Goal: Task Accomplishment & Management: Complete application form

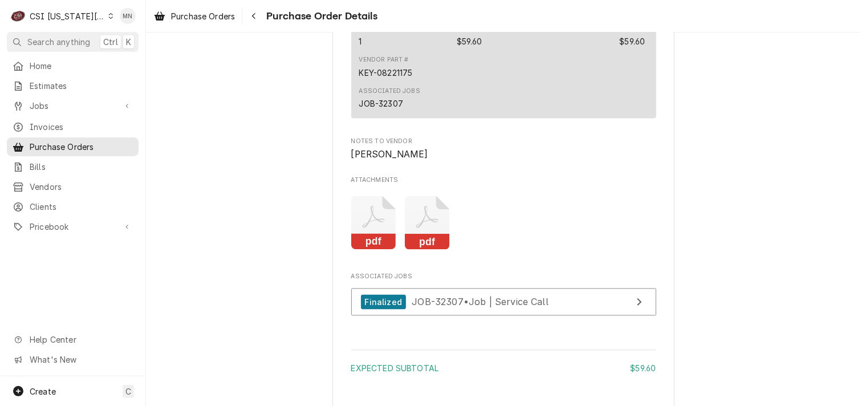
scroll to position [970, 0]
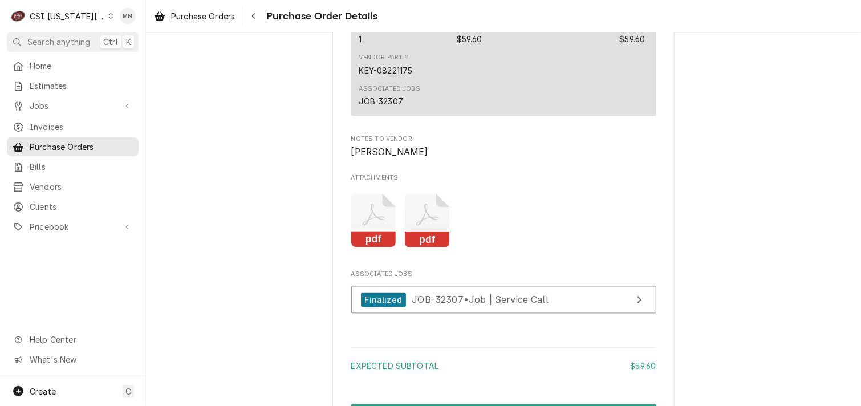
click at [427, 244] on icon "Attachments" at bounding box center [427, 221] width 45 height 54
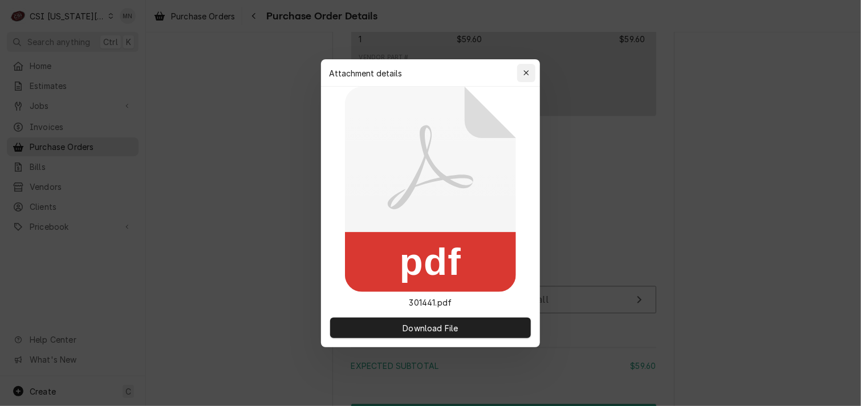
click at [528, 74] on icon "button" at bounding box center [527, 73] width 6 height 8
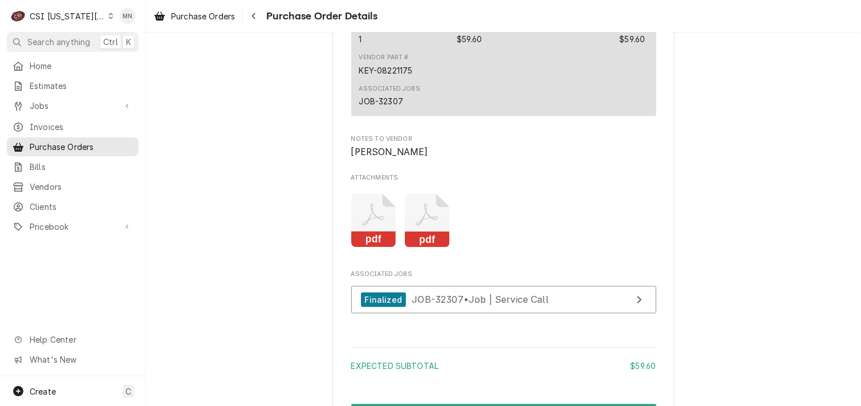
click at [362, 244] on icon "Attachments" at bounding box center [373, 221] width 45 height 54
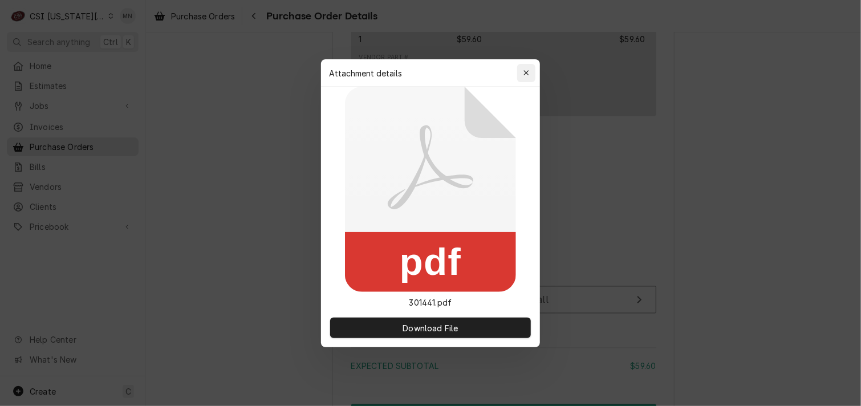
click at [524, 69] on icon "button" at bounding box center [527, 73] width 6 height 8
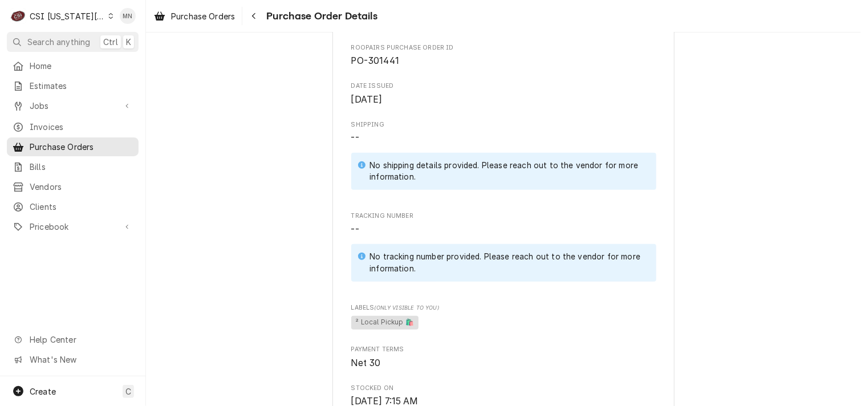
scroll to position [399, 0]
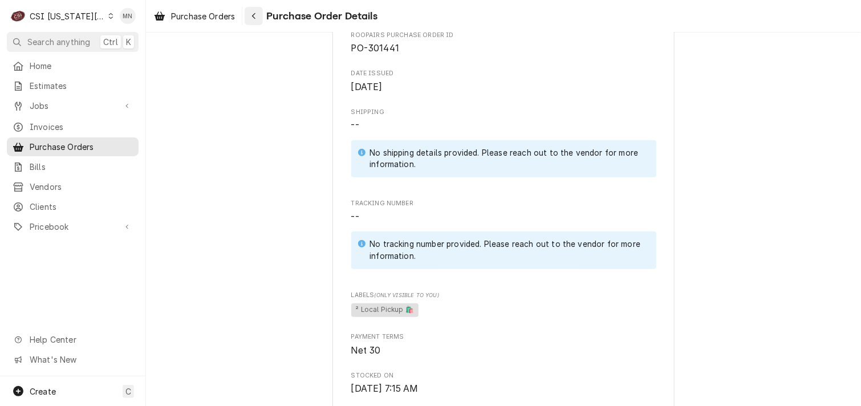
click at [257, 13] on icon "Navigate back" at bounding box center [254, 16] width 5 height 8
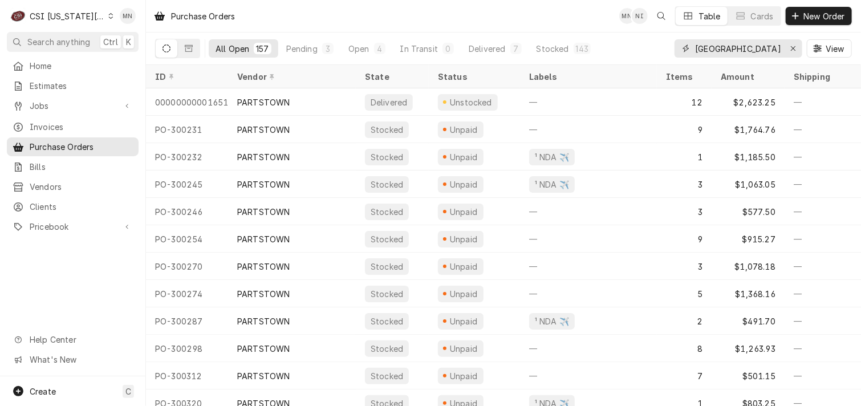
click at [728, 51] on input "partstown" at bounding box center [738, 48] width 86 height 18
drag, startPoint x: 742, startPoint y: 50, endPoint x: 593, endPoint y: 47, distance: 148.4
click at [596, 47] on div "All Open 157 Pending 3 Open 4 In Transit 0 Delivered 7 Stocked 143 partstown Vi…" at bounding box center [503, 49] width 697 height 32
type input "301539"
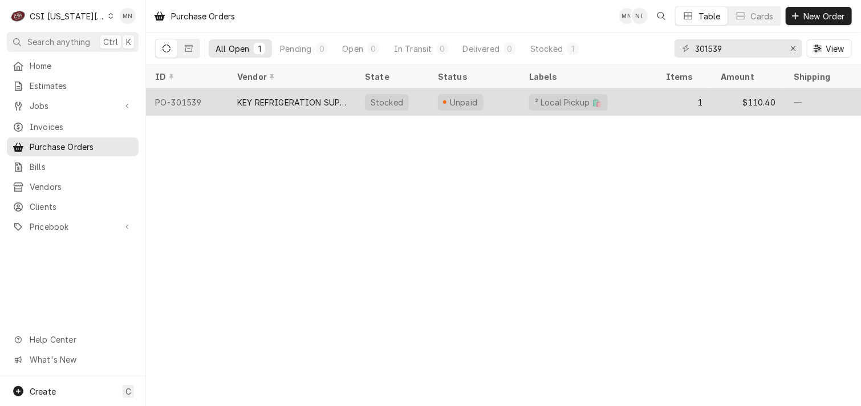
click at [309, 105] on div "KEY REFRIGERATION SUPPLY" at bounding box center [292, 102] width 110 height 12
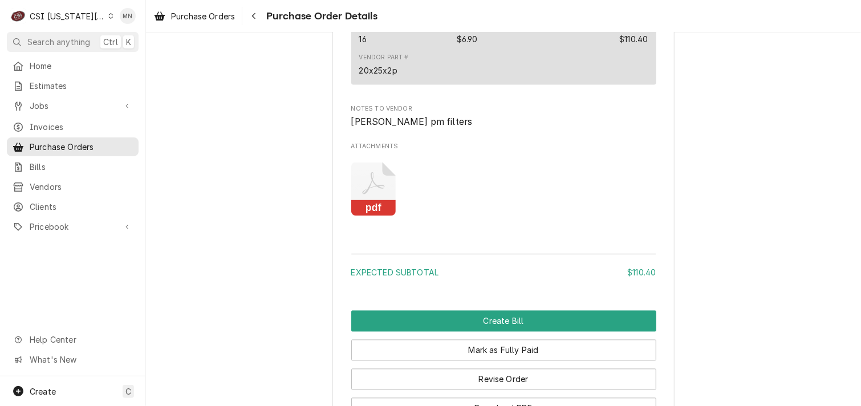
scroll to position [1095, 0]
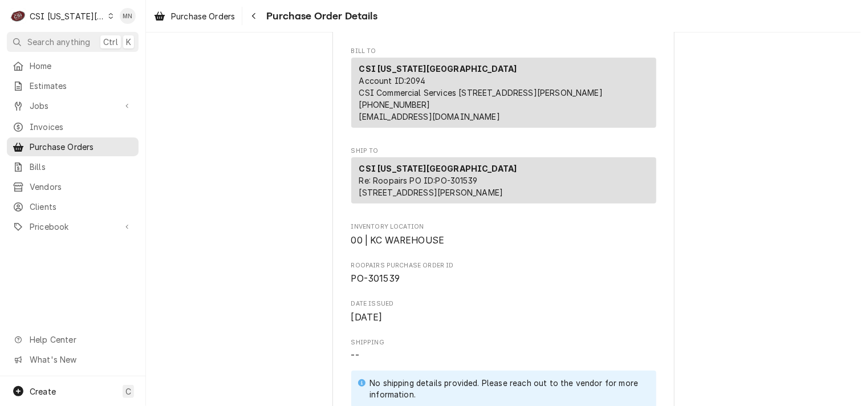
scroll to position [228, 0]
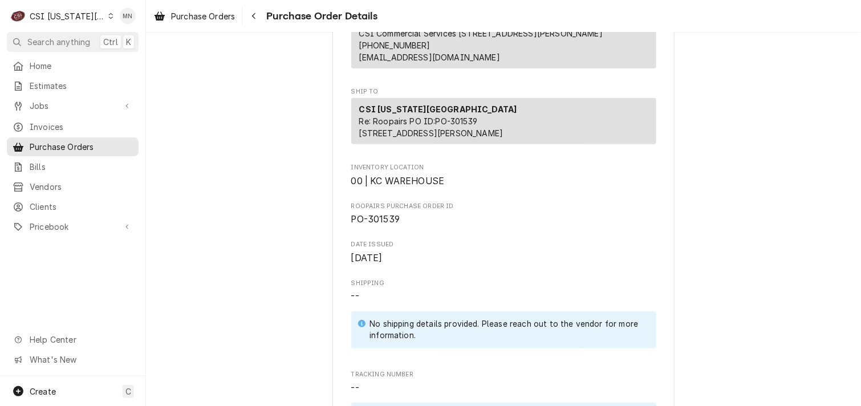
click at [265, 18] on span "Purchase Order Details" at bounding box center [320, 16] width 115 height 15
click at [262, 20] on button "Navigate back" at bounding box center [254, 16] width 18 height 18
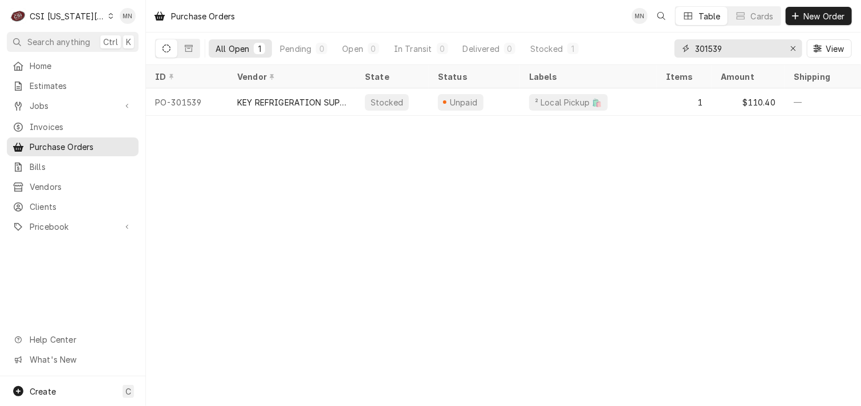
drag, startPoint x: 744, startPoint y: 50, endPoint x: 612, endPoint y: 50, distance: 131.8
click at [612, 50] on div "All Open 1 Pending 0 Open 0 In Transit 0 Delivered 0 Stocked 1 301539 View" at bounding box center [503, 49] width 697 height 32
type input "301542"
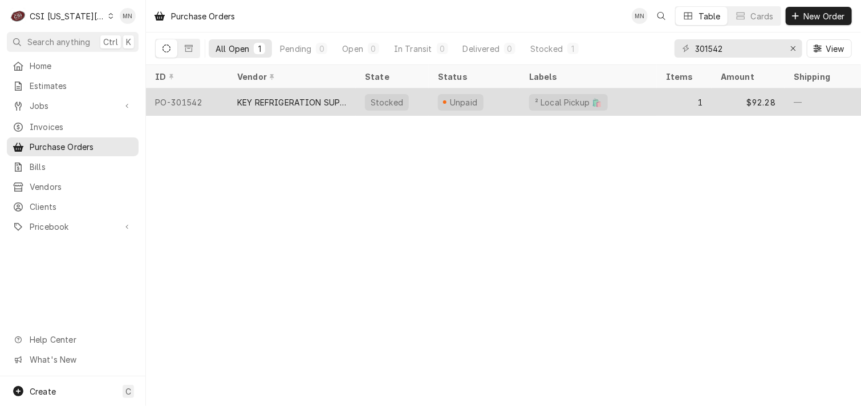
click at [306, 92] on div "KEY REFRIGERATION SUPPLY" at bounding box center [292, 101] width 128 height 27
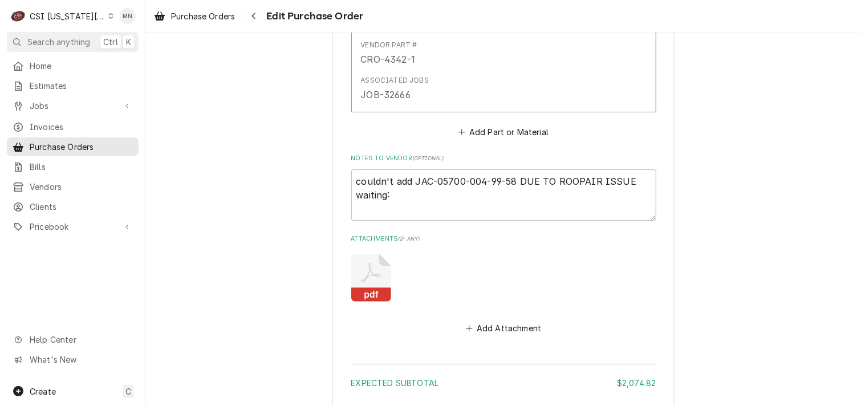
scroll to position [3988, 0]
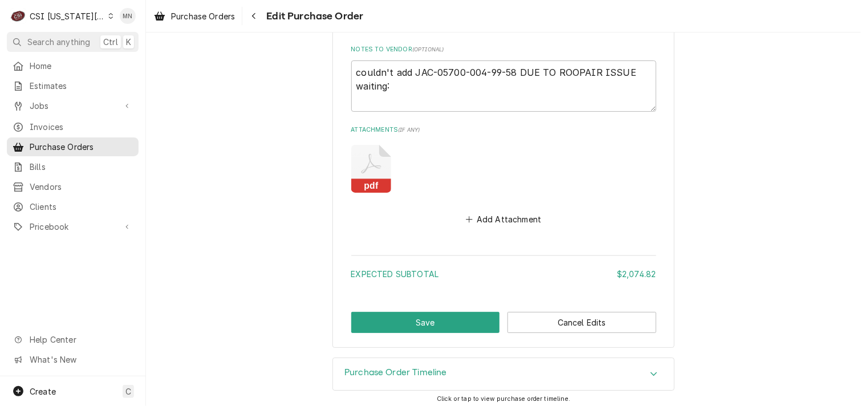
click at [372, 168] on icon "Attachments" at bounding box center [371, 169] width 40 height 48
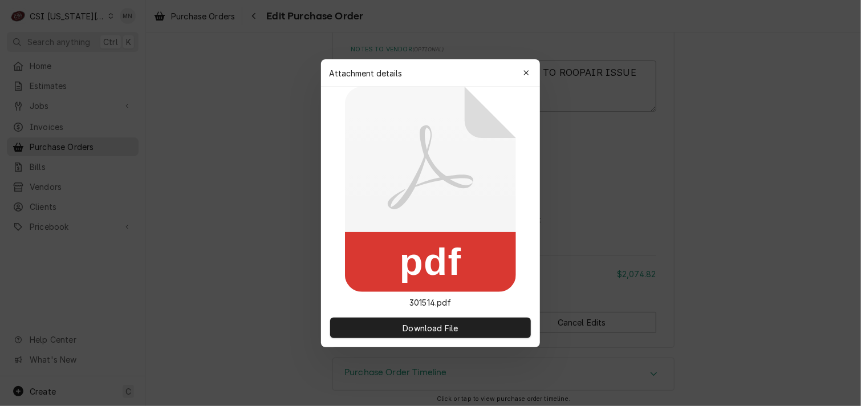
type textarea "x"
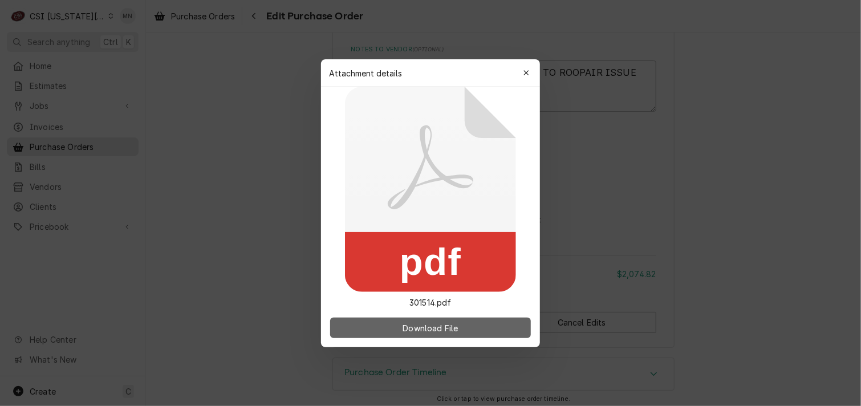
click at [415, 333] on span "Download File" at bounding box center [430, 328] width 60 height 12
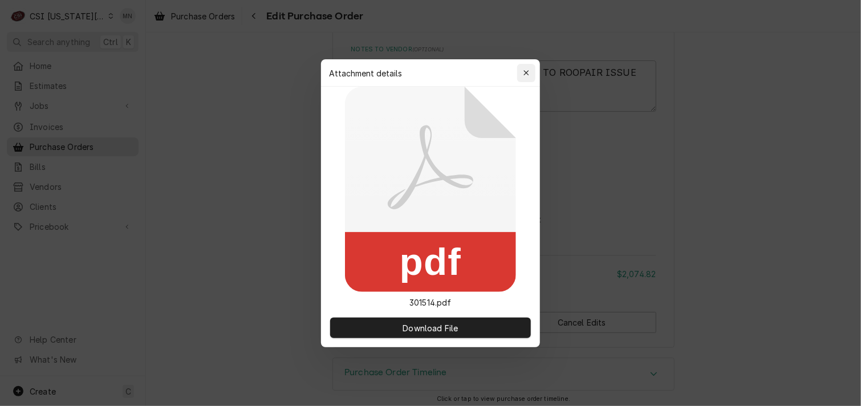
click at [527, 72] on icon "button" at bounding box center [526, 72] width 5 height 5
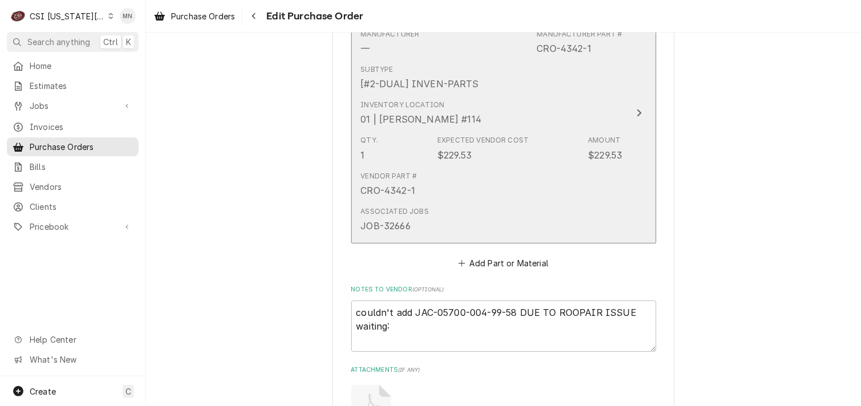
scroll to position [3765, 0]
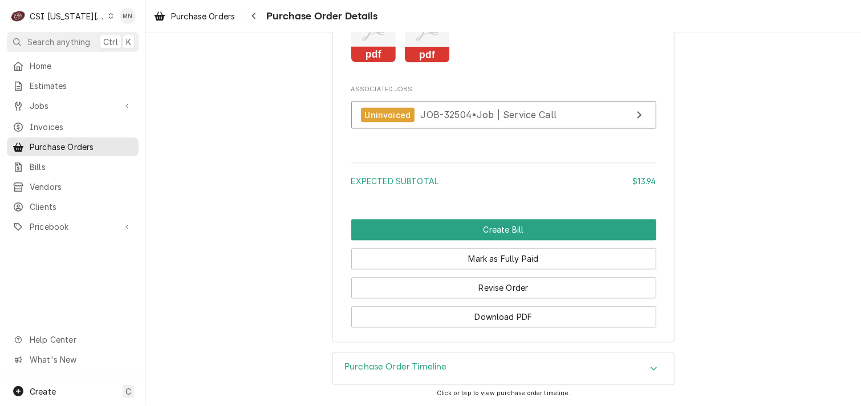
scroll to position [1178, 0]
click at [471, 359] on div "Purchase Order Timeline" at bounding box center [503, 369] width 341 height 32
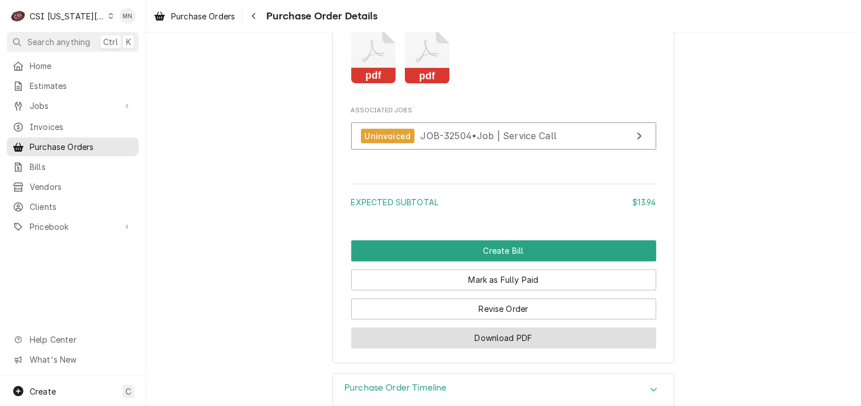
scroll to position [1025, 0]
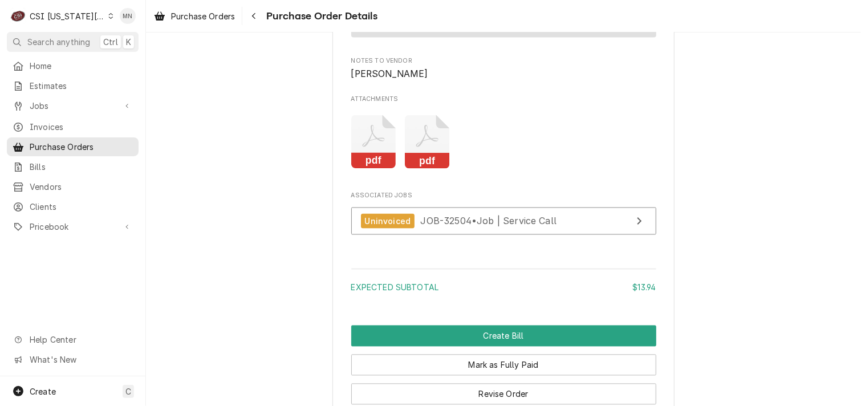
click at [420, 169] on icon "Attachments" at bounding box center [427, 142] width 45 height 54
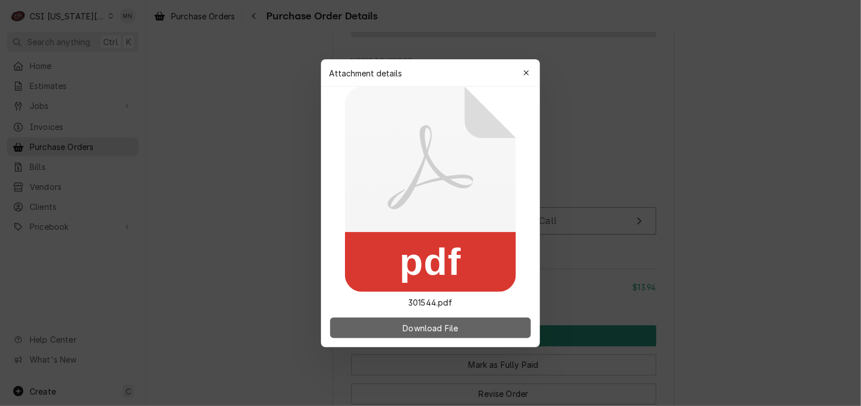
click at [424, 329] on span "Download File" at bounding box center [430, 328] width 60 height 12
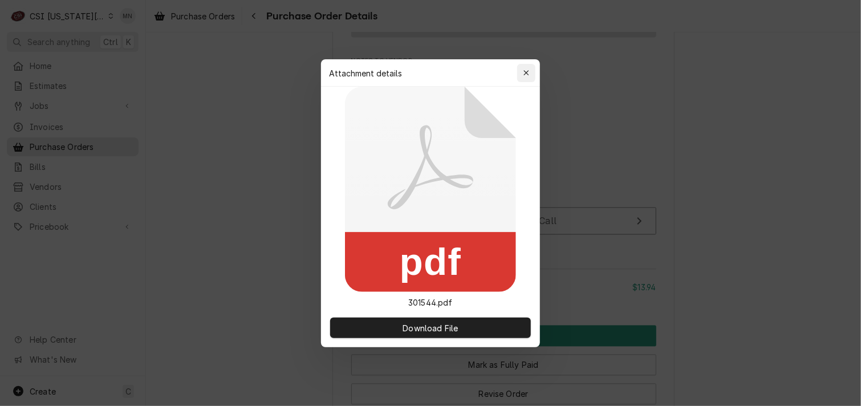
click at [528, 72] on icon "button" at bounding box center [527, 73] width 6 height 8
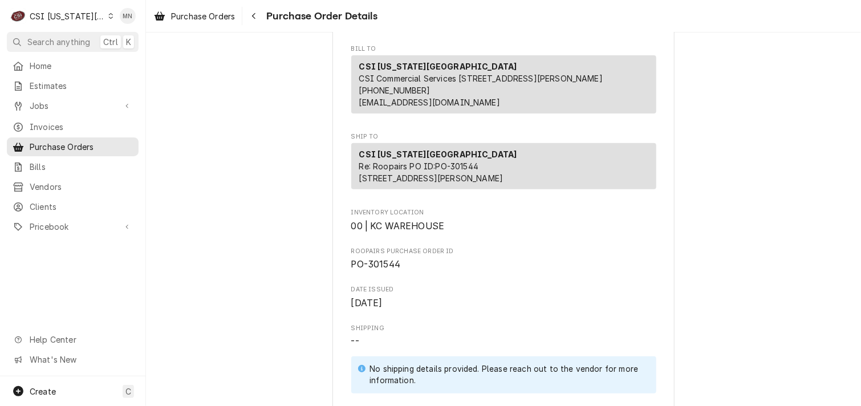
scroll to position [285, 0]
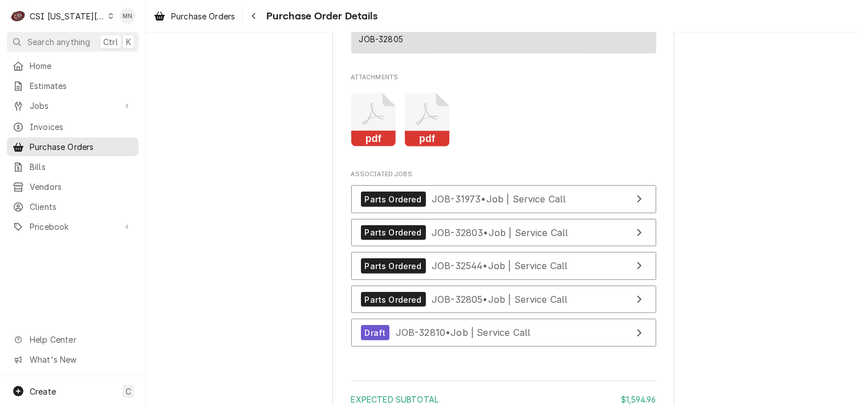
scroll to position [2567, 0]
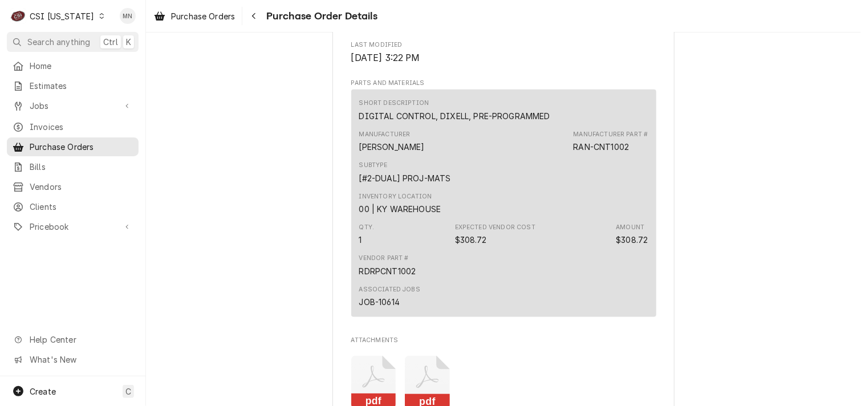
scroll to position [856, 0]
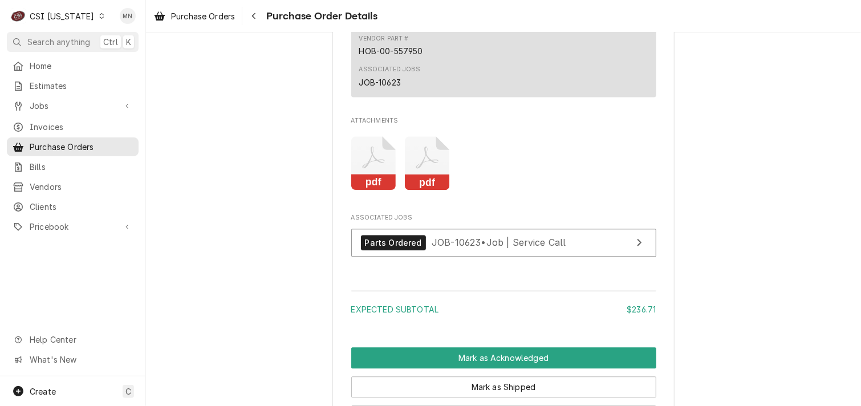
scroll to position [1483, 0]
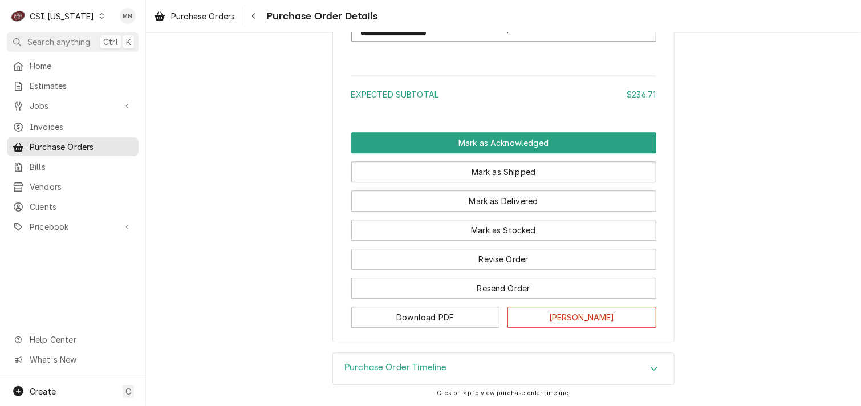
click at [466, 367] on div "Purchase Order Timeline" at bounding box center [503, 369] width 341 height 32
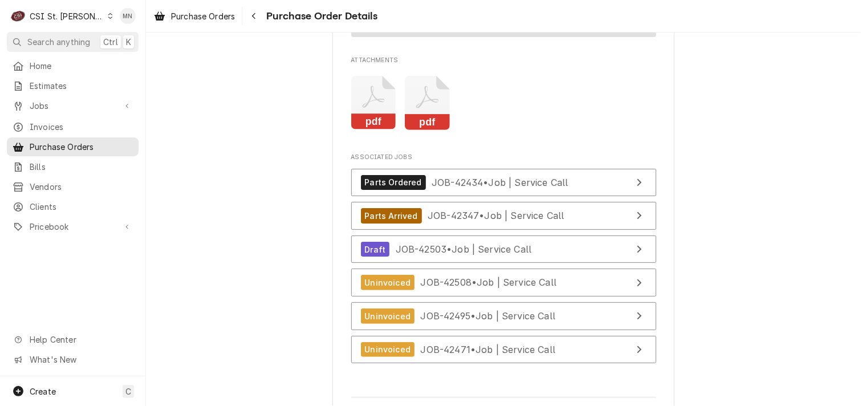
scroll to position [3936, 0]
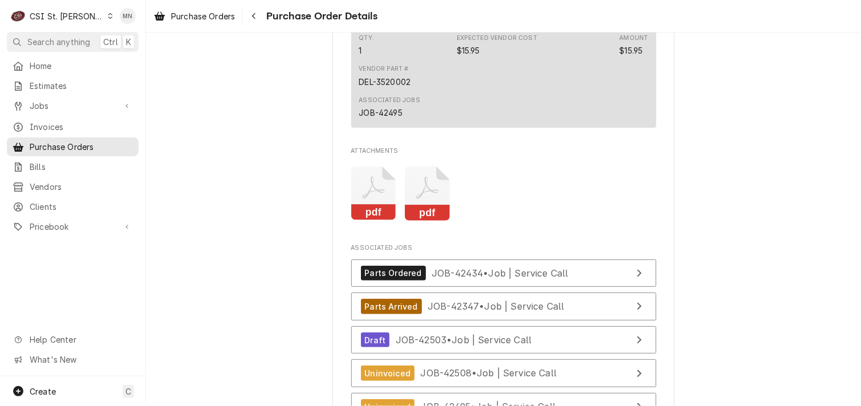
click at [370, 221] on icon "Attachments" at bounding box center [373, 194] width 45 height 54
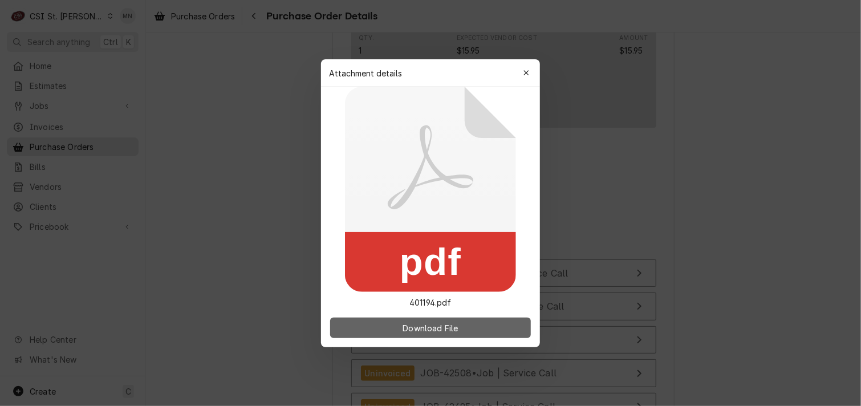
click at [459, 334] on button "Download File" at bounding box center [430, 328] width 201 height 21
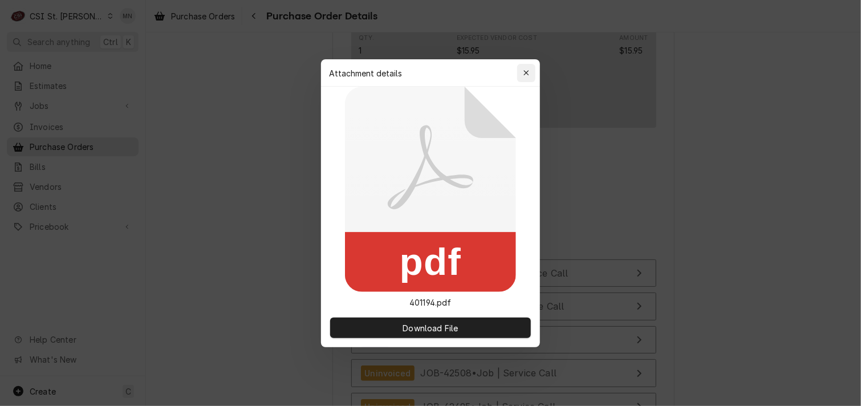
click at [524, 67] on div "button" at bounding box center [526, 72] width 11 height 11
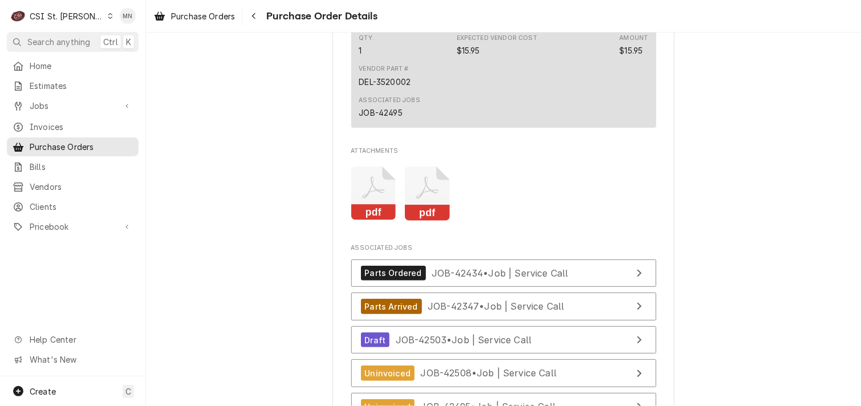
click at [432, 221] on icon "Attachments" at bounding box center [427, 194] width 45 height 54
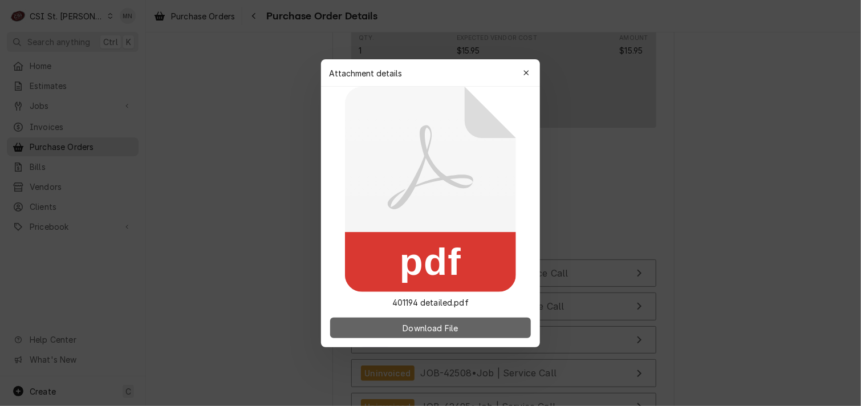
click at [433, 326] on span "Download File" at bounding box center [430, 328] width 60 height 12
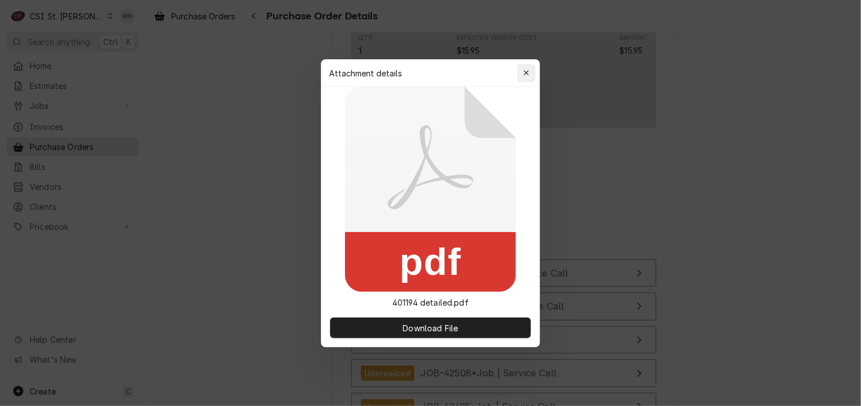
click at [523, 65] on button "button" at bounding box center [526, 73] width 18 height 18
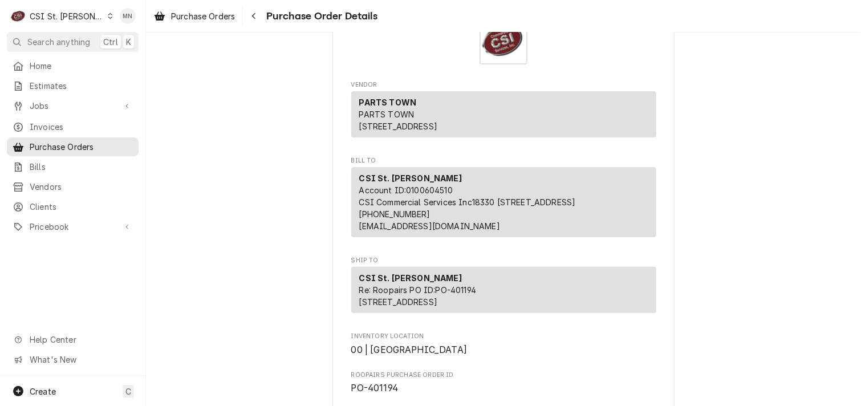
scroll to position [0, 0]
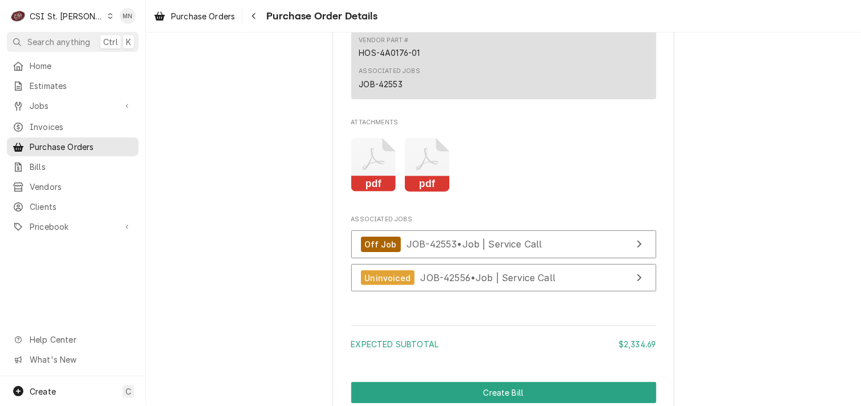
scroll to position [2453, 0]
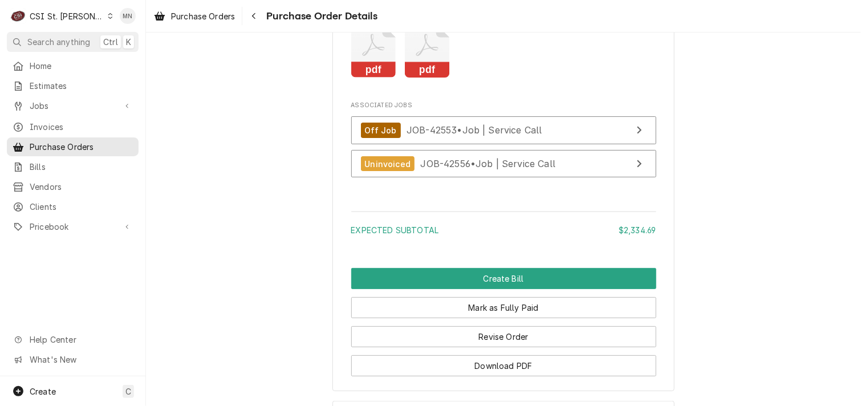
click at [429, 78] on icon "Attachments" at bounding box center [427, 51] width 45 height 54
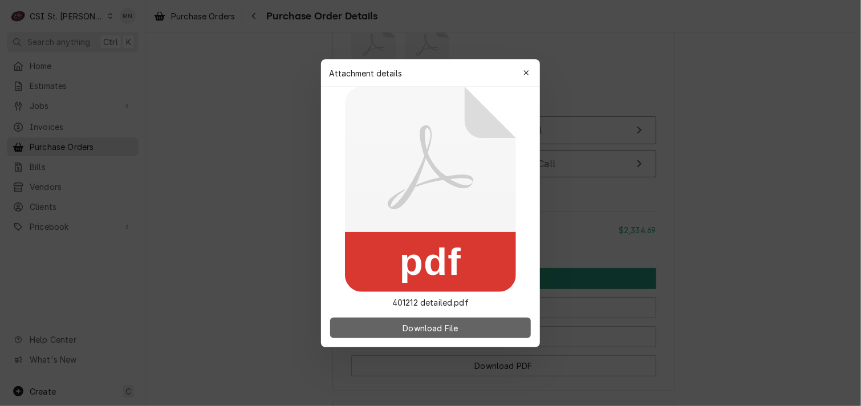
click at [389, 318] on button "Download File" at bounding box center [430, 328] width 201 height 21
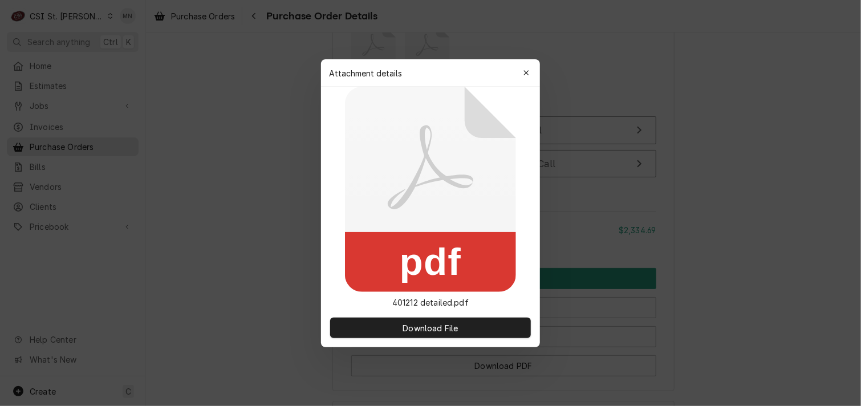
click at [527, 72] on icon "button" at bounding box center [526, 72] width 5 height 5
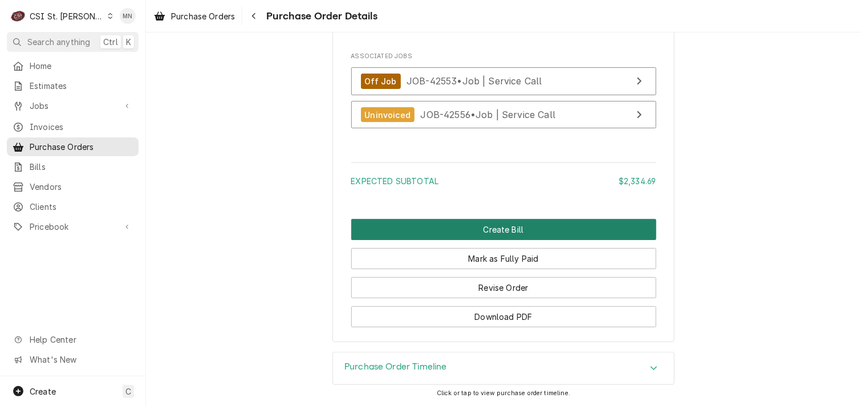
scroll to position [2536, 0]
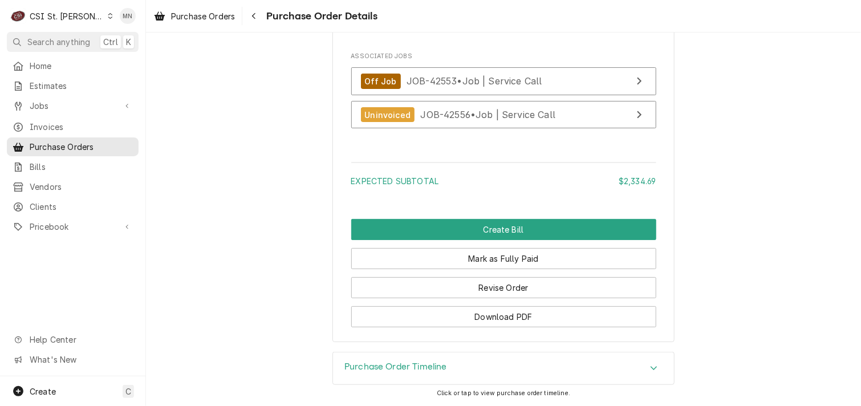
click at [479, 362] on div "Purchase Order Timeline" at bounding box center [503, 369] width 341 height 32
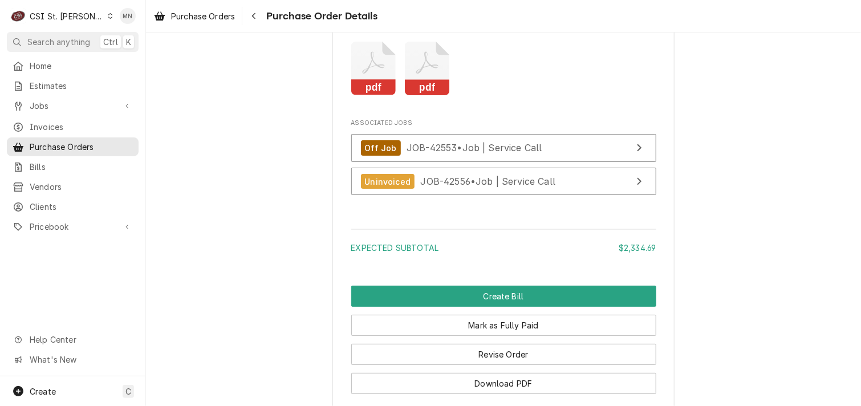
scroll to position [2422, 0]
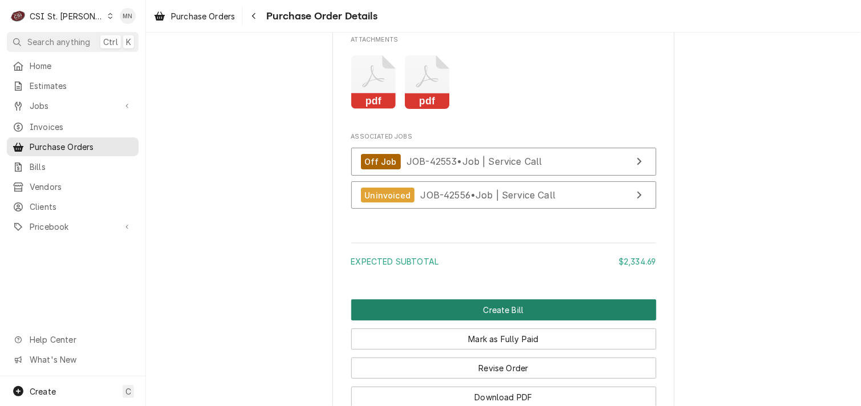
click at [516, 321] on button "Create Bill" at bounding box center [503, 310] width 305 height 21
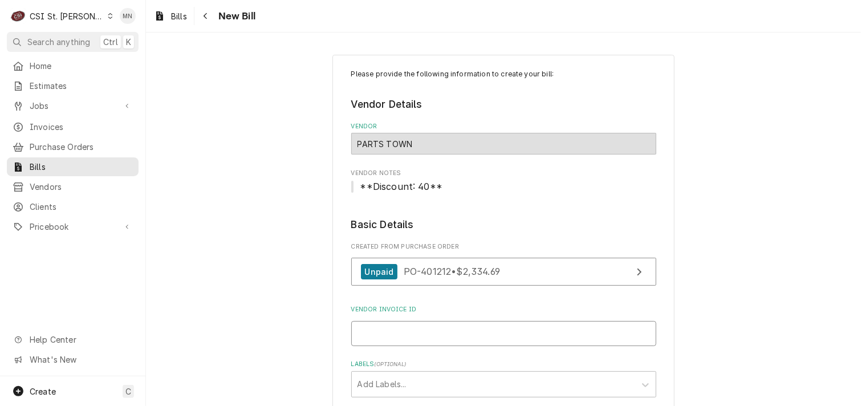
click at [396, 327] on input "Vendor Invoice ID" at bounding box center [503, 333] width 305 height 25
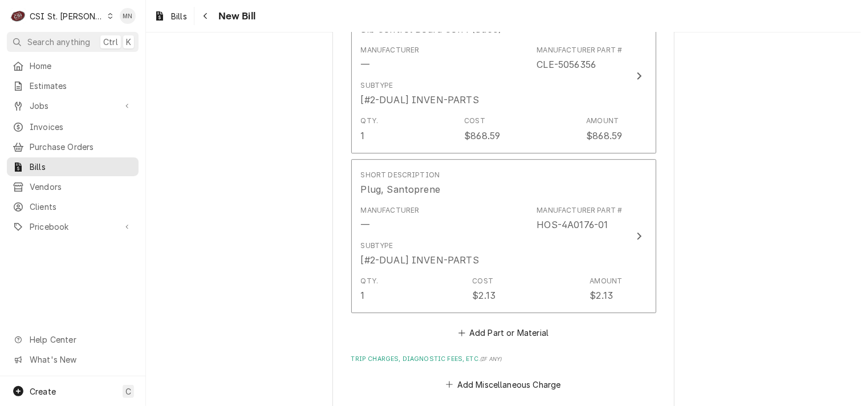
scroll to position [1900, 0]
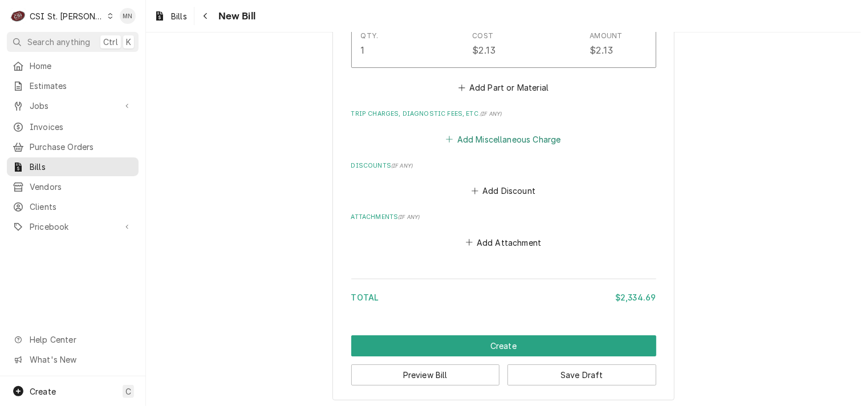
type input "2106840713"
click at [491, 136] on button "Add Miscellaneous Charge" at bounding box center [503, 139] width 119 height 16
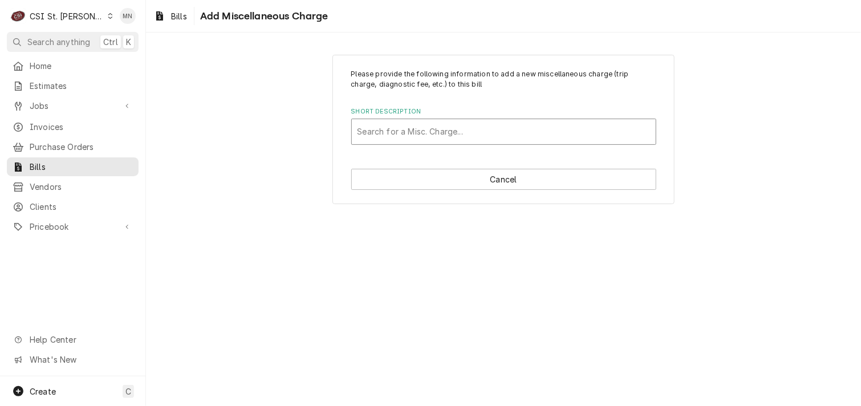
click at [427, 133] on div "Short Description" at bounding box center [504, 132] width 293 height 21
type input "ac"
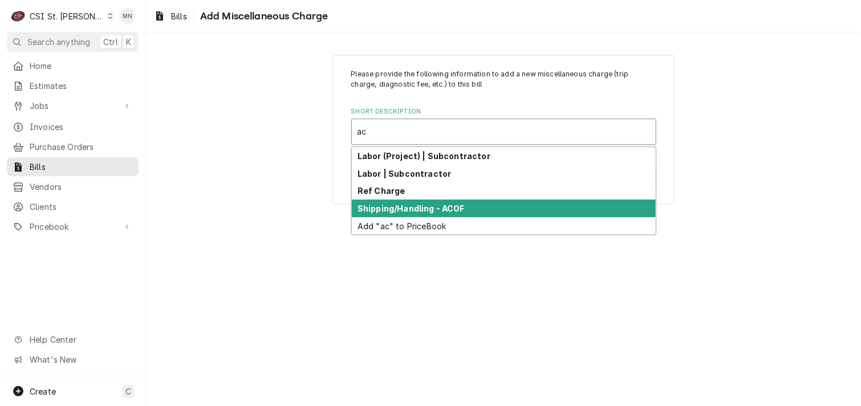
click at [407, 204] on strong "Shipping/Handling - ACOF" at bounding box center [411, 209] width 107 height 10
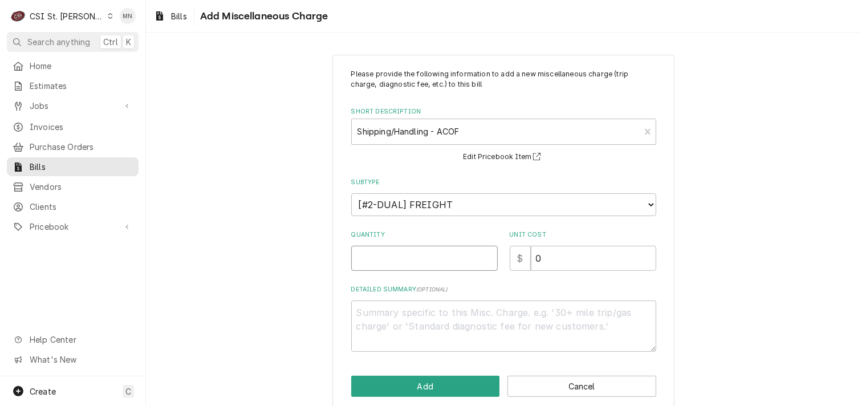
click at [407, 260] on input "Quantity" at bounding box center [424, 258] width 147 height 25
type textarea "x"
type input "1"
type textarea "x"
type input "2"
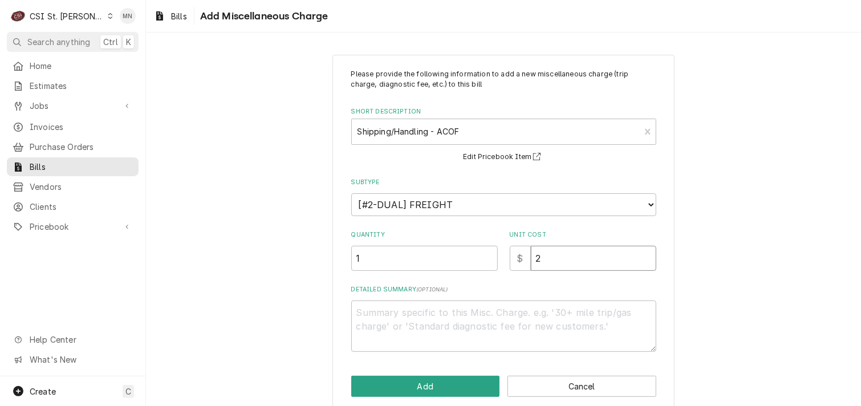
type textarea "x"
type input "24"
type textarea "x"
type input "24.0"
type textarea "x"
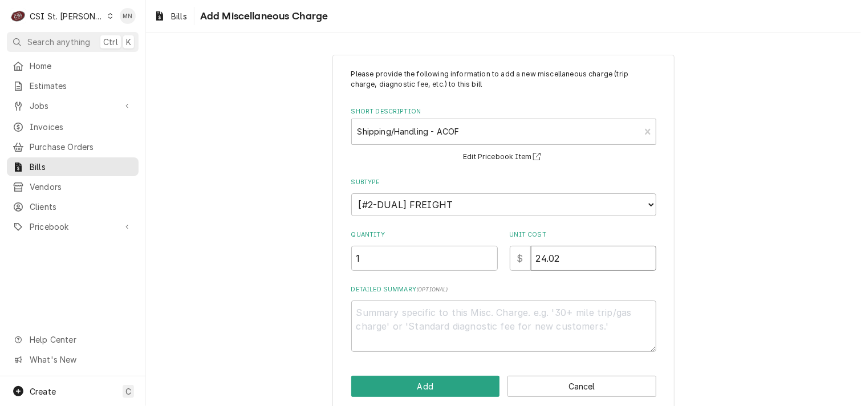
type input "24.02"
click at [420, 323] on textarea "Detailed Summary ( optional )" at bounding box center [503, 326] width 305 height 51
type textarea "x"
type textarea "A"
type textarea "x"
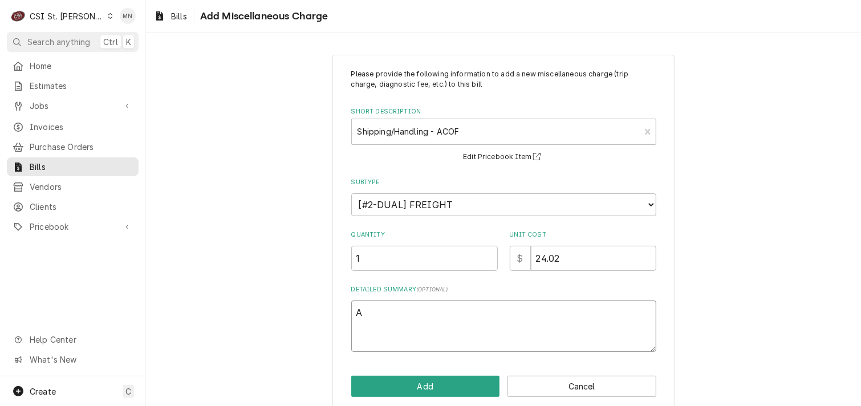
type textarea "AC"
type textarea "x"
type textarea "ACO"
type textarea "x"
type textarea "ACOF"
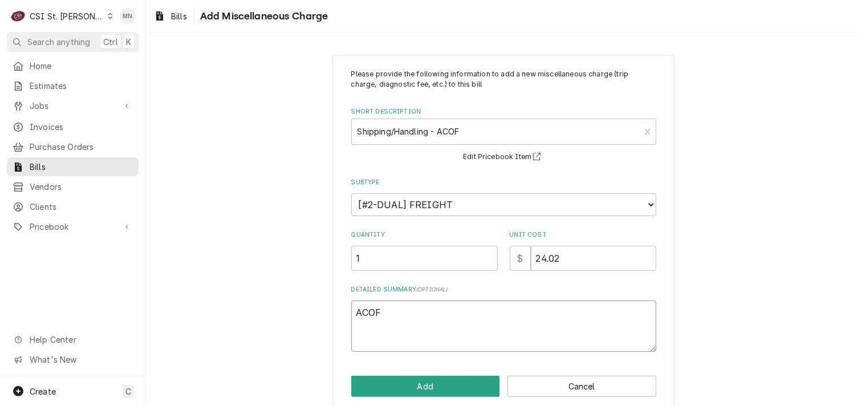
type textarea "x"
type textarea "ACOF"
type textarea "x"
type textarea "ACOF $"
type textarea "x"
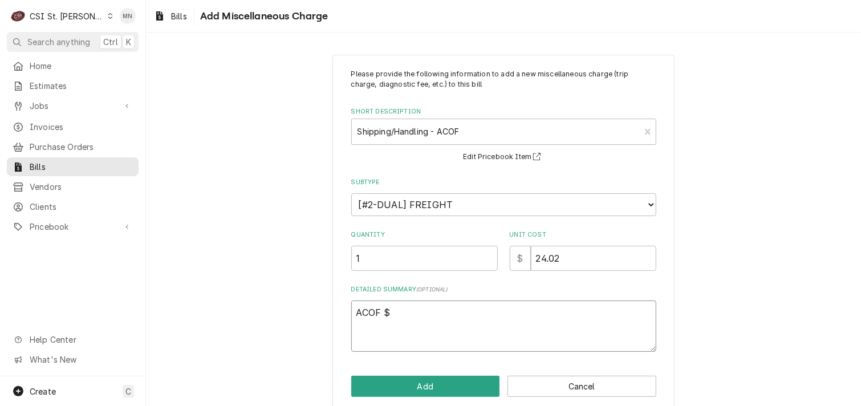
type textarea "ACOF $"
type textarea "x"
type textarea "ACOF $ 2"
type textarea "x"
type textarea "ACOF $ 24"
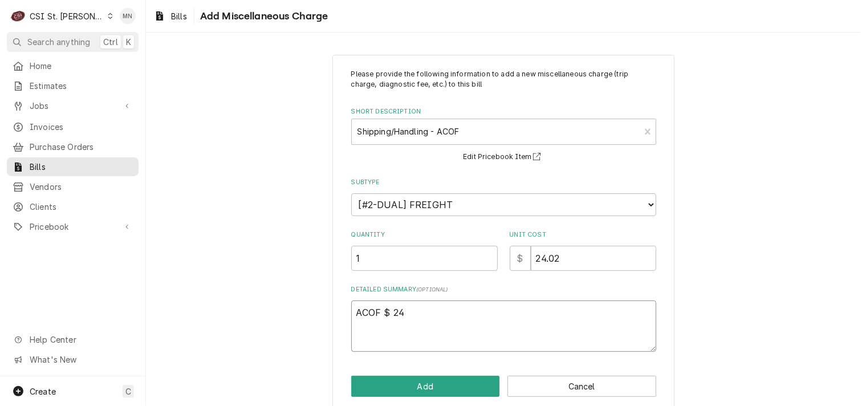
type textarea "x"
type textarea "ACOF $ 24."
type textarea "x"
type textarea "ACOF $ 24.0"
type textarea "x"
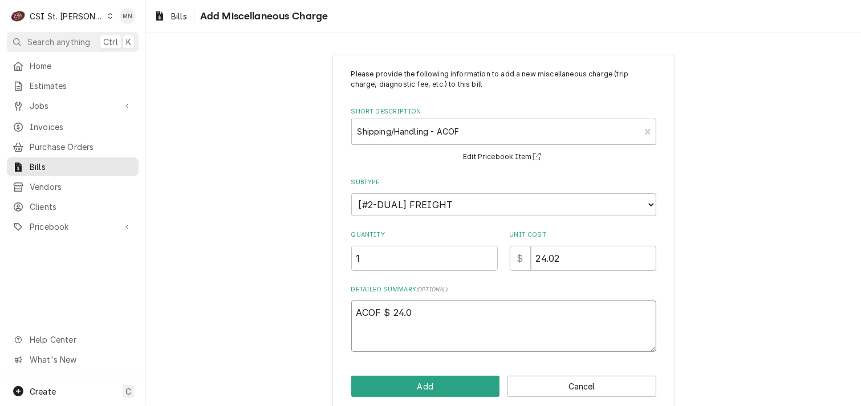
type textarea "ACOF $ 24.02"
type textarea "x"
type textarea "ACOF $ 24.02"
type textarea "x"
type textarea "ACOF $ 24.02 J"
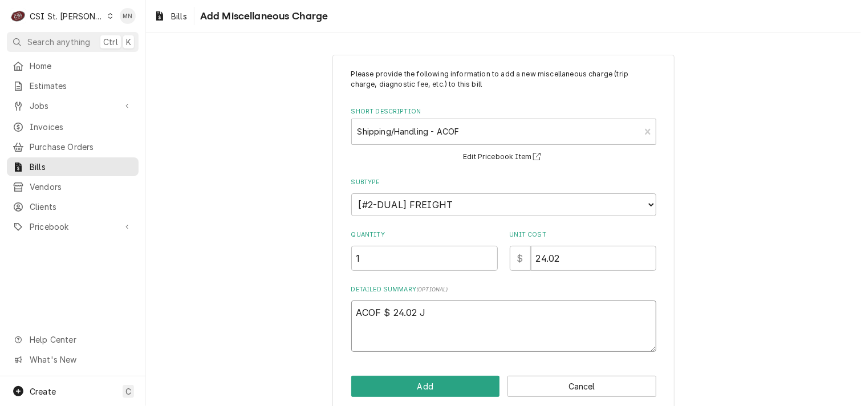
type textarea "x"
type textarea "ACOF $ 24.02 Jo"
type textarea "x"
type textarea "ACOF $ 24.02 Job"
type textarea "x"
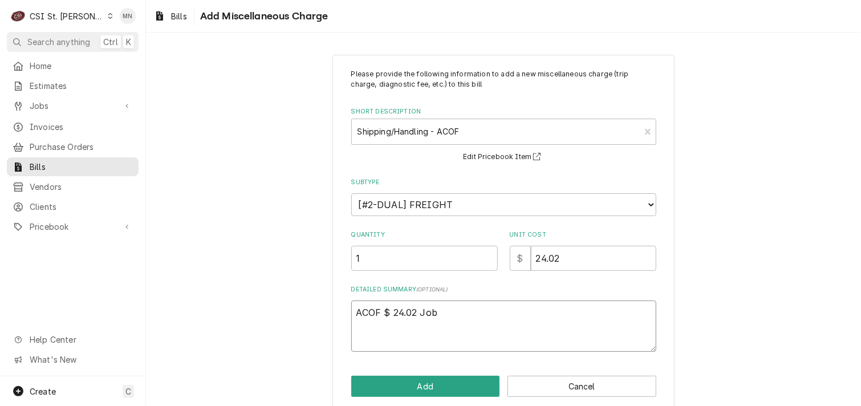
type textarea "ACOF $ 24.02 Job"
type textarea "x"
type textarea "ACOF $ 24.02 Job 4"
type textarea "x"
type textarea "ACOF $ 24.02 Job 42"
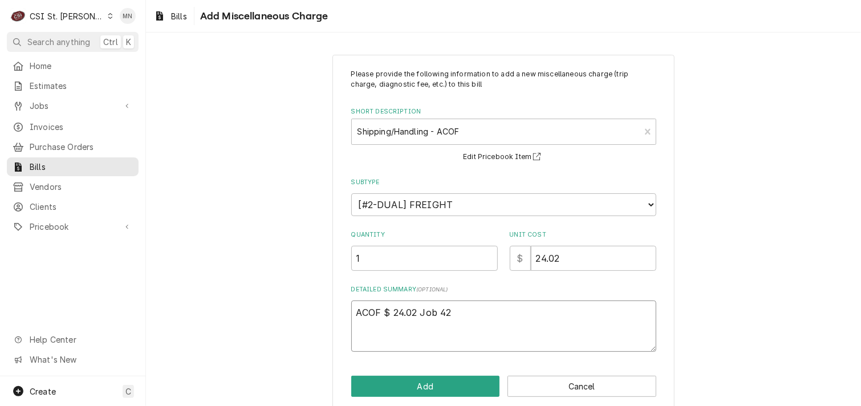
type textarea "x"
type textarea "ACOF $ 24.02 Job 425"
type textarea "x"
type textarea "ACOF $ 24.02 Job 4255"
type textarea "x"
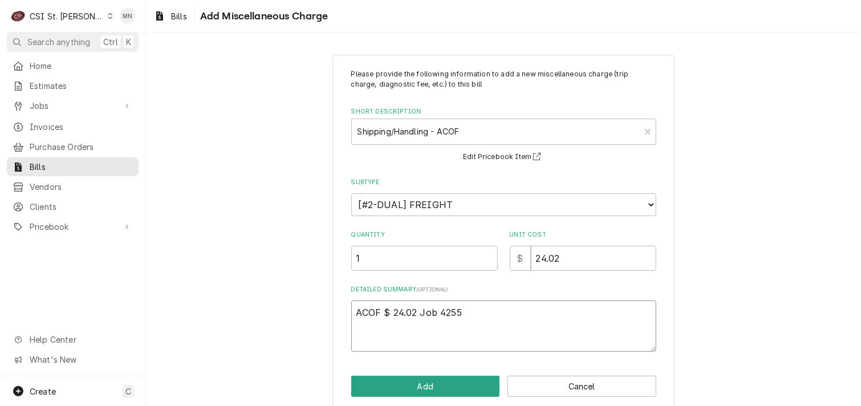
type textarea "ACOF $ 24.02 Job 42553"
type textarea "x"
type textarea "ACOF $ 24.02 Job 42553"
type textarea "x"
type textarea "ACOF $ 24.02 Job 42553 &"
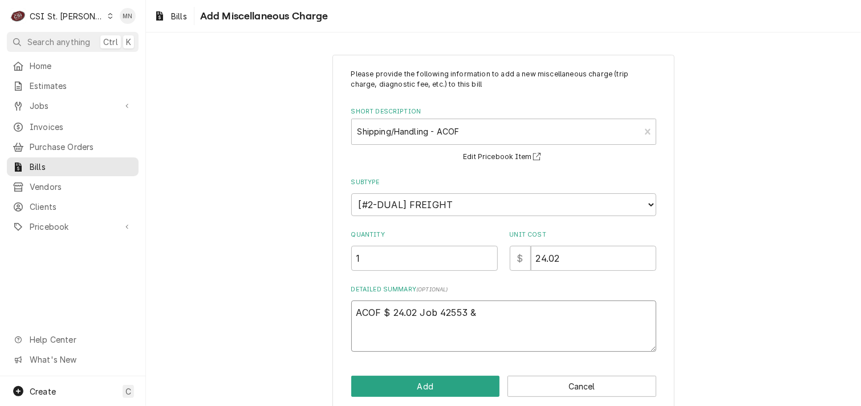
type textarea "x"
type textarea "ACOF $ 24.02 Job 42553 &"
type textarea "x"
type textarea "ACOF $ 24.02 Job 42553 & J"
type textarea "x"
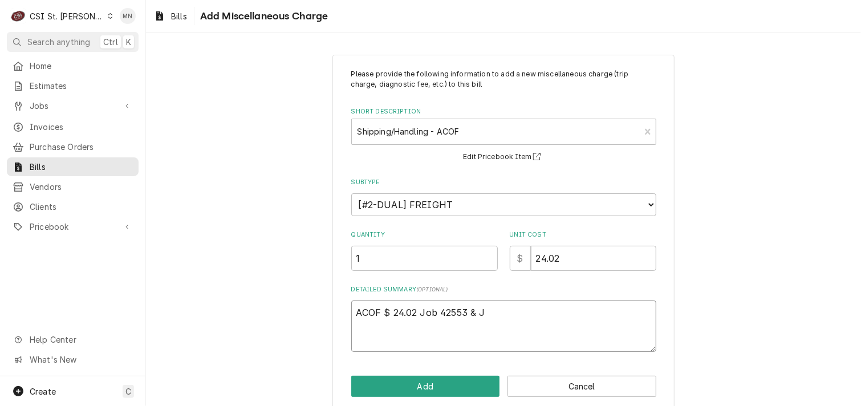
type textarea "ACOF $ 24.02 Job 42553 & Jo"
type textarea "x"
type textarea "ACOF $ 24.02 Job 42553 & Job"
type textarea "x"
type textarea "ACOF $ 24.02 Job 42553 & Job"
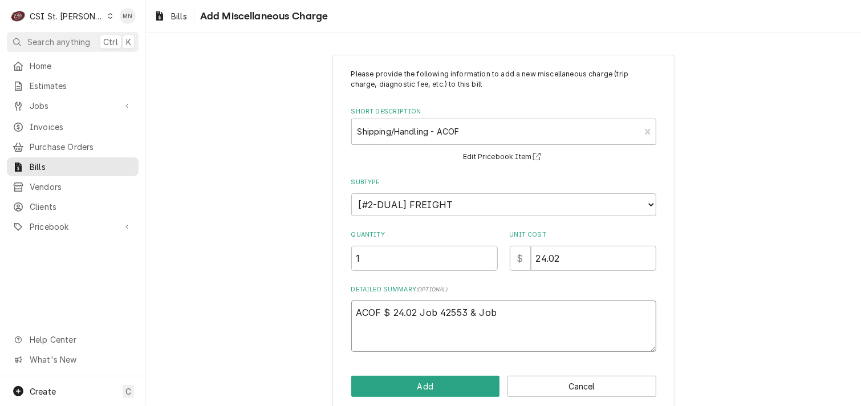
type textarea "x"
type textarea "ACOF $ 24.02 Job 42553 & Job 4"
type textarea "x"
type textarea "ACOF $ 24.02 Job 42553 & Job 42"
type textarea "x"
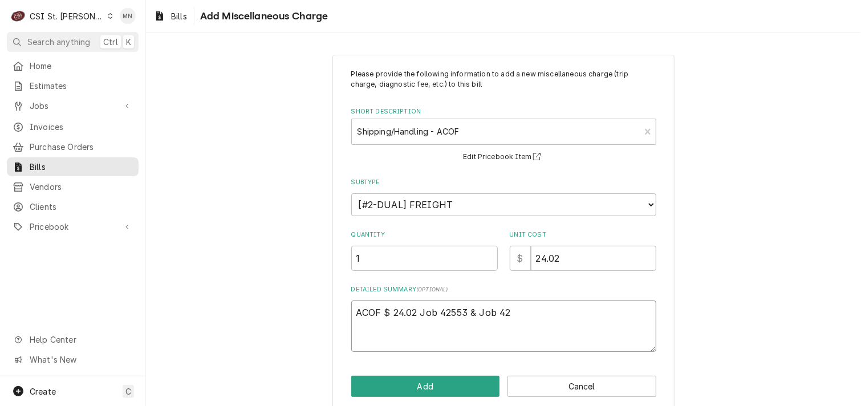
type textarea "ACOF $ 24.02 Job 42553 & Job 425"
type textarea "x"
type textarea "ACOF $ 24.02 Job 42553 & Job 4255"
type textarea "x"
type textarea "ACOF $ 24.02 Job 42553 & Job 42556"
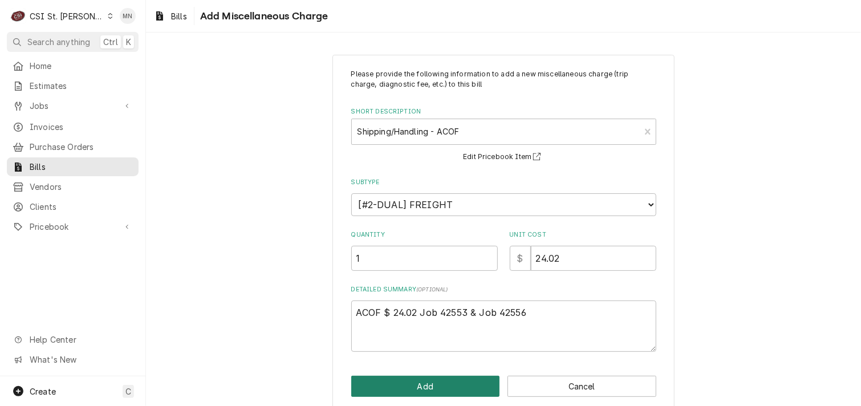
click at [445, 387] on button "Add" at bounding box center [425, 386] width 149 height 21
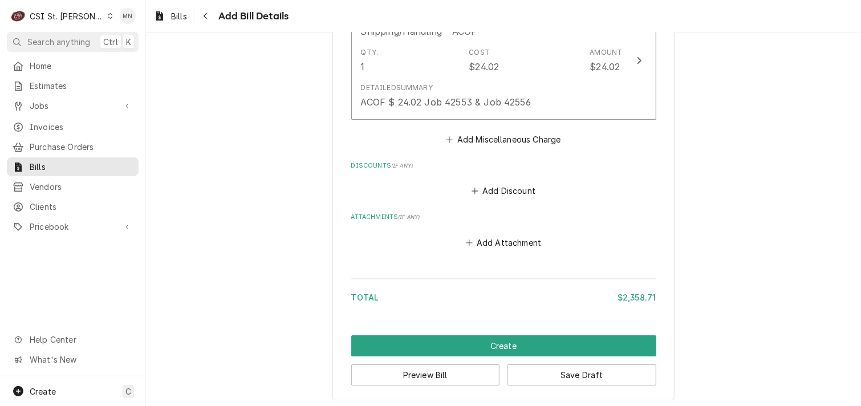
scroll to position [2024, 0]
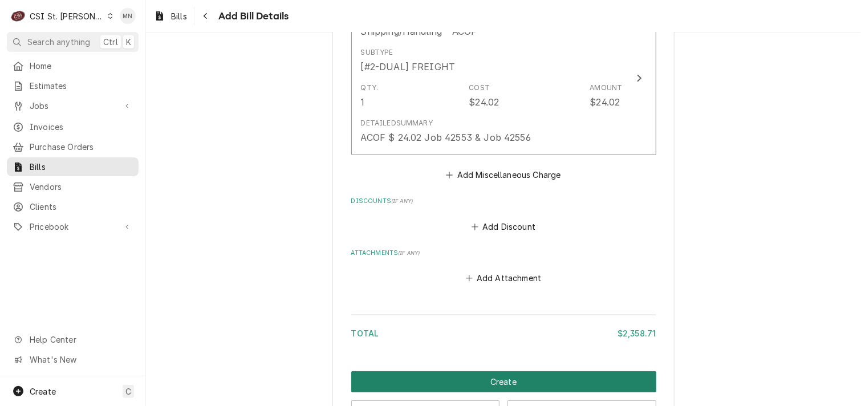
click at [508, 378] on button "Create" at bounding box center [503, 381] width 305 height 21
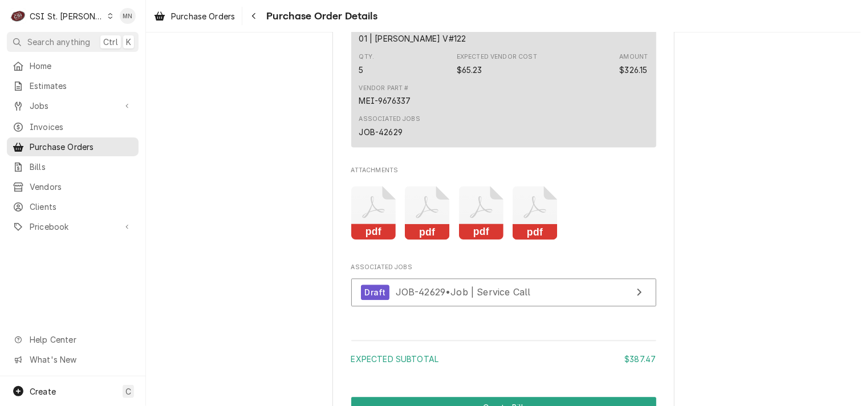
scroll to position [1141, 0]
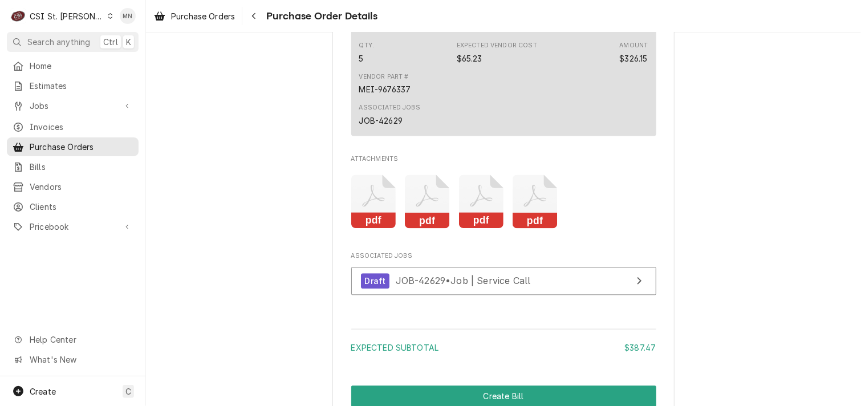
click at [525, 229] on icon "Attachments" at bounding box center [535, 202] width 45 height 54
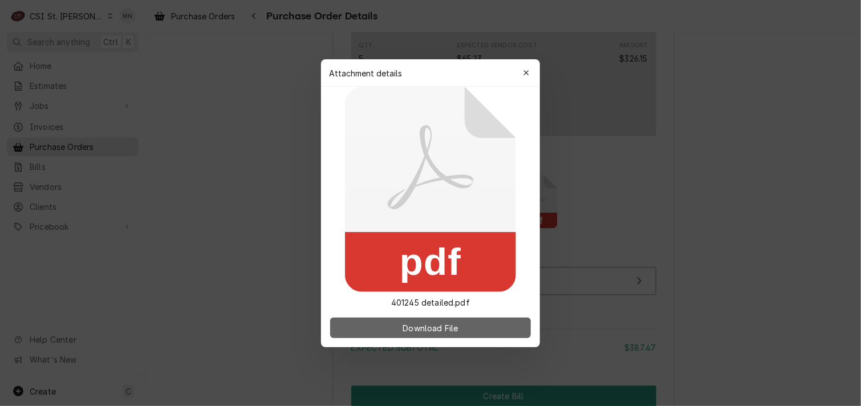
click at [438, 330] on span "Download File" at bounding box center [430, 328] width 60 height 12
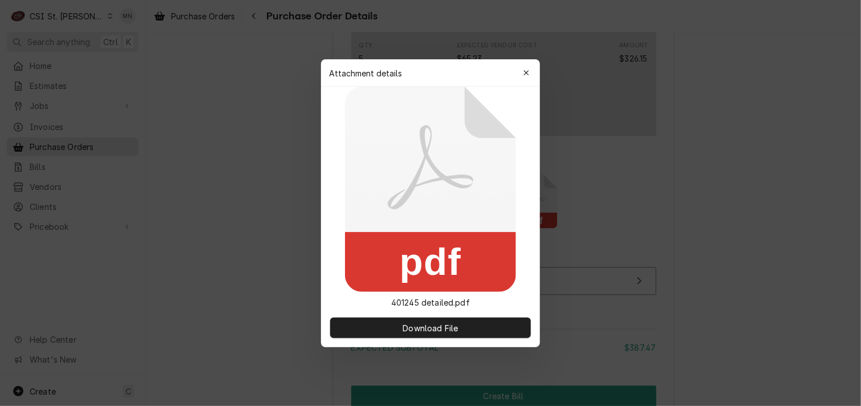
click at [529, 75] on div "button" at bounding box center [526, 72] width 11 height 11
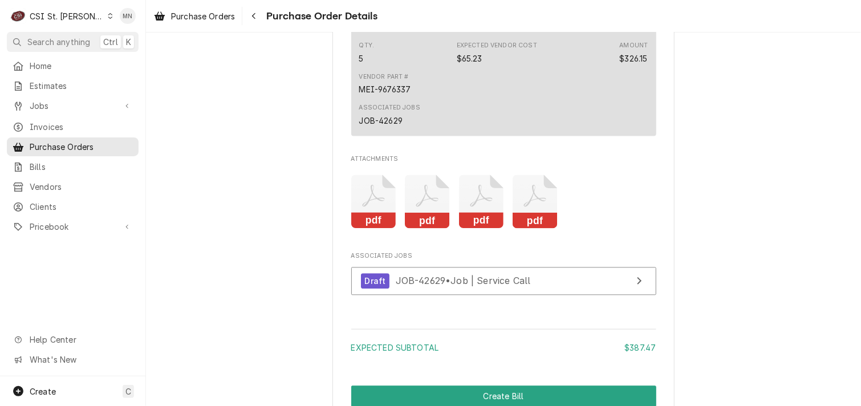
click at [478, 229] on icon "Attachments" at bounding box center [481, 202] width 45 height 54
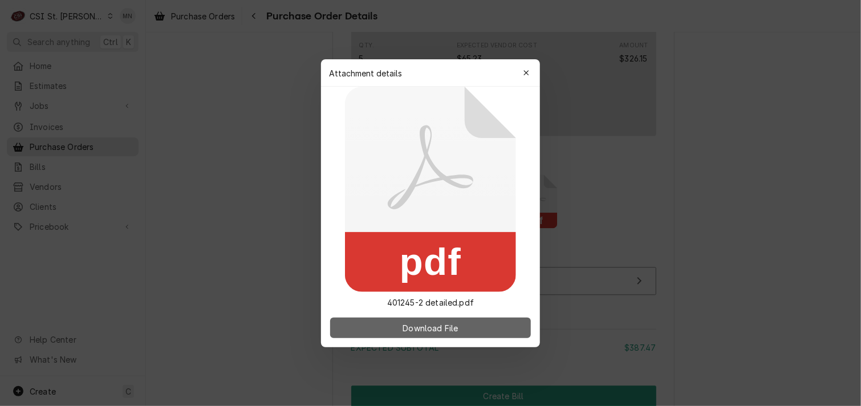
click at [445, 328] on span "Download File" at bounding box center [430, 328] width 60 height 12
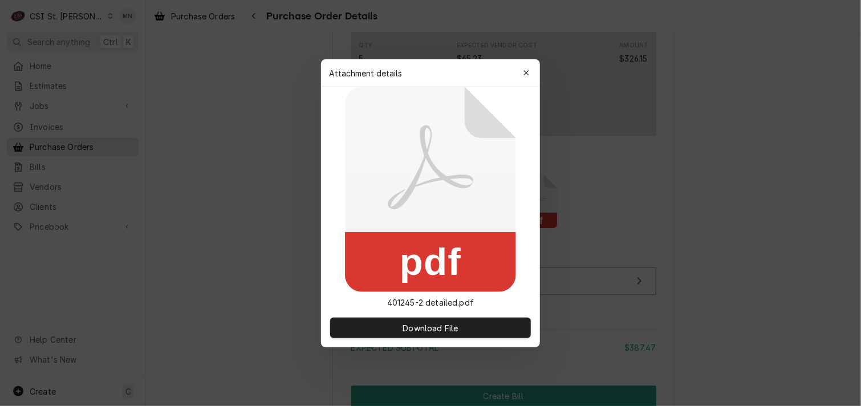
drag, startPoint x: 525, startPoint y: 68, endPoint x: 523, endPoint y: 82, distance: 14.4
click at [525, 67] on div "button" at bounding box center [526, 72] width 11 height 11
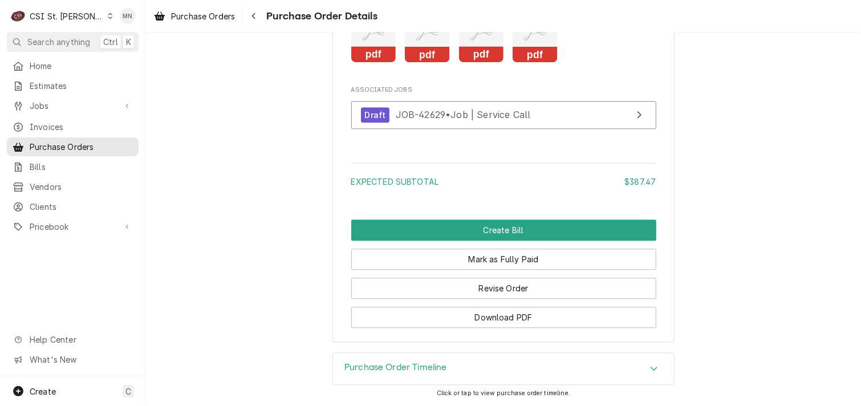
scroll to position [1341, 0]
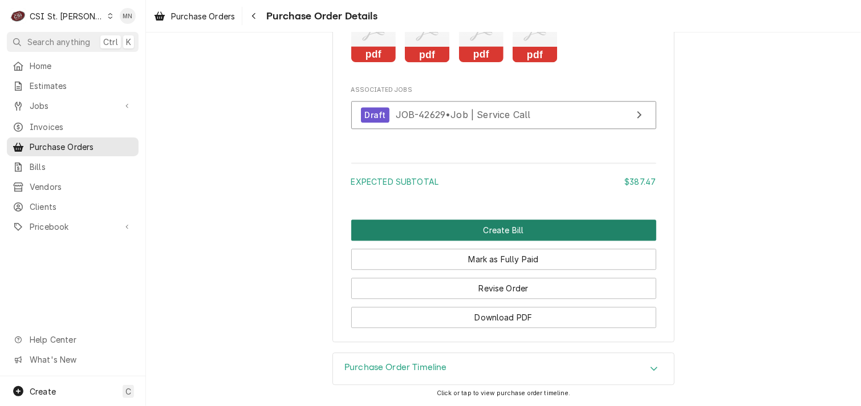
click at [536, 223] on button "Create Bill" at bounding box center [503, 230] width 305 height 21
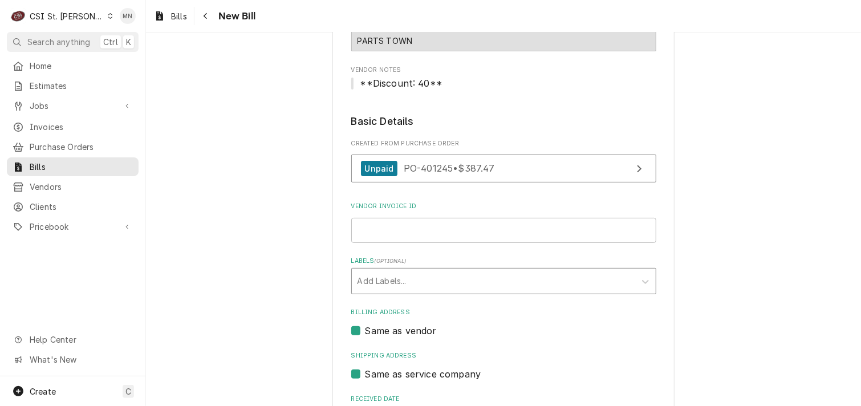
scroll to position [114, 0]
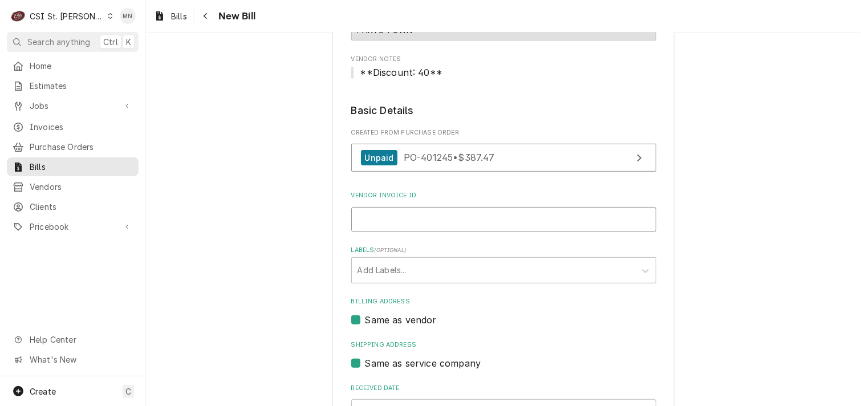
click at [394, 216] on input "Vendor Invoice ID" at bounding box center [503, 219] width 305 height 25
click at [427, 225] on input "2106884036," at bounding box center [503, 219] width 305 height 25
type input "2106884036"
click at [426, 266] on div "Labels" at bounding box center [494, 270] width 272 height 21
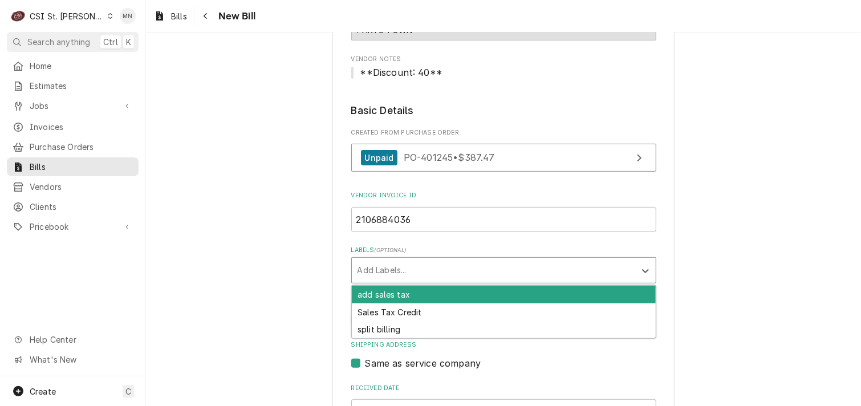
click at [426, 266] on div "Labels" at bounding box center [494, 270] width 272 height 21
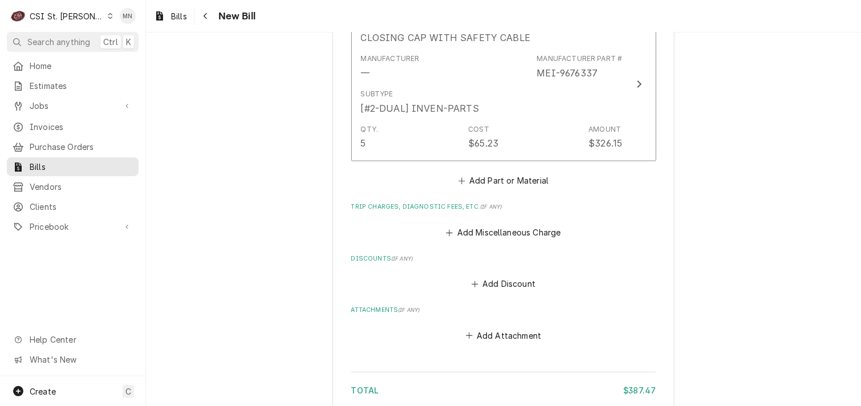
scroll to position [1027, 0]
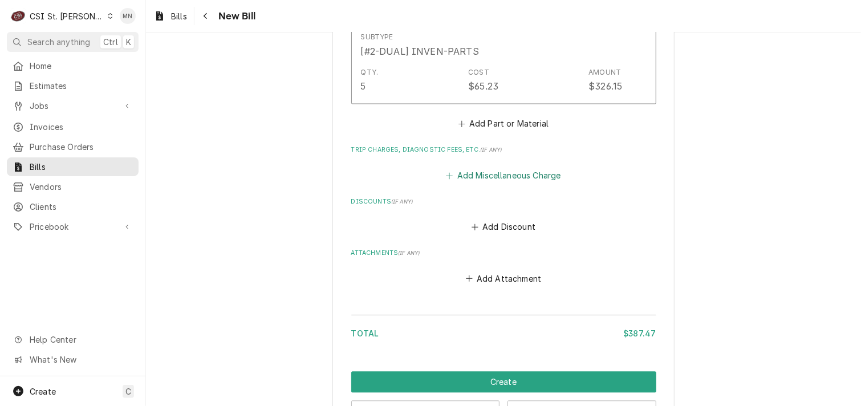
click at [479, 173] on button "Add Miscellaneous Charge" at bounding box center [503, 176] width 119 height 16
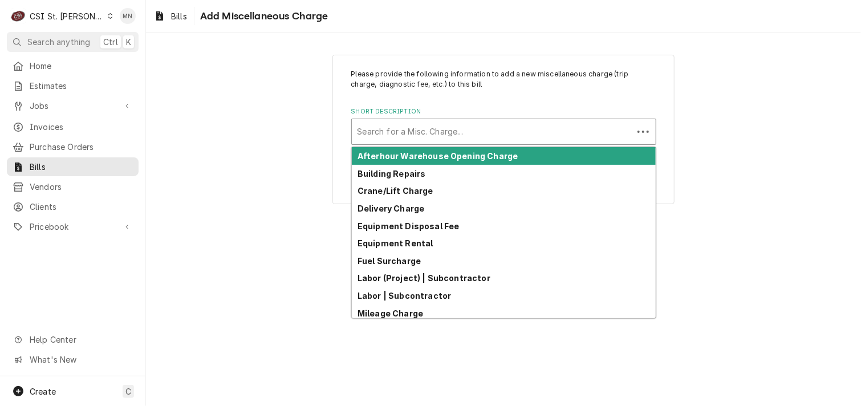
click at [418, 133] on div "Short Description" at bounding box center [493, 132] width 270 height 21
type input "Ac"
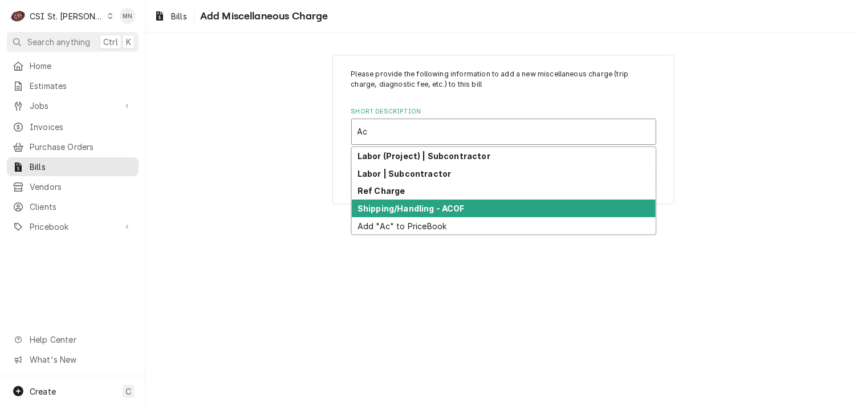
click at [403, 202] on div "Shipping/Handling - ACOF" at bounding box center [504, 209] width 304 height 18
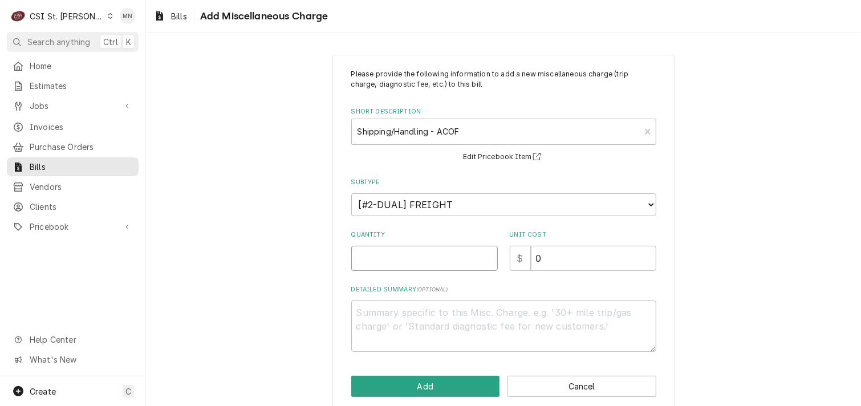
click at [382, 263] on input "Quantity" at bounding box center [424, 258] width 147 height 25
click at [432, 262] on input "Quantity" at bounding box center [424, 258] width 147 height 25
click at [389, 253] on input "Quantity" at bounding box center [424, 258] width 147 height 25
type textarea "x"
type input "2"
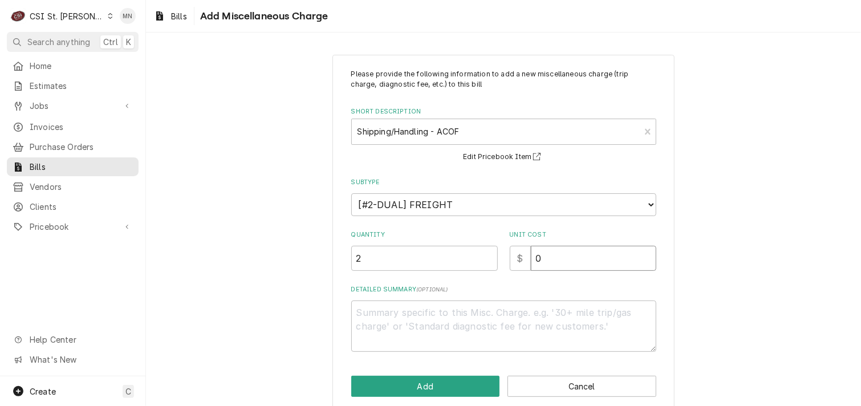
type textarea "x"
type input "2"
type textarea "x"
type input "21"
type textarea "x"
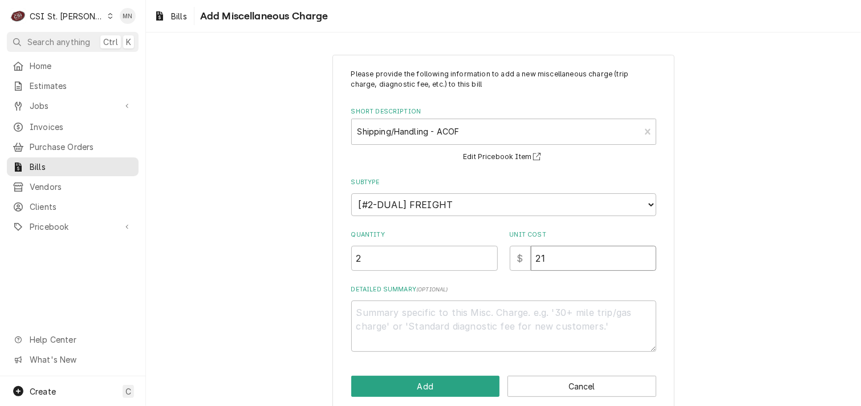
type input "21.4"
type textarea "x"
type input "21.47"
drag, startPoint x: 398, startPoint y: 256, endPoint x: 307, endPoint y: 258, distance: 91.3
click at [309, 258] on div "Please provide the following information to add a new miscellaneous charge (tri…" at bounding box center [503, 232] width 715 height 377
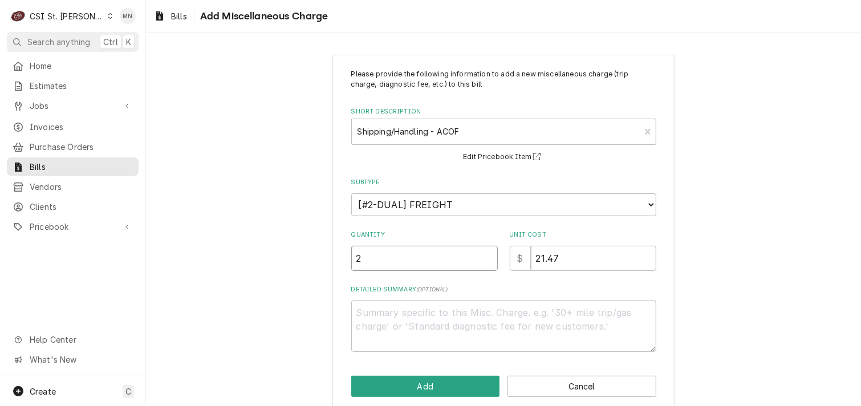
type textarea "x"
type input "1"
click at [571, 271] on div "Please provide the following information to add a new miscellaneous charge (tri…" at bounding box center [503, 210] width 305 height 283
drag, startPoint x: 565, startPoint y: 263, endPoint x: 467, endPoint y: 263, distance: 98.1
click at [467, 263] on div "Quantity 1 Unit Cost $ 21.47" at bounding box center [503, 250] width 305 height 41
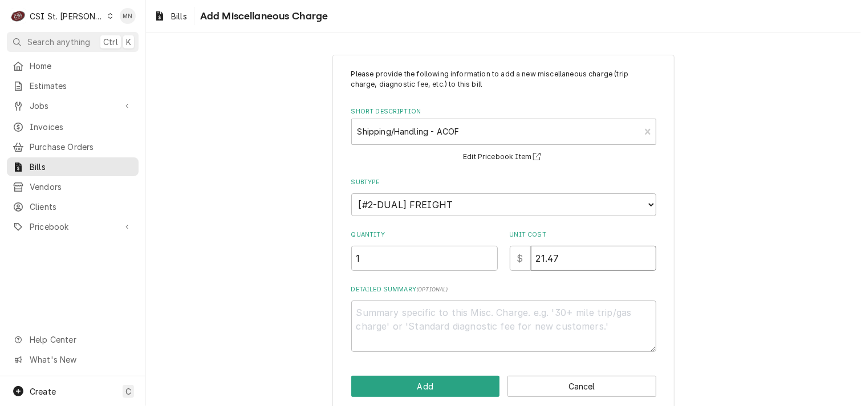
type textarea "x"
type input "4"
type textarea "x"
type input "42"
type textarea "x"
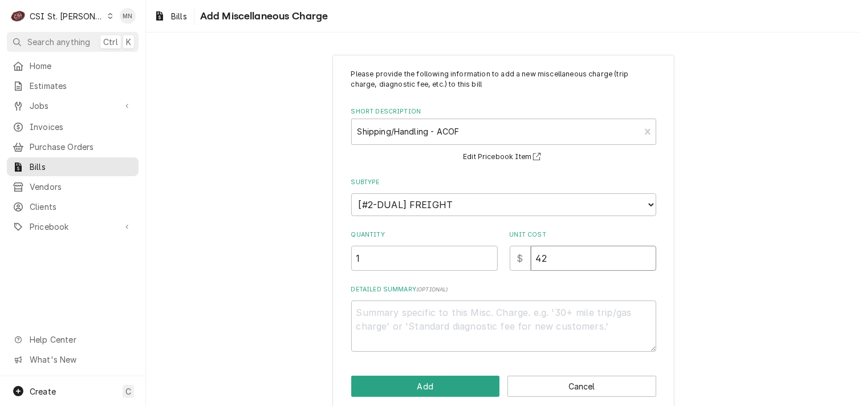
type input "42.9"
type textarea "x"
type input "42.93"
click at [379, 314] on textarea "Detailed Summary ( optional )" at bounding box center [503, 326] width 305 height 51
type textarea "x"
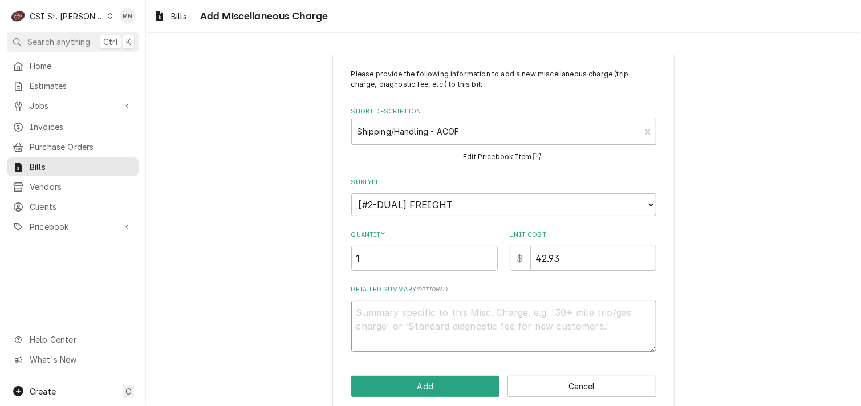
type textarea "J"
type textarea "x"
type textarea "Jo"
type textarea "x"
type textarea "Job"
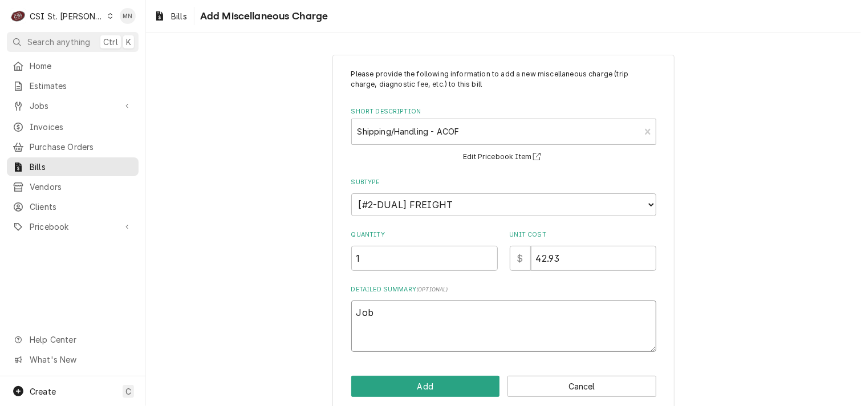
type textarea "x"
type textarea "Job"
type textarea "x"
type textarea "Job 4"
type textarea "x"
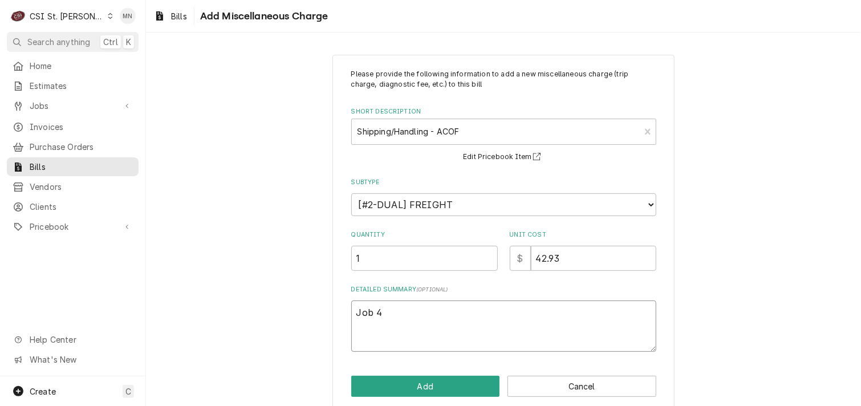
type textarea "Job 42"
type textarea "x"
type textarea "Job 426"
type textarea "x"
type textarea "Job 4262"
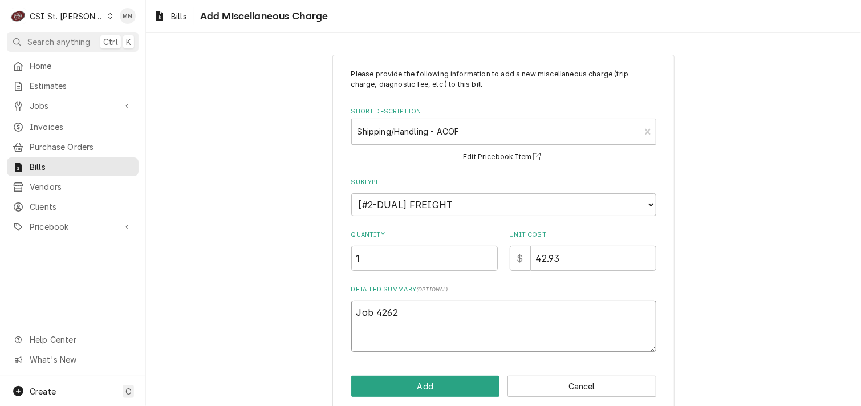
type textarea "x"
type textarea "Job 42629"
type textarea "x"
type textarea "Job 42629"
type textarea "x"
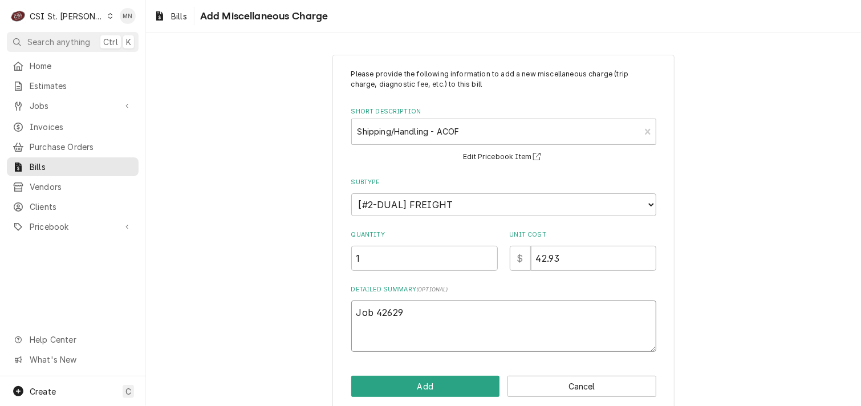
type textarea "Job 42629 A"
type textarea "x"
type textarea "Job 42629 AC"
type textarea "x"
type textarea "Job 42629 ACO"
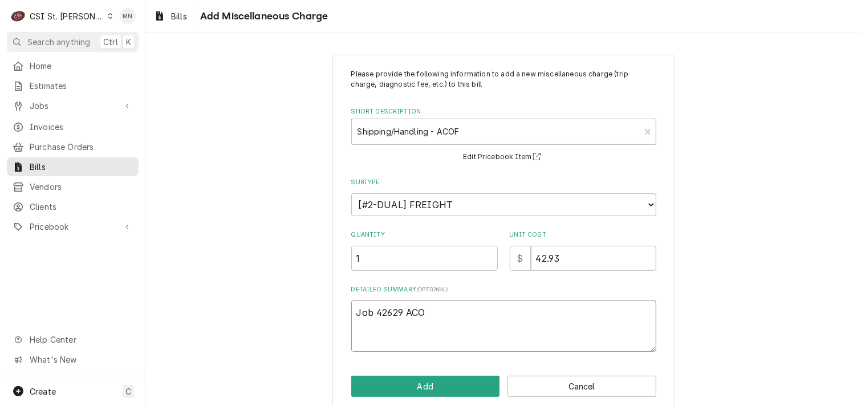
type textarea "x"
type textarea "Job 42629 ACOF"
type textarea "x"
type textarea "Job 42629 ACOF"
type textarea "x"
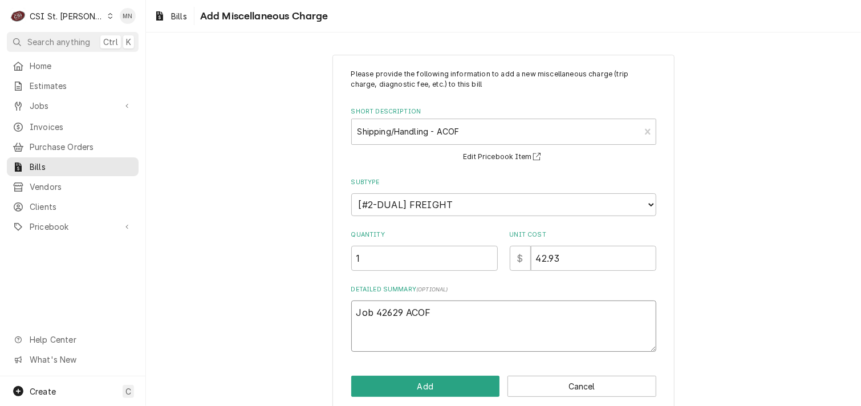
type textarea "Job 42629 ACOF $"
type textarea "x"
type textarea "Job 42629 ACOF $"
type textarea "x"
type textarea "Job 42629 ACOF $ 2"
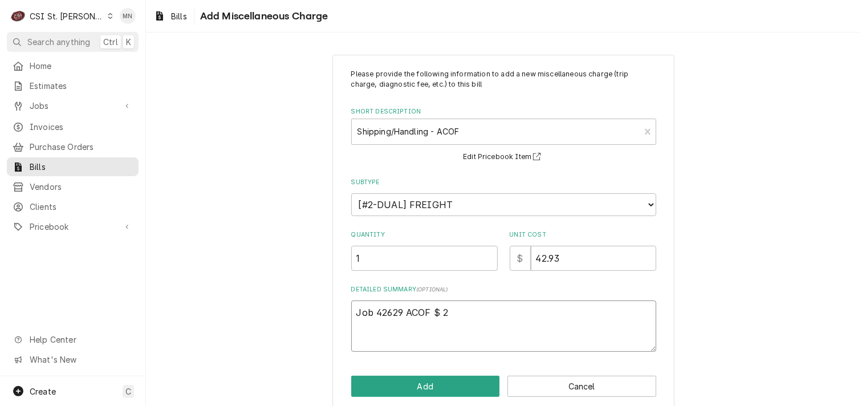
type textarea "x"
type textarea "Job 42629 ACOF $ 21"
type textarea "x"
type textarea "Job 42629 ACOF $ 21."
type textarea "x"
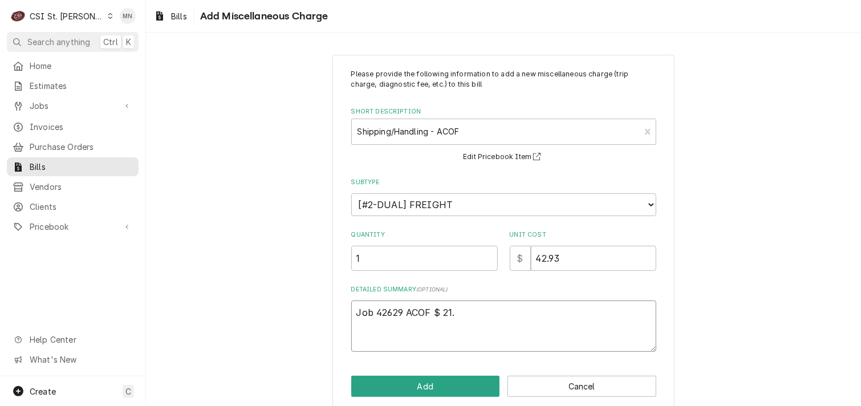
type textarea "Job 42629 ACOF $ 21.8"
type textarea "x"
type textarea "Job 42629 ACOF $ 21.87"
type textarea "x"
type textarea "Job 42629 ACOF $ 21.87"
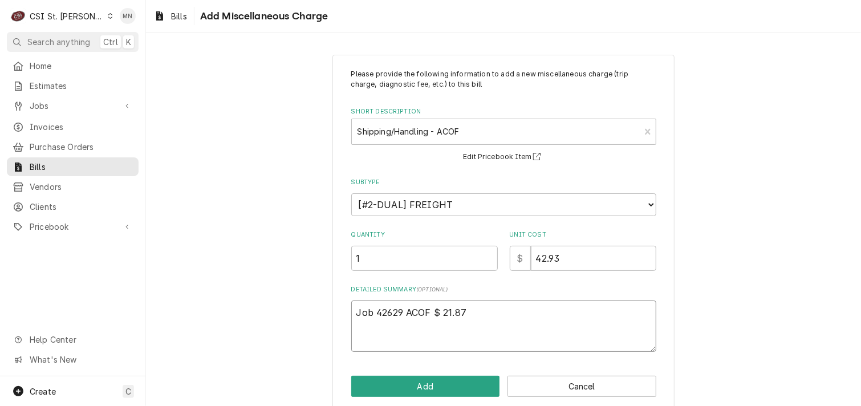
type textarea "x"
type textarea "Job 42629 ACOF $ 21.87 2"
type textarea "x"
type textarea "Job 42629 ACOF $ 21.87 21"
type textarea "x"
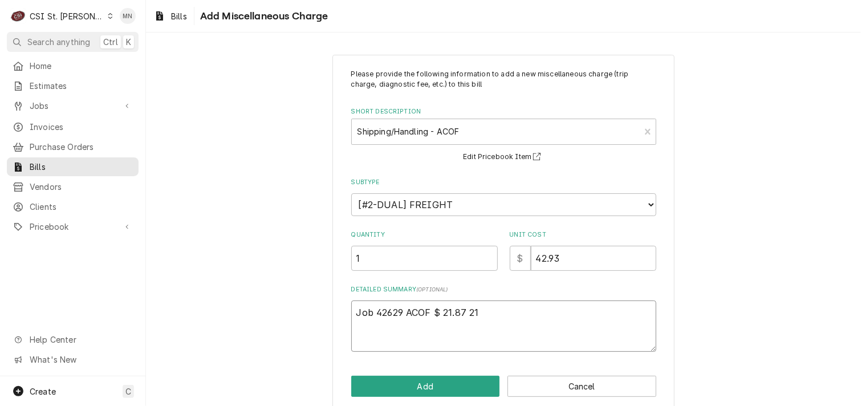
type textarea "Job 42629 ACOF $ 21.87 210"
type textarea "x"
type textarea "Job 42629 ACOF $ 21.87 2106"
type textarea "x"
type textarea "Job 42629 ACOF $ 21.87 21068"
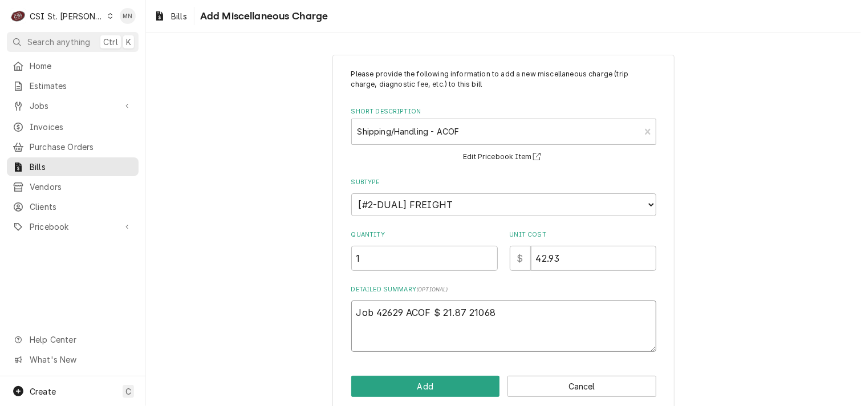
type textarea "x"
type textarea "Job 42629 ACOF $ 21.87 210688"
type textarea "x"
type textarea "Job 42629 ACOF $ 21.87 2106884"
type textarea "x"
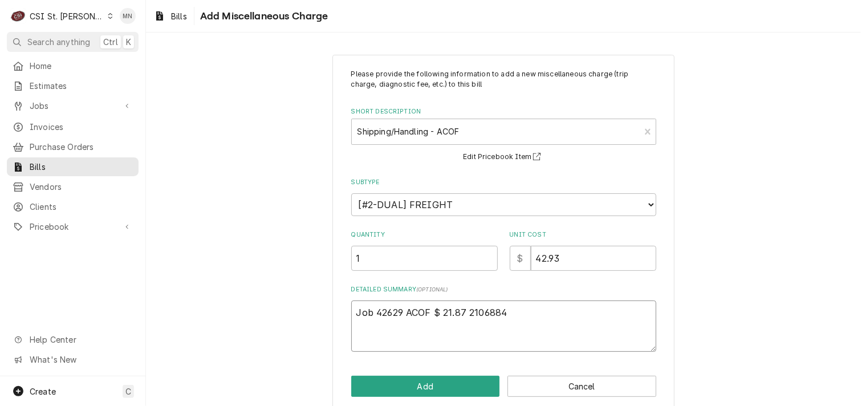
type textarea "Job 42629 ACOF $ 21.87 21068840"
type textarea "x"
type textarea "Job 42629 ACOF $ 21.87 210688403"
type textarea "x"
type textarea "Job 42629 ACOF $ 21.87 2106884036"
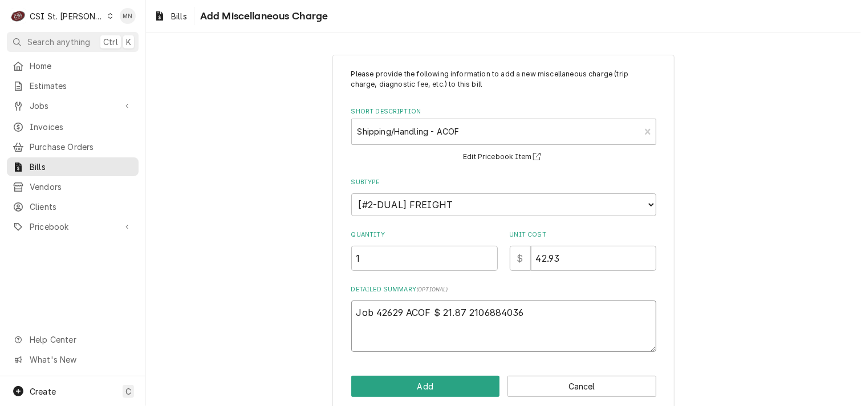
type textarea "x"
type textarea "Job 42629 ACOF $ 21.87 2106884036"
type textarea "x"
type textarea "Job 42629 ACOF $ 21.87 2106884036 J"
type textarea "x"
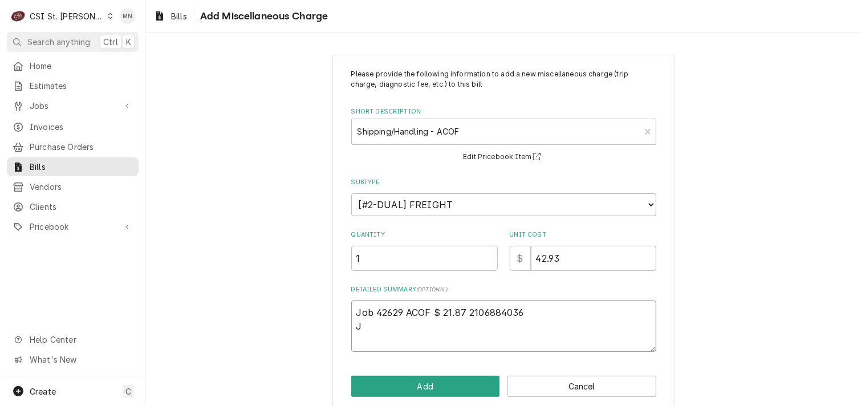
type textarea "Job 42629 ACOF $ 21.87 2106884036 Jo"
type textarea "x"
type textarea "Job 42629 ACOF $ 21.87 2106884036 Job"
click at [374, 327] on textarea "Job 42629 ACOF $ 21.87 2106884036 Job" at bounding box center [503, 326] width 305 height 51
type textarea "x"
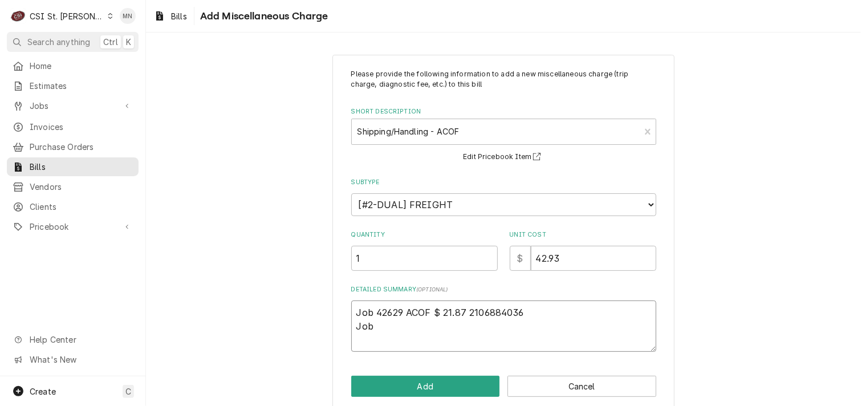
type textarea "Job 42629 ACOF $ 21.87 2106884036 Job"
type textarea "x"
type textarea "Job 42629 ACOF $ 21.87 2106884036 Job 4"
type textarea "x"
type textarea "Job 42629 ACOF $ 21.87 2106884036 Job 42"
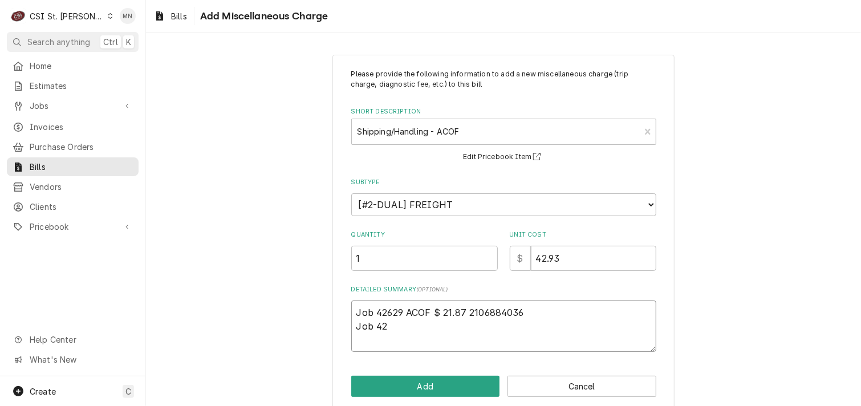
type textarea "x"
type textarea "Job 42629 ACOF $ 21.87 2106884036 Job 426"
type textarea "x"
type textarea "Job 42629 ACOF $ 21.87 2106884036 Job 4262"
type textarea "x"
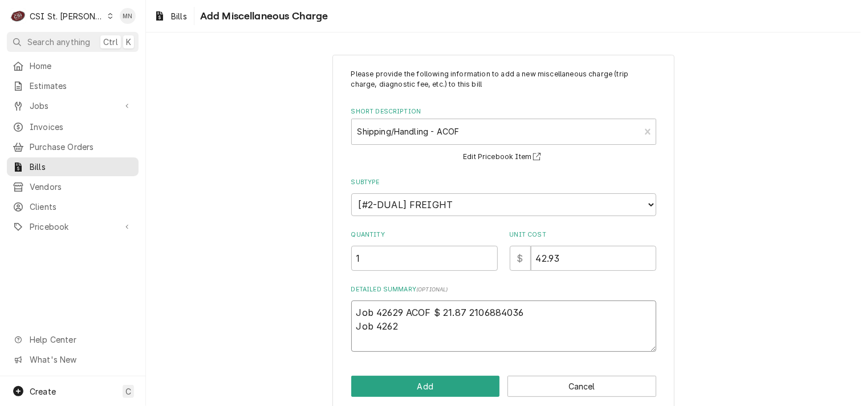
type textarea "Job 42629 ACOF $ 21.87 2106884036 Job 42629"
type textarea "x"
type textarea "Job 42629 ACOF $ 21.87 2106884036 Job 42629"
type textarea "x"
type textarea "Job 42629 ACOF $ 21.87 2106884036 Job 42629 A"
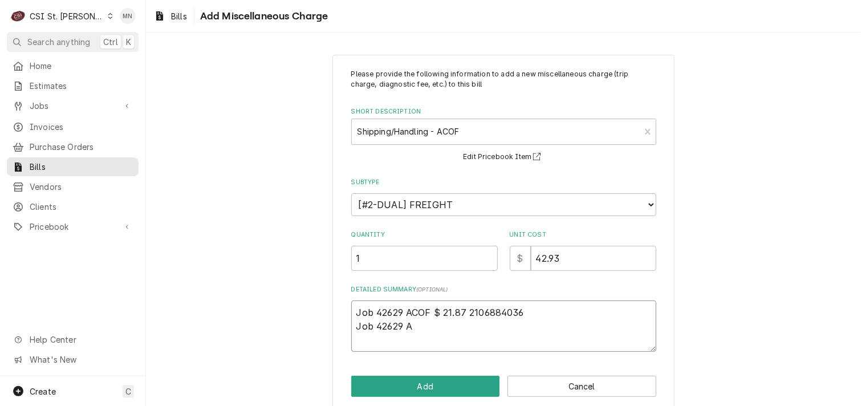
type textarea "x"
type textarea "Job 42629 ACOF $ 21.87 2106884036 Job 42629 AC"
type textarea "x"
type textarea "Job 42629 ACOF $ 21.87 2106884036 Job 42629 ACO"
type textarea "x"
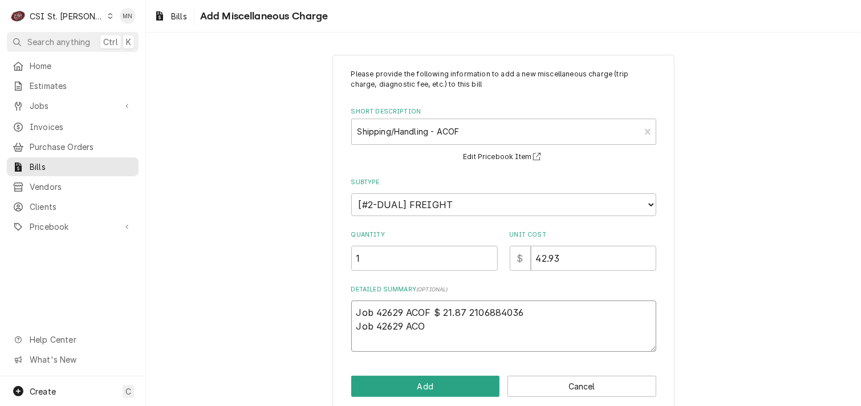
type textarea "Job 42629 ACOF $ 21.87 2106884036 Job 42629 ACOF"
type textarea "x"
type textarea "Job 42629 ACOF $ 21.87 2106884036 Job 42629 ACOF"
type textarea "x"
type textarea "Job 42629 ACOF $ 21.87 2106884036 Job 42629 ACOF $"
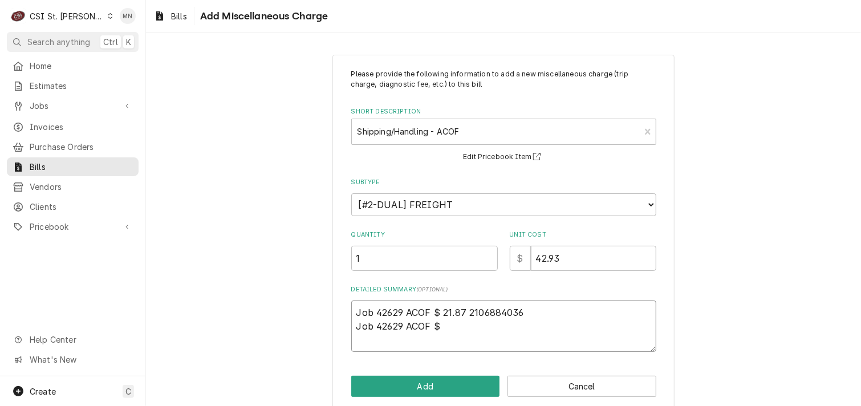
type textarea "x"
type textarea "Job 42629 ACOF $ 21.87 2106884036 Job 42629 ACOF $"
type textarea "x"
type textarea "Job 42629 ACOF $ 21.87 2106884036 Job 42629 ACOF $ 2"
type textarea "x"
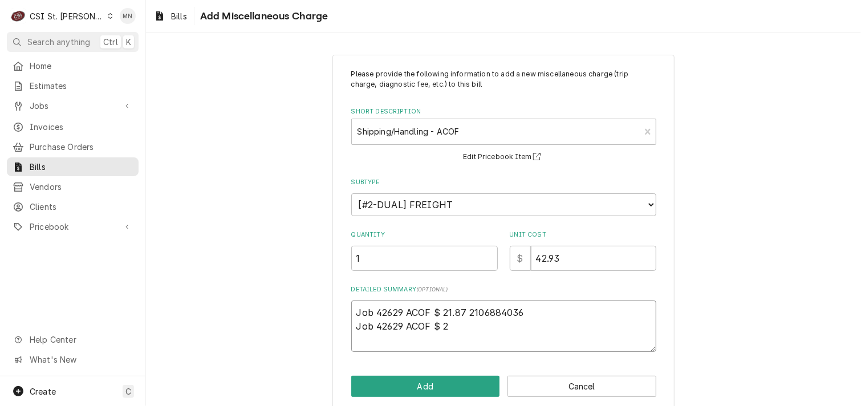
type textarea "Job 42629 ACOF $ 21.87 2106884036 Job 42629 ACOF $ 21"
type textarea "x"
type textarea "Job 42629 ACOF $ 21.87 2106884036 Job 42629 ACOF $ 21."
type textarea "x"
type textarea "Job 42629 ACOF $ 21.87 2106884036 Job 42629 ACOF $ 21.0"
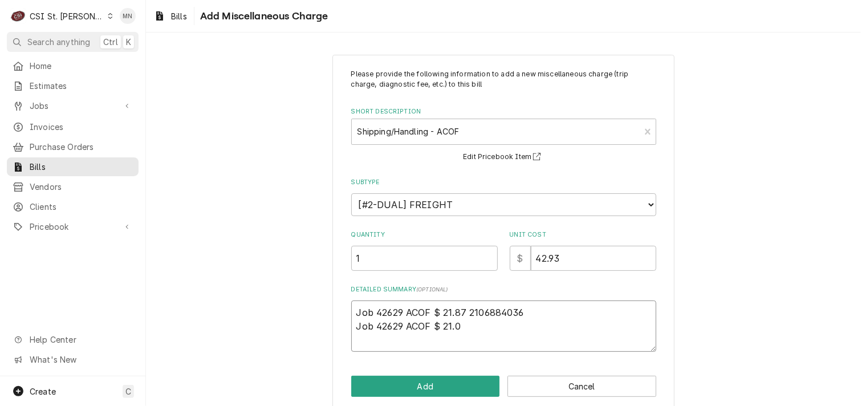
type textarea "x"
type textarea "Job 42629 ACOF $ 21.87 2106884036 Job 42629 ACOF $ 21.06"
type textarea "x"
type textarea "Job 42629 ACOF $ 21.87 2106884036 Job 42629 ACOF $ 21.06"
type textarea "x"
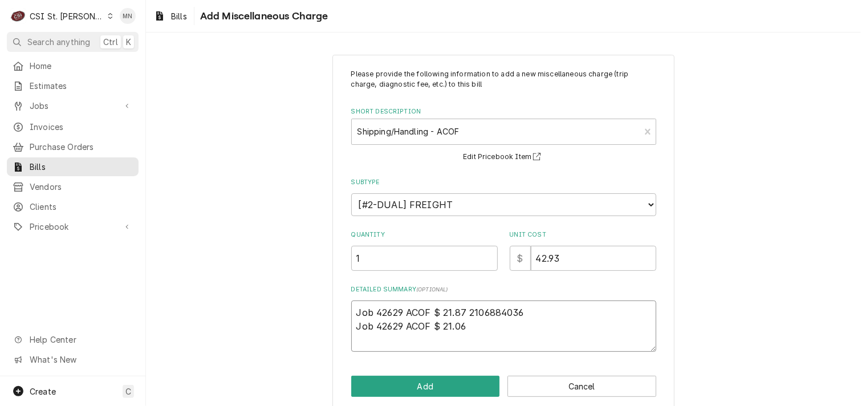
type textarea "Job 42629 ACOF $ 21.87 2106884036 Job 42629 ACOF $ 21.06 2"
type textarea "x"
type textarea "Job 42629 ACOF $ 21.87 2106884036 Job 42629 ACOF $ 21.06 21"
type textarea "x"
type textarea "Job 42629 ACOF $ 21.87 2106884036 Job 42629 ACOF $ 21.06 210"
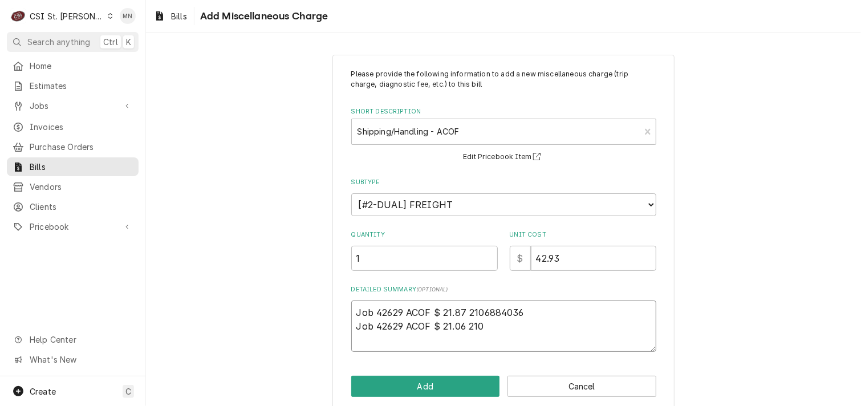
type textarea "x"
type textarea "Job 42629 ACOF $ 21.87 2106884036 Job 42629 ACOF $ 21.06 2106"
type textarea "x"
type textarea "Job 42629 ACOF $ 21.87 2106884036 Job 42629 ACOF $ 21.06 21068"
type textarea "x"
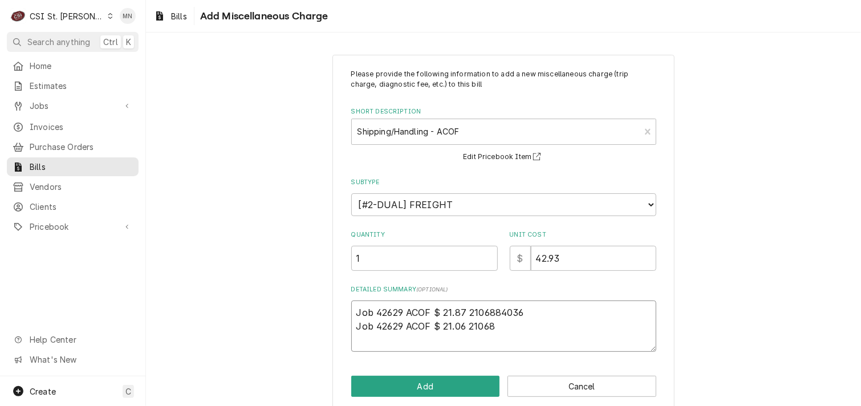
type textarea "Job 42629 ACOF $ 21.87 2106884036 Job 42629 ACOF $ 21.06 210688"
type textarea "x"
type textarea "Job 42629 ACOF $ 21.87 2106884036 Job 42629 ACOF $ 21.06 2106884"
type textarea "x"
type textarea "Job 42629 ACOF $ 21.87 2106884036 Job 42629 ACOF $ 21.06 21068840"
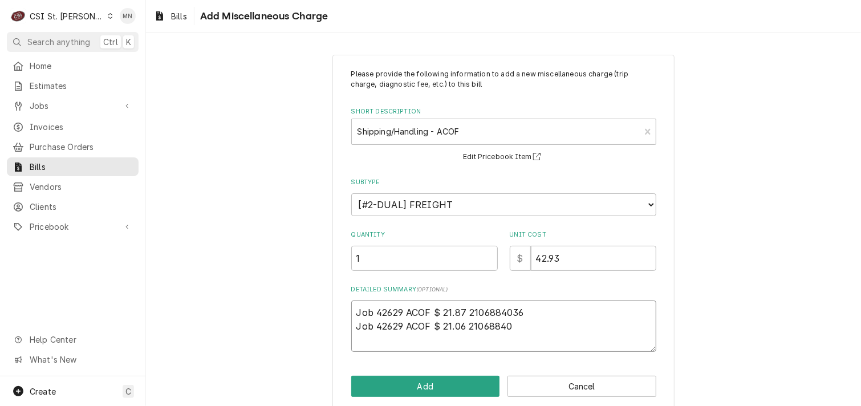
type textarea "x"
type textarea "Job 42629 ACOF $ 21.87 2106884036 Job 42629 ACOF $ 21.06 210688403"
type textarea "x"
type textarea "Job 42629 ACOF $ 21.87 2106884036 Job 42629 ACOF $ 21.06 2106884037"
click at [410, 383] on button "Add" at bounding box center [425, 386] width 149 height 21
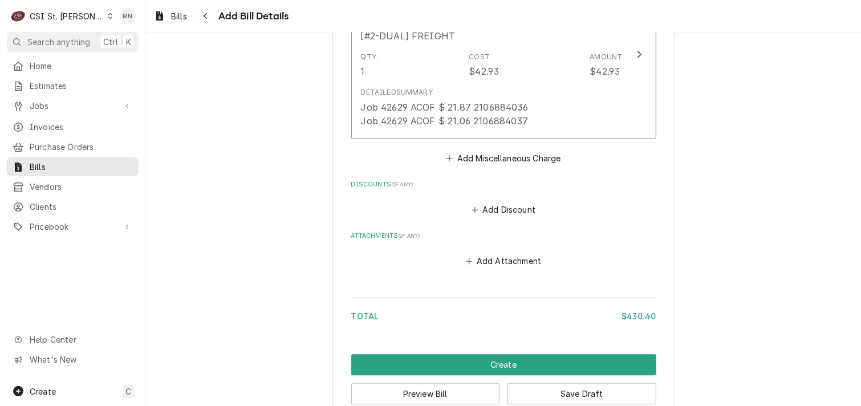
scroll to position [1238, 0]
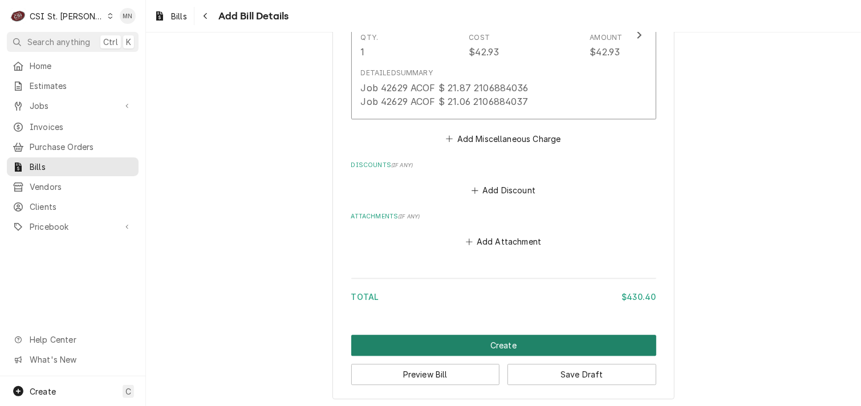
click at [519, 339] on button "Create" at bounding box center [503, 345] width 305 height 21
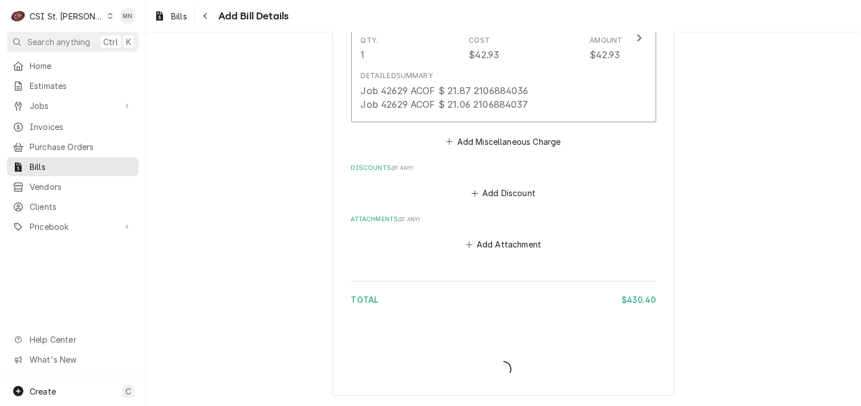
scroll to position [1232, 0]
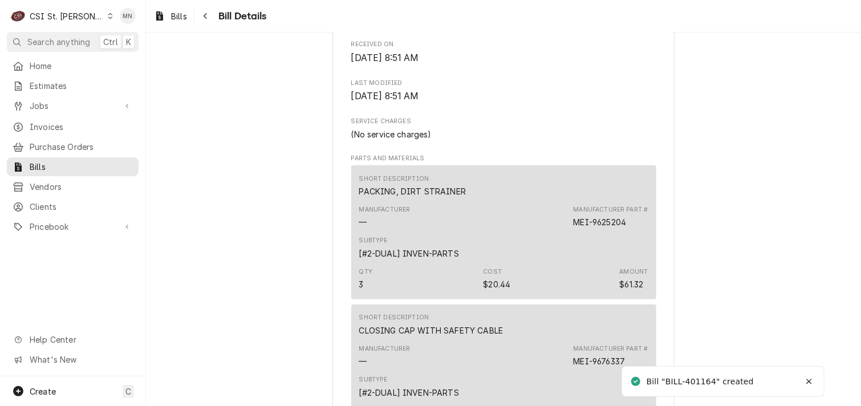
scroll to position [513, 0]
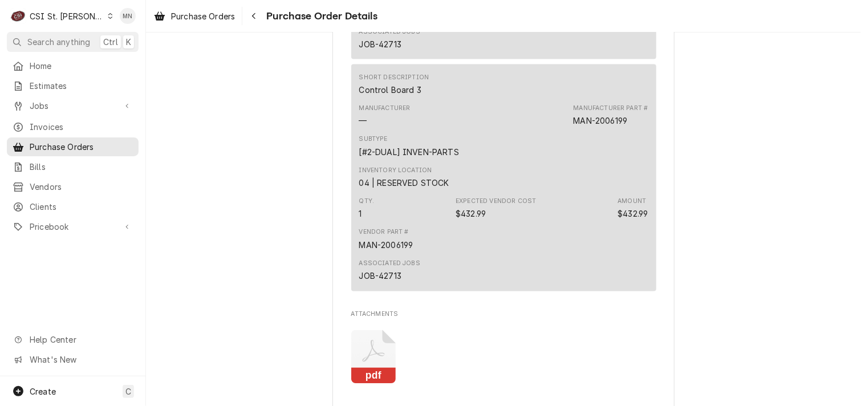
scroll to position [1312, 0]
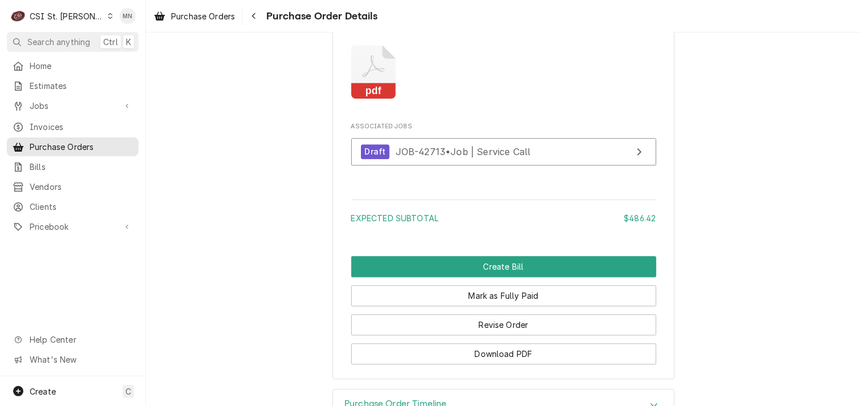
click at [371, 99] on icon "Attachments" at bounding box center [373, 72] width 45 height 54
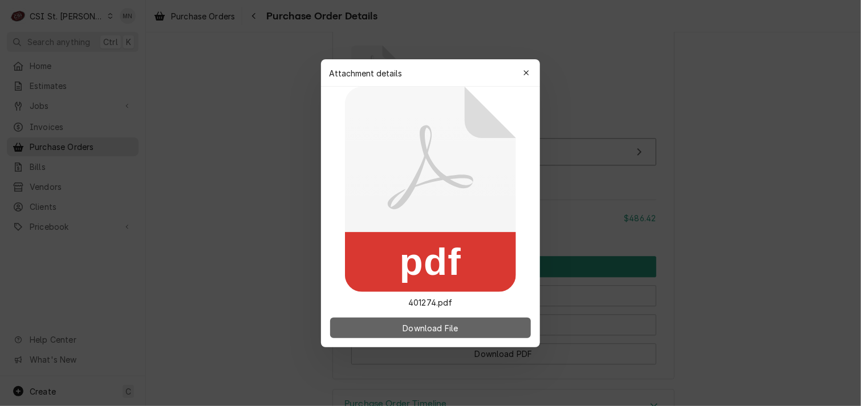
click at [431, 322] on span "Download File" at bounding box center [430, 328] width 60 height 12
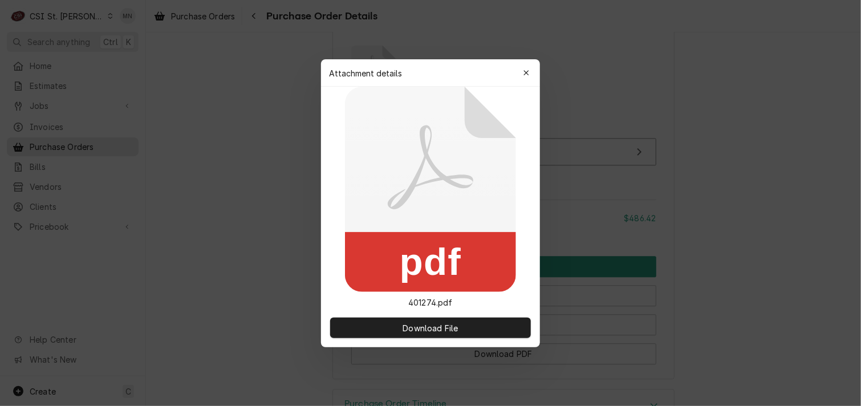
click at [528, 67] on div "button" at bounding box center [526, 72] width 11 height 11
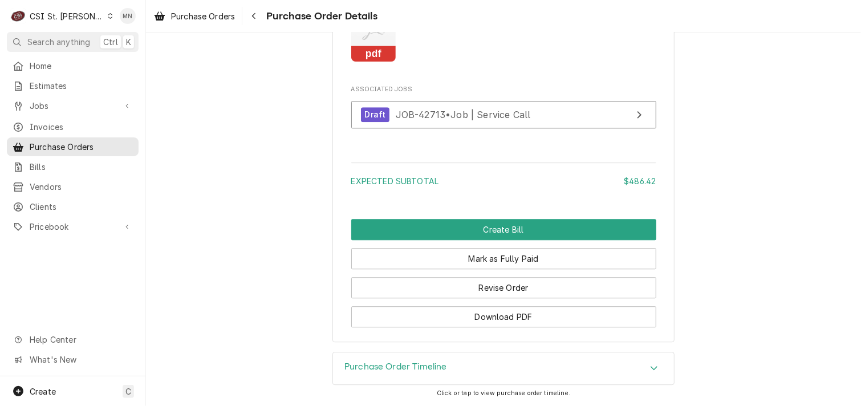
scroll to position [1383, 0]
click at [481, 374] on div "Purchase Order Timeline" at bounding box center [503, 369] width 341 height 32
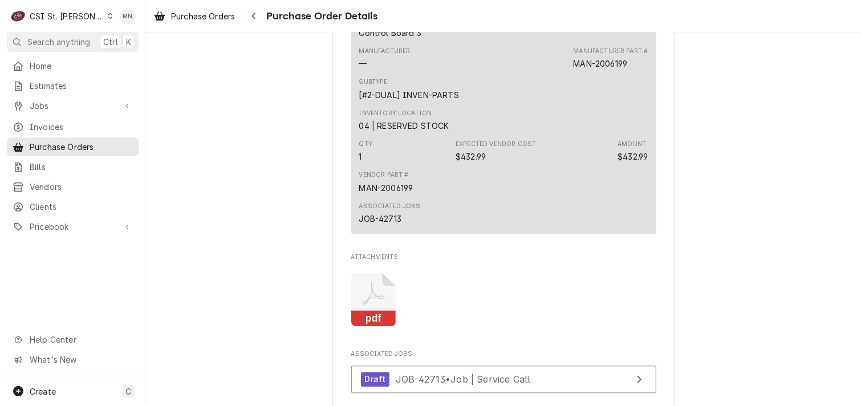
scroll to position [1426, 0]
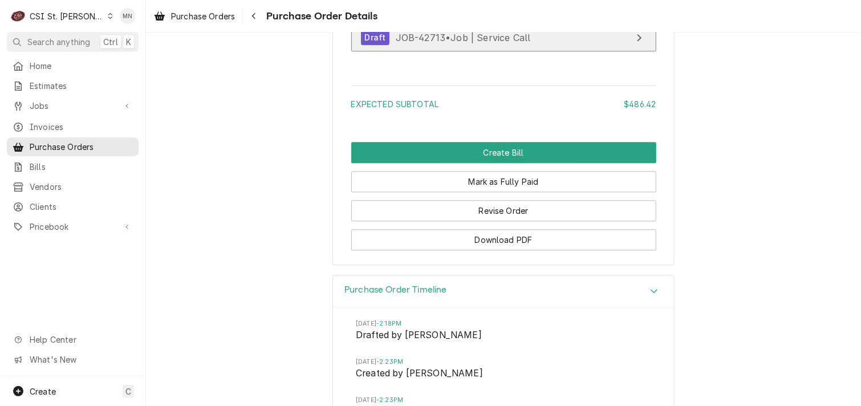
click at [497, 43] on span "JOB-42713 • Job | Service Call" at bounding box center [463, 36] width 135 height 11
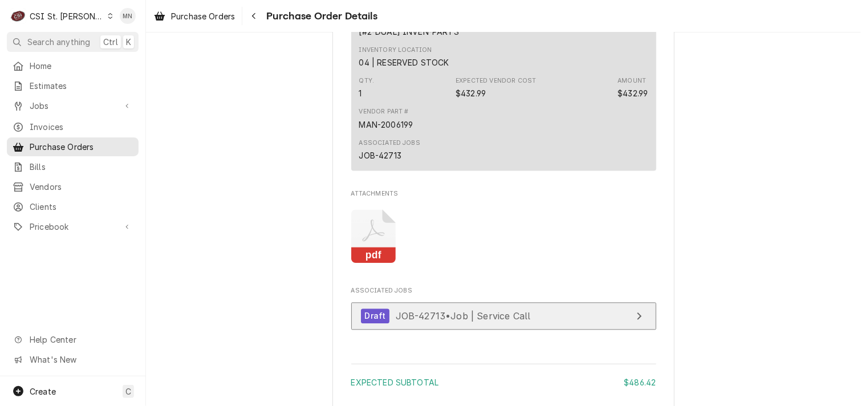
scroll to position [1027, 0]
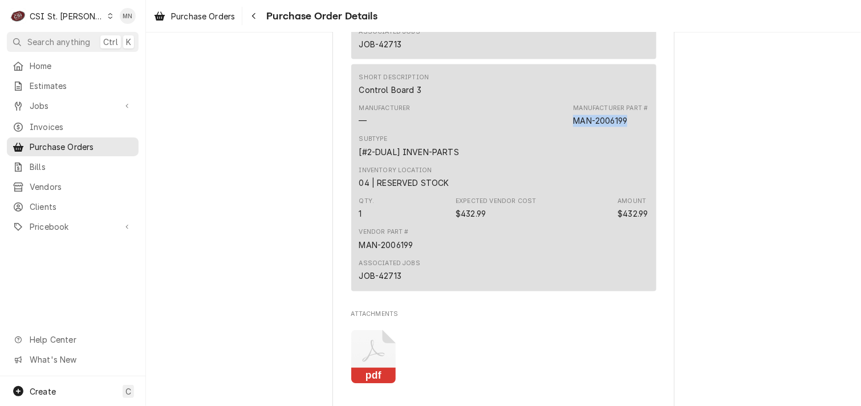
drag, startPoint x: 628, startPoint y: 154, endPoint x: 566, endPoint y: 155, distance: 62.2
click at [566, 131] on div "Manufacturer — Manufacturer Part # MAN-2006199" at bounding box center [503, 115] width 289 height 31
drag, startPoint x: 566, startPoint y: 155, endPoint x: 578, endPoint y: 152, distance: 12.2
copy div "MAN-2006199"
click at [56, 223] on span "Pricebook" at bounding box center [73, 227] width 86 height 12
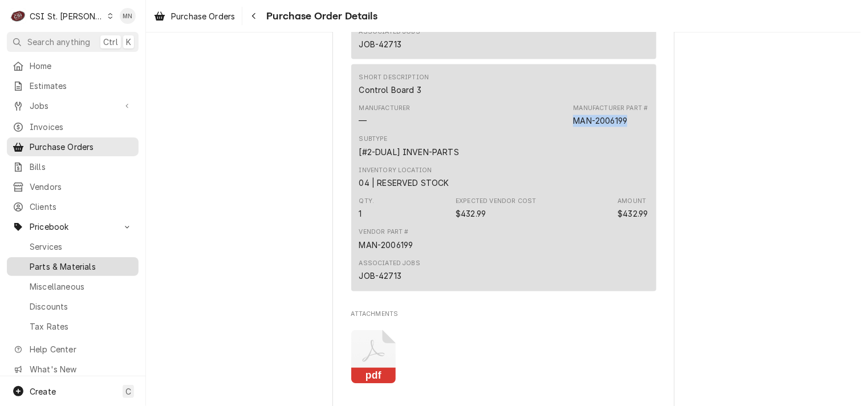
click at [70, 261] on span "Parts & Materials" at bounding box center [81, 267] width 103 height 12
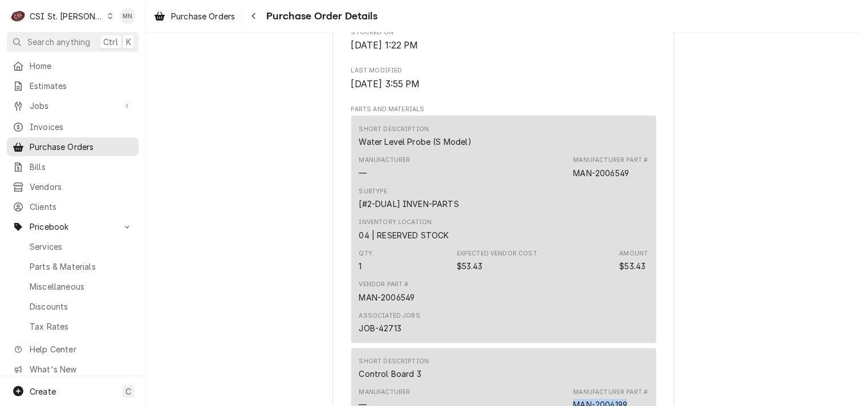
scroll to position [742, 0]
drag, startPoint x: 629, startPoint y: 209, endPoint x: 571, endPoint y: 208, distance: 58.8
click at [573, 180] on div "Manufacturer Part # MAN-2006549" at bounding box center [610, 168] width 75 height 23
drag, startPoint x: 571, startPoint y: 208, endPoint x: 576, endPoint y: 211, distance: 6.4
copy div "MAN-2006549"
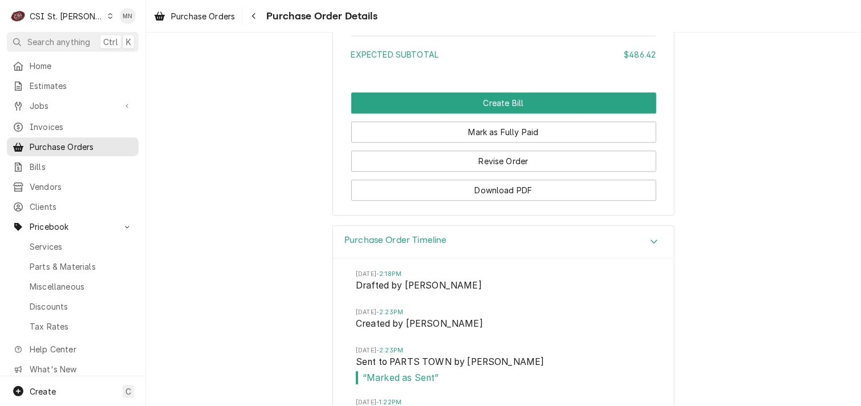
scroll to position [1483, 0]
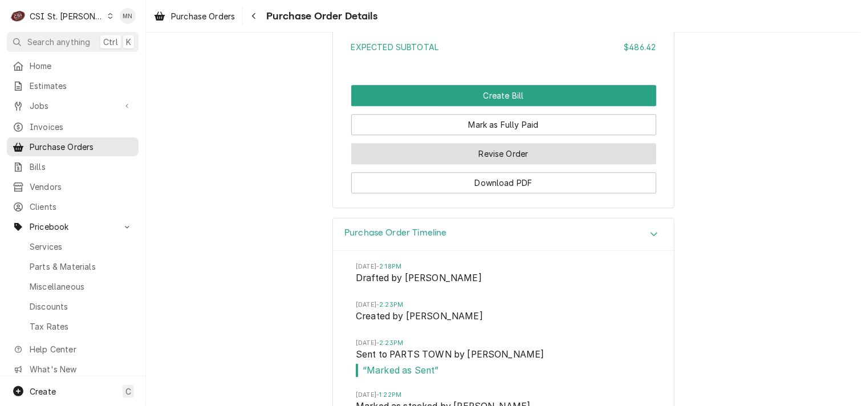
click at [528, 164] on button "Revise Order" at bounding box center [503, 153] width 305 height 21
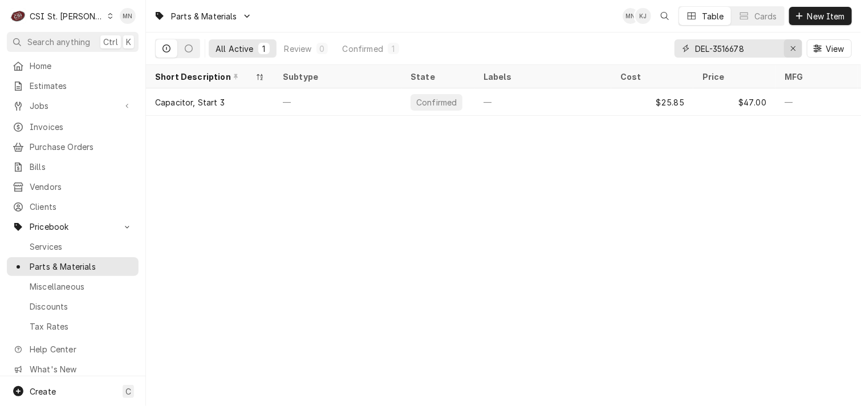
click at [794, 46] on icon "Erase input" at bounding box center [794, 48] width 6 height 8
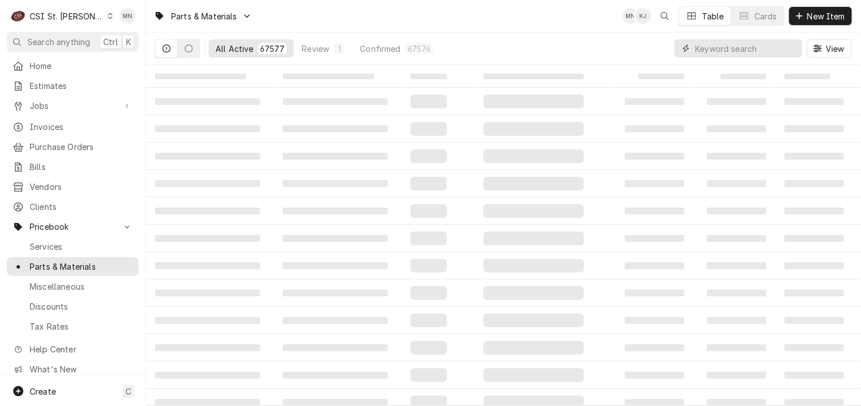
paste input "MAN-2006199"
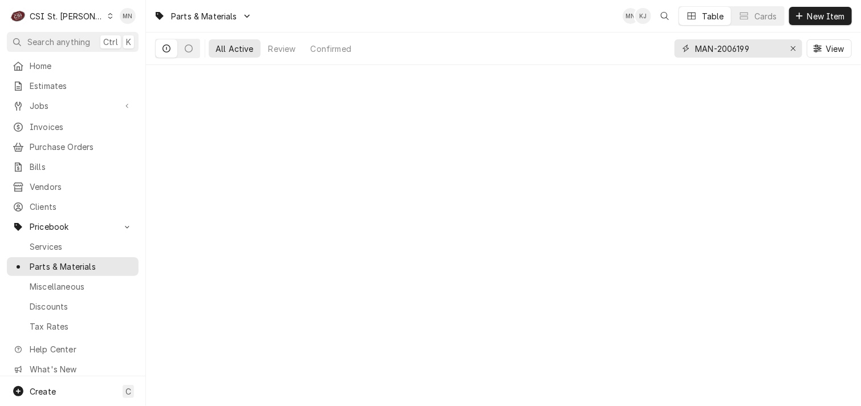
type input "MAN-2006199"
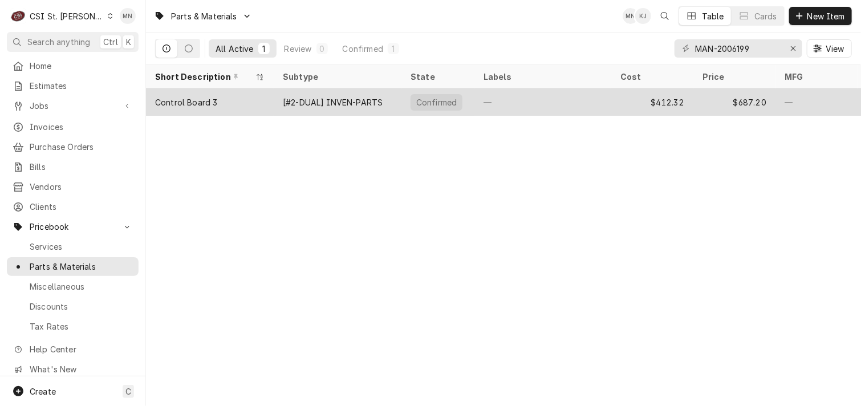
click at [489, 103] on div "—" at bounding box center [543, 101] width 137 height 27
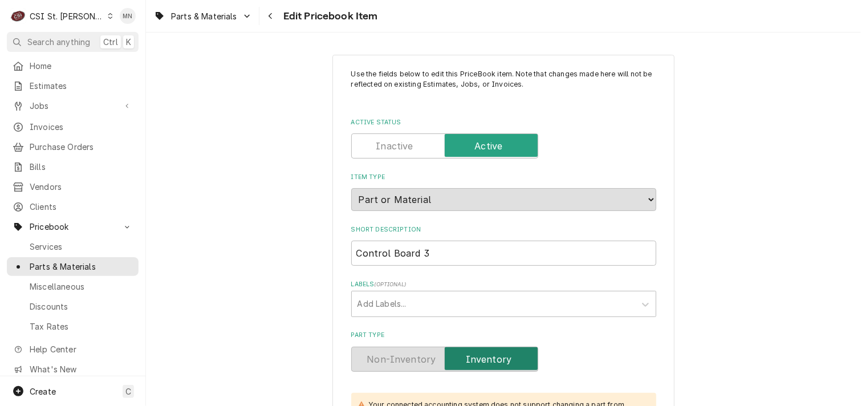
type textarea "x"
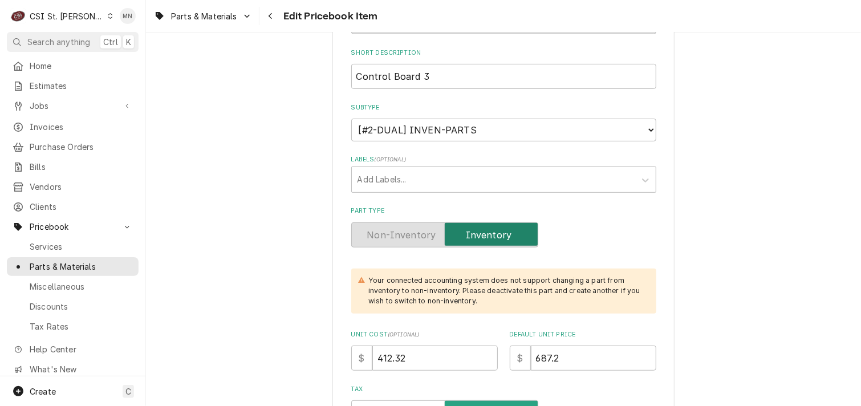
scroll to position [114, 0]
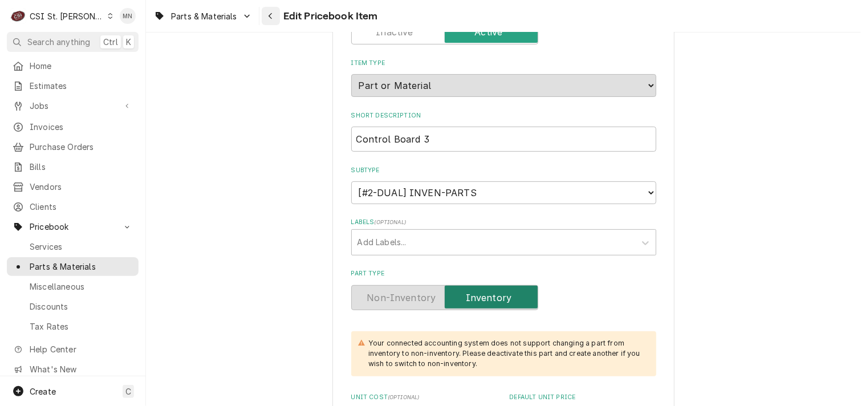
click at [270, 15] on icon "Navigate back" at bounding box center [270, 16] width 3 height 6
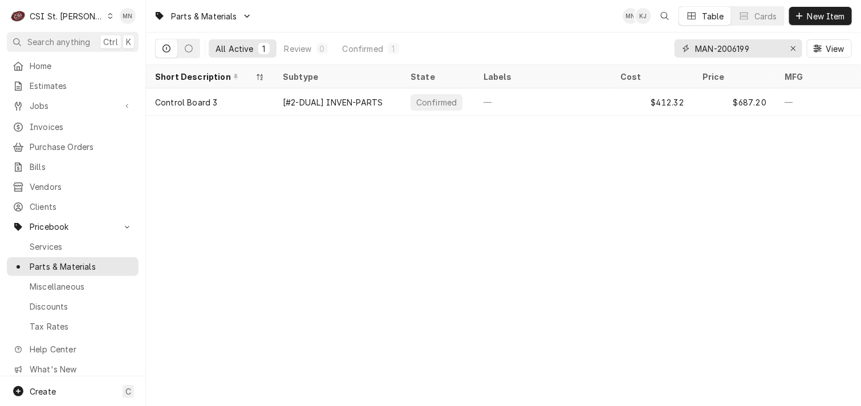
drag, startPoint x: 757, startPoint y: 45, endPoint x: 686, endPoint y: 45, distance: 71.3
click at [686, 45] on div "MAN-2006199" at bounding box center [739, 48] width 128 height 18
paste input "54"
type input "MAN-2006549"
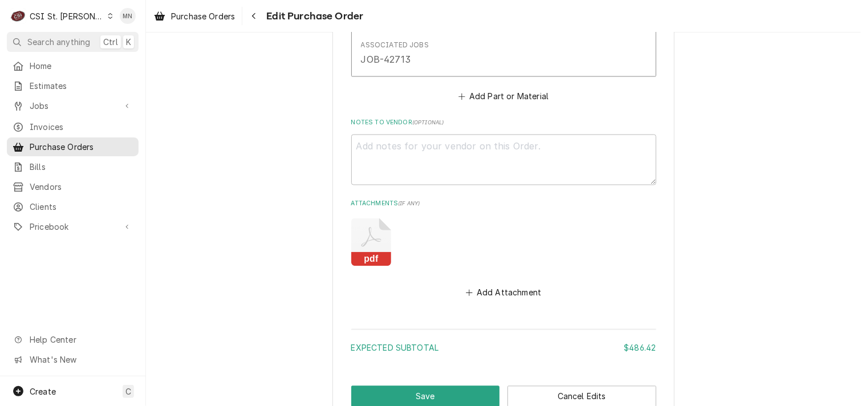
scroll to position [1027, 0]
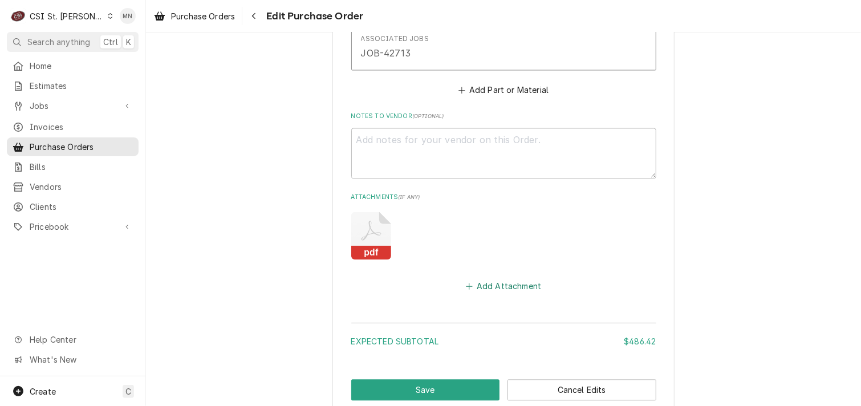
click at [502, 284] on button "Add Attachment" at bounding box center [504, 287] width 80 height 16
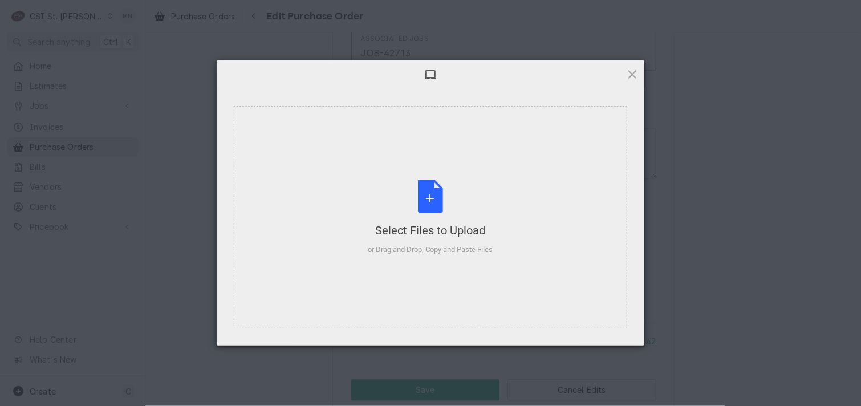
type textarea "x"
click at [447, 220] on div "Select Files to Upload or Drag and Drop, Copy and Paste Files" at bounding box center [431, 218] width 125 height 76
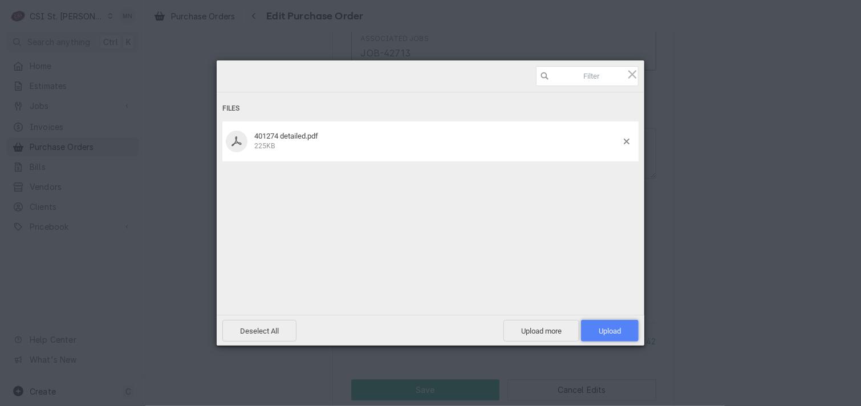
click at [614, 328] on span "Upload 1" at bounding box center [610, 331] width 22 height 9
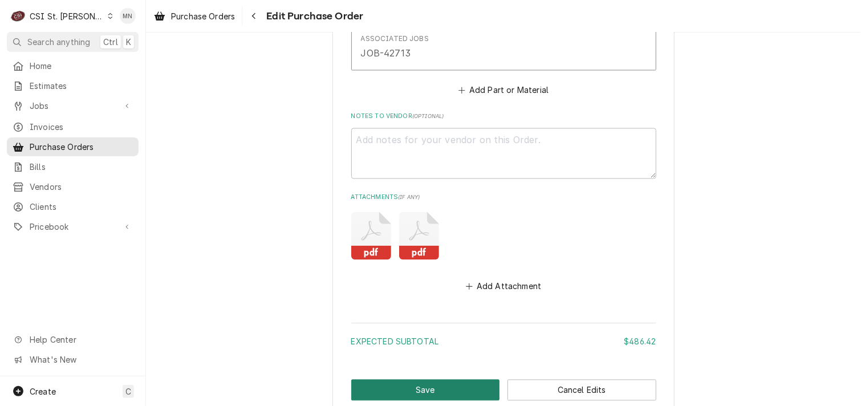
click at [387, 382] on button "Save" at bounding box center [425, 390] width 149 height 21
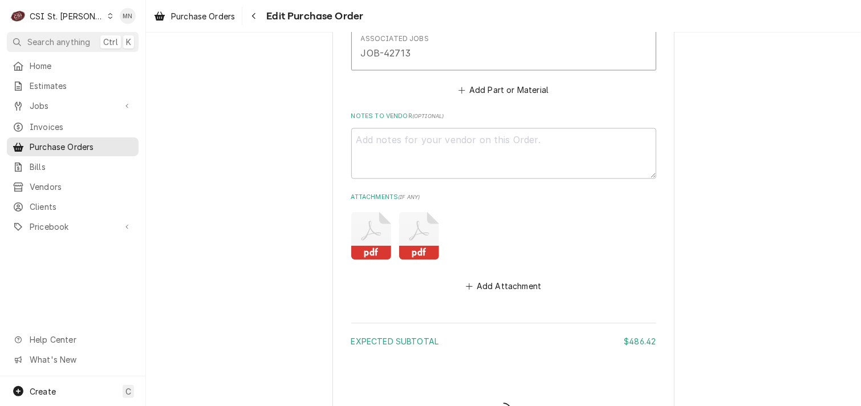
type textarea "x"
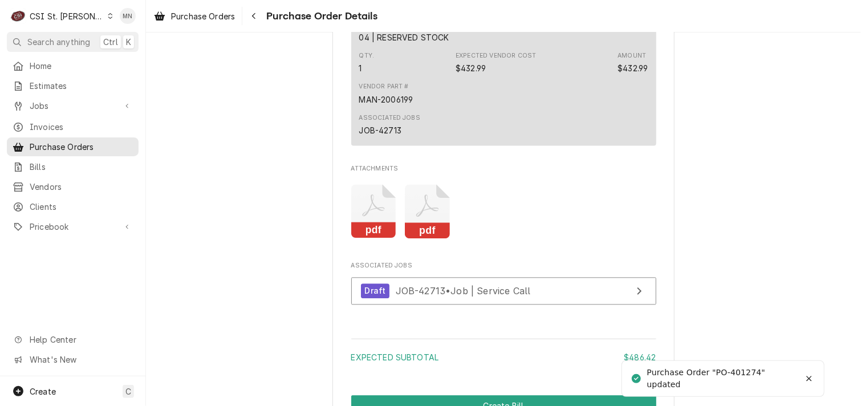
scroll to position [1312, 0]
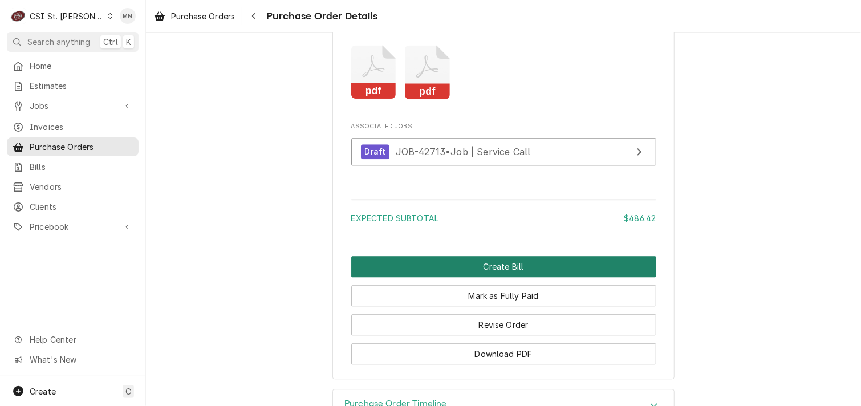
click at [468, 277] on button "Create Bill" at bounding box center [503, 266] width 305 height 21
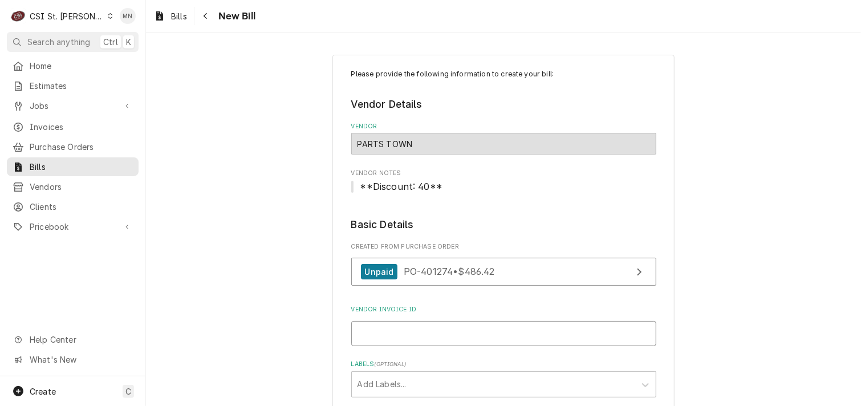
click at [384, 331] on input "Vendor Invoice ID" at bounding box center [503, 333] width 305 height 25
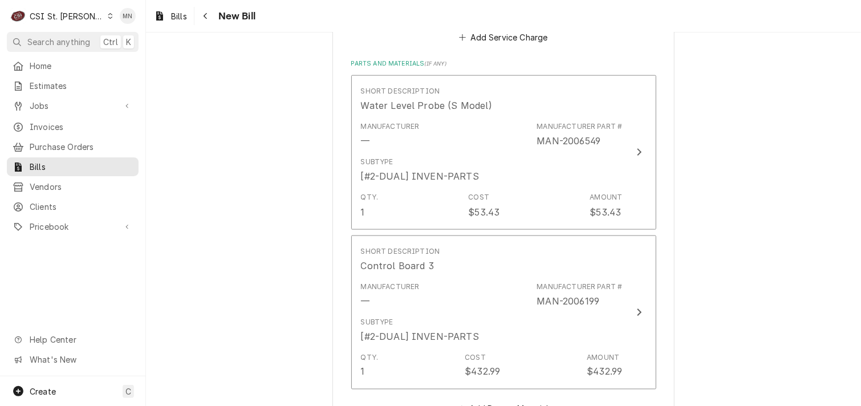
scroll to position [799, 0]
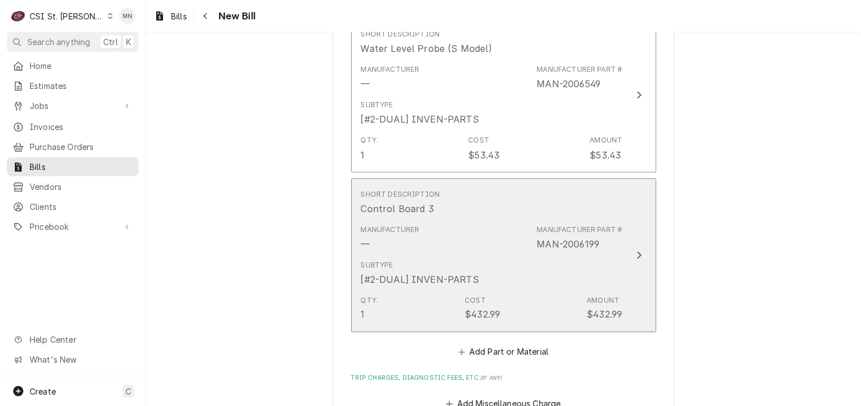
type input "2106926123"
click at [637, 254] on icon "Update Line Item" at bounding box center [640, 255] width 6 height 9
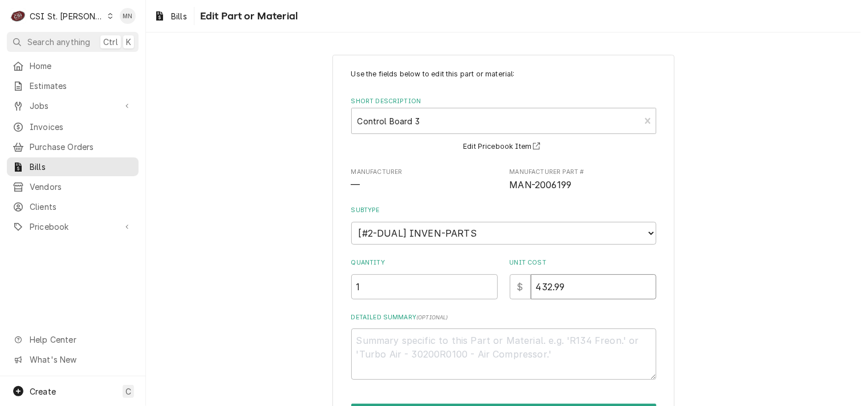
click at [560, 281] on input "432.99" at bounding box center [594, 286] width 126 height 25
type textarea "x"
type input "432.9"
type textarea "x"
type input "432.94"
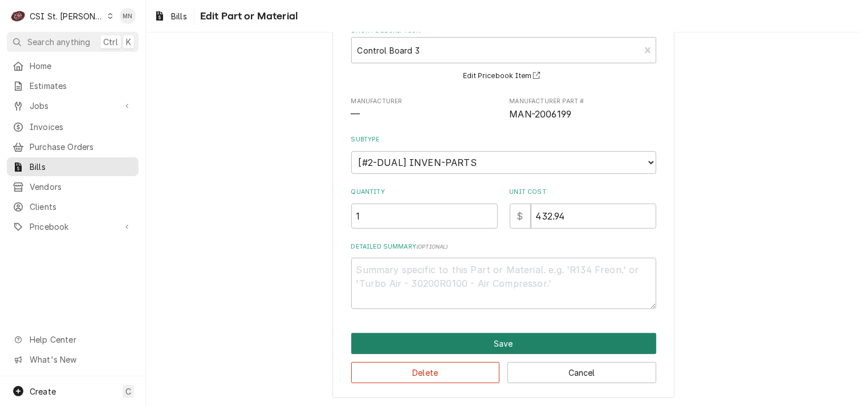
click at [493, 338] on button "Save" at bounding box center [503, 343] width 305 height 21
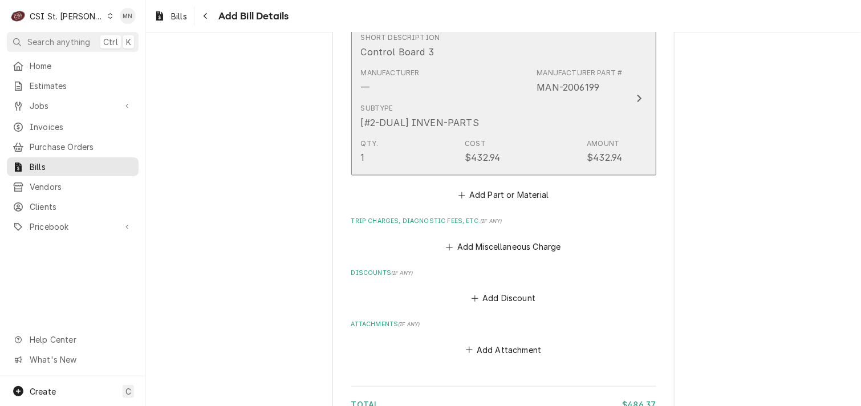
scroll to position [1065, 0]
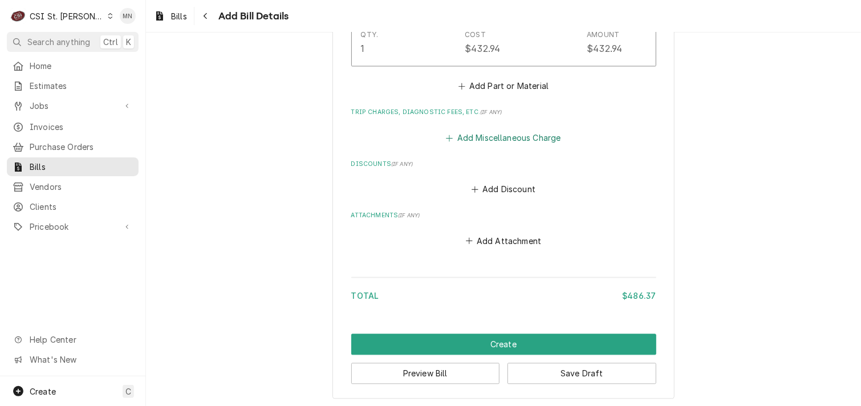
click at [480, 138] on button "Add Miscellaneous Charge" at bounding box center [503, 138] width 119 height 16
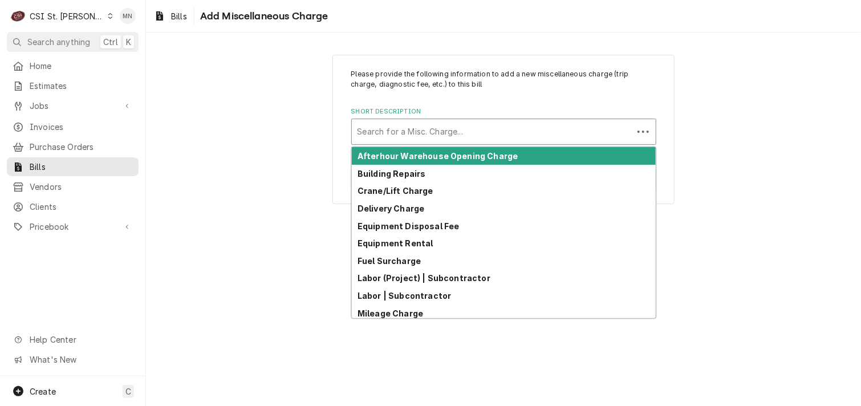
click at [412, 129] on div "Short Description" at bounding box center [493, 132] width 270 height 21
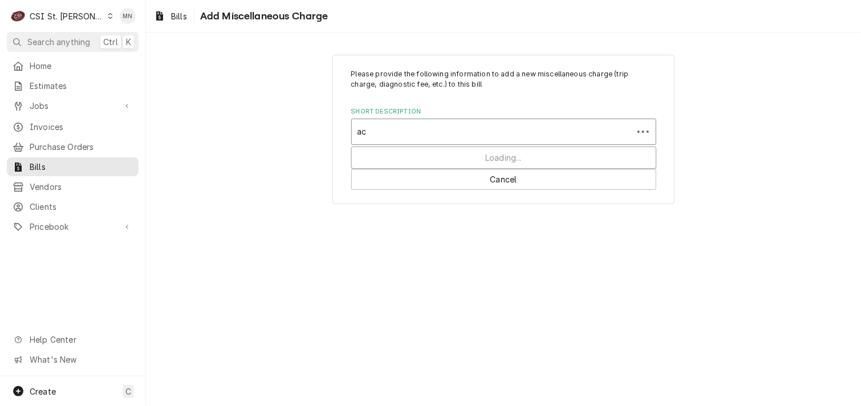
type input "aco"
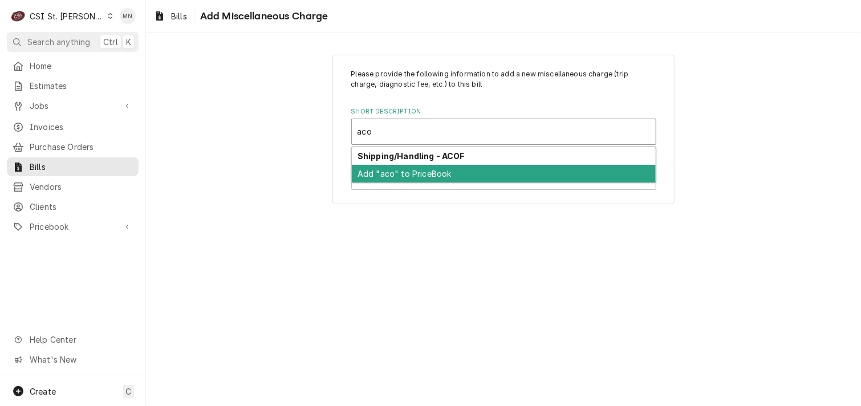
click at [411, 167] on div "Add "aco" to PriceBook" at bounding box center [504, 174] width 304 height 18
type textarea "x"
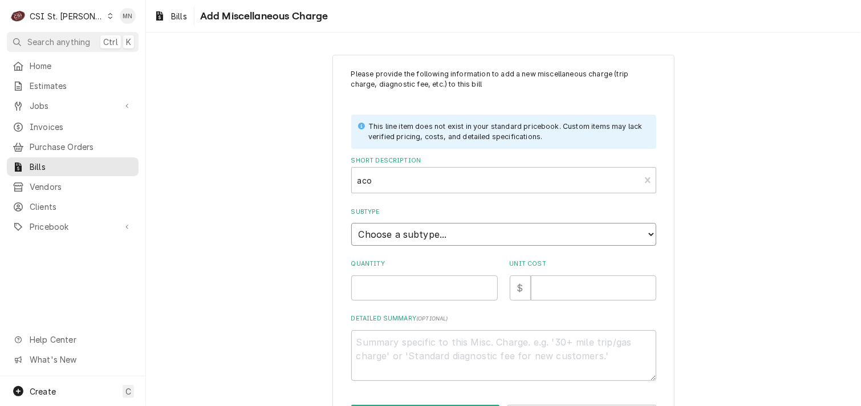
click at [400, 236] on select "Choose a subtype... [#1-SALE] LEASING-3 [#1-SALE] REF/TORCH [#1-SALE] SERV-CALL…" at bounding box center [503, 234] width 305 height 23
click at [301, 180] on div "Please provide the following information to add a new miscellaneous charge (tri…" at bounding box center [503, 247] width 715 height 406
click at [371, 177] on div "Short Description" at bounding box center [496, 180] width 277 height 21
drag, startPoint x: 381, startPoint y: 172, endPoint x: 335, endPoint y: 173, distance: 45.6
click at [335, 173] on div "Please provide the following information to add a new miscellaneous charge (tri…" at bounding box center [504, 248] width 342 height 386
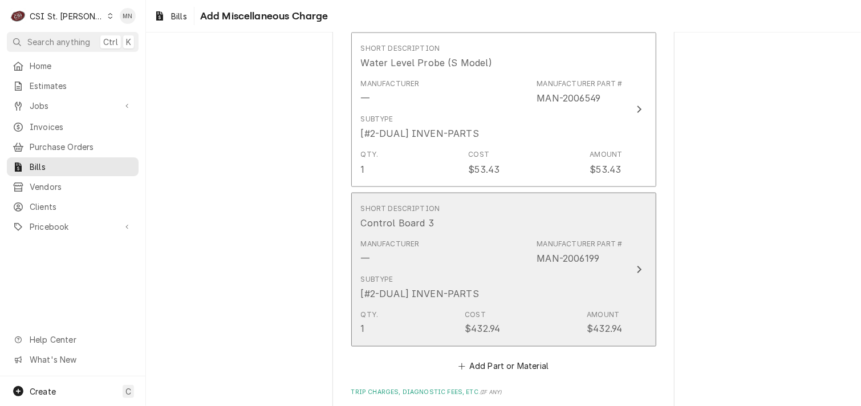
scroll to position [1013, 0]
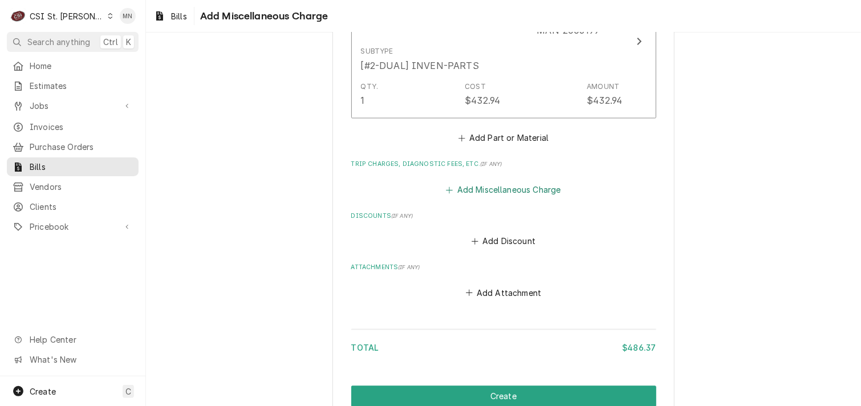
click at [488, 187] on button "Add Miscellaneous Charge" at bounding box center [503, 190] width 119 height 16
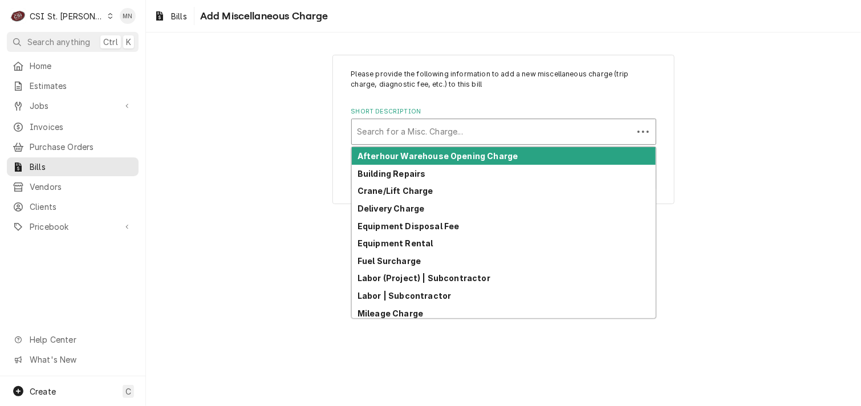
click at [406, 134] on div "Short Description" at bounding box center [493, 132] width 270 height 21
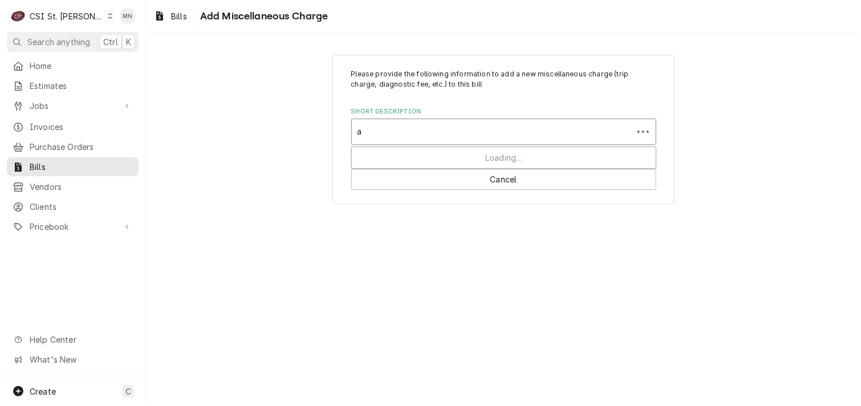
type input "ac"
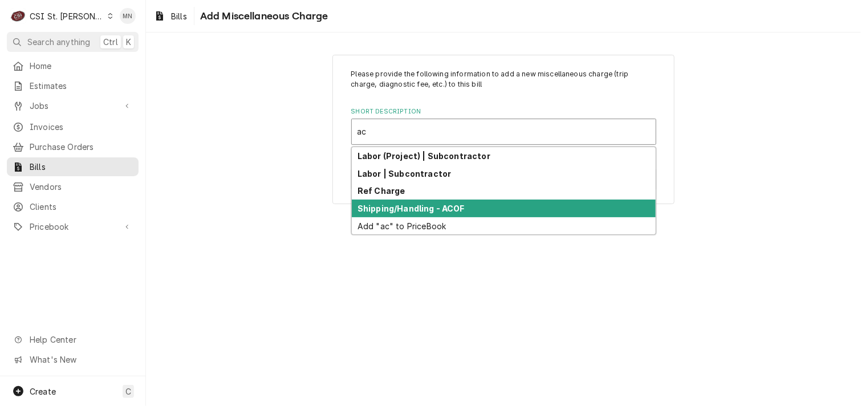
click at [414, 208] on strong "Shipping/Handling - ACOF" at bounding box center [411, 209] width 107 height 10
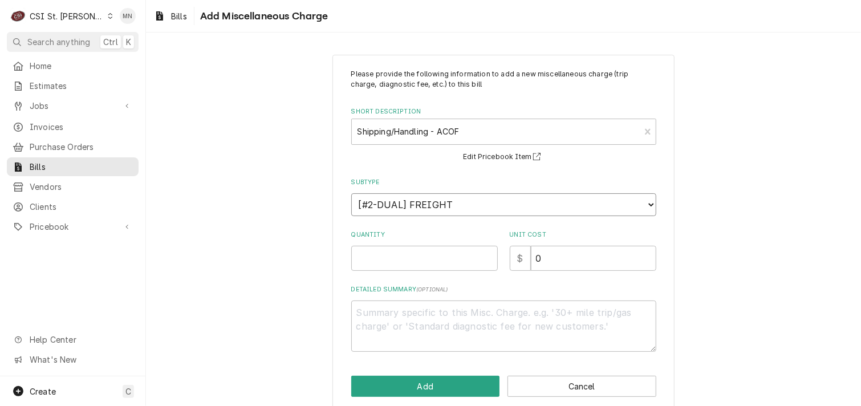
click at [493, 200] on select "Choose a subtype... [#1-SALE] LEASING-3 [#1-SALE] REF/TORCH [#1-SALE] SERV-CALL…" at bounding box center [503, 204] width 305 height 23
click at [274, 161] on div "Please provide the following information to add a new miscellaneous charge (tri…" at bounding box center [503, 232] width 715 height 377
click at [424, 258] on input "Quantity" at bounding box center [424, 258] width 147 height 25
type textarea "x"
type input "1"
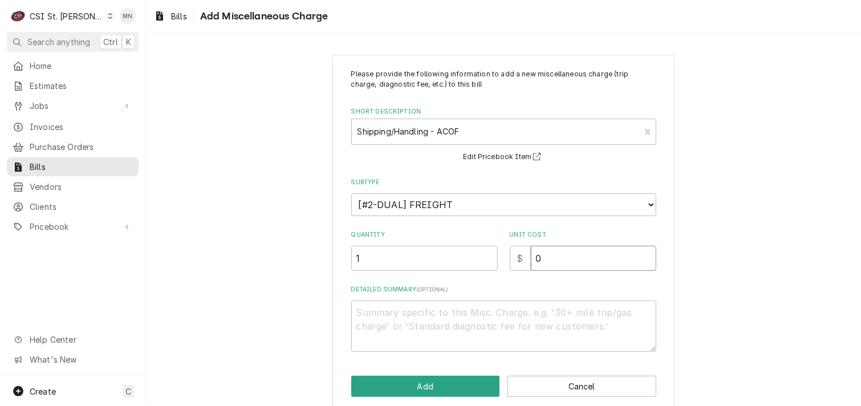
type textarea "x"
type input "5"
type textarea "x"
type input "55"
type textarea "x"
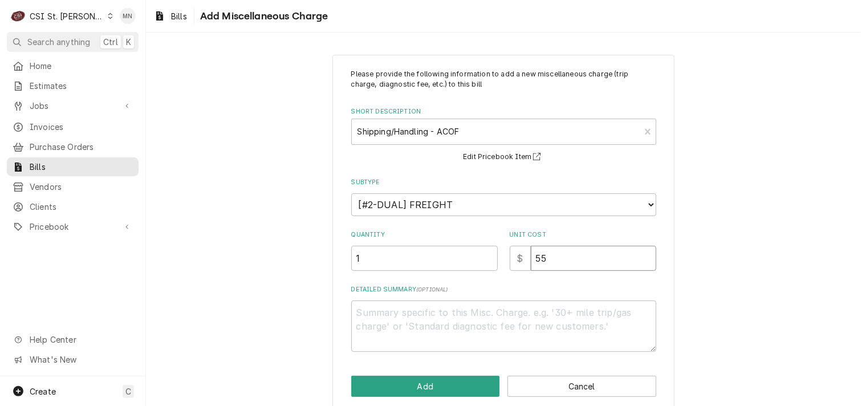
type input "55.7"
type textarea "x"
type input "55.76"
type textarea "x"
type input "55.763"
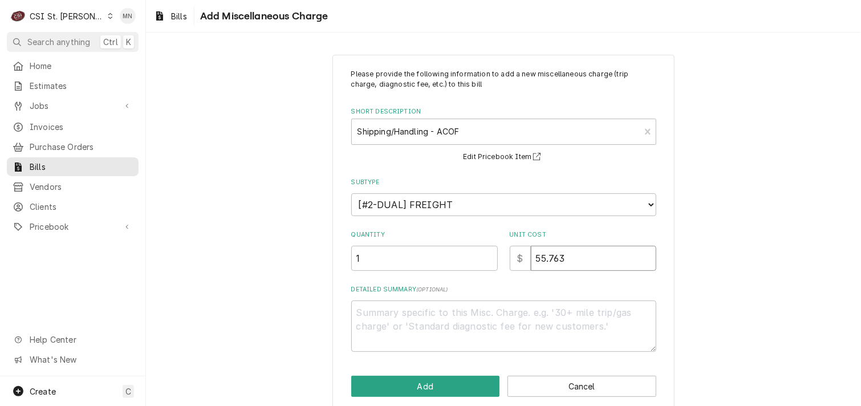
type textarea "x"
type input "55.76"
type textarea "x"
type input "55.7"
type textarea "x"
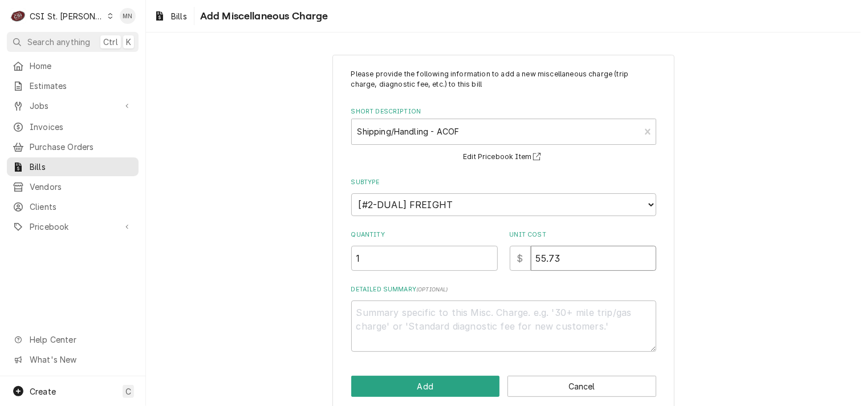
type input "55.73"
click at [399, 319] on textarea "Detailed Summary ( optional )" at bounding box center [503, 326] width 305 height 51
type textarea "x"
type textarea "N"
type textarea "x"
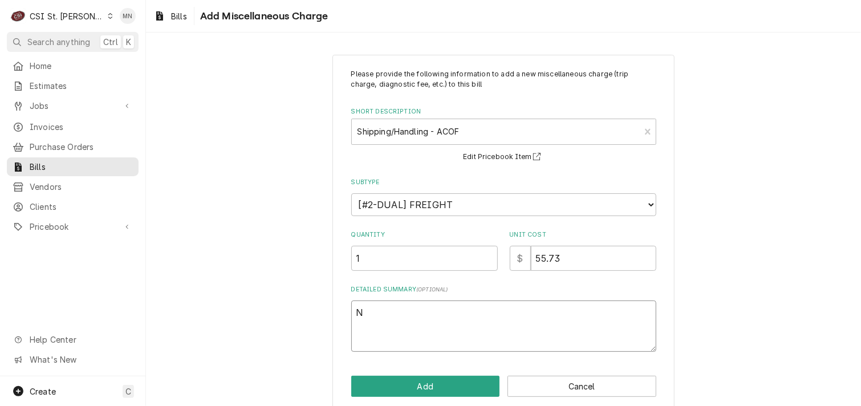
type textarea "Ne"
type textarea "x"
type textarea "Nex"
type textarea "x"
type textarea "Next"
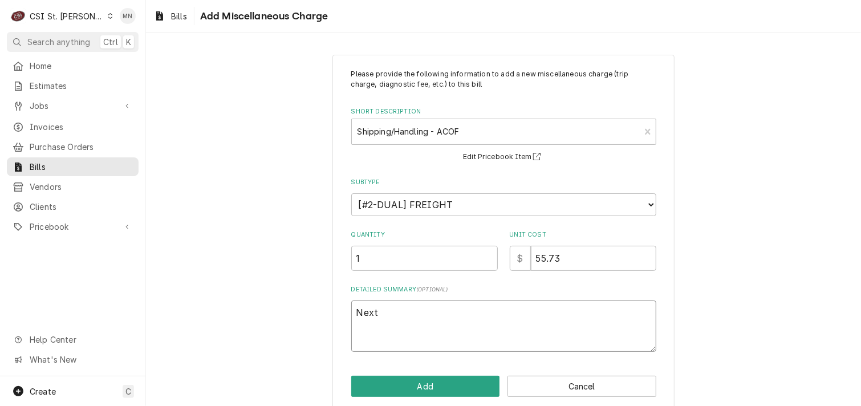
type textarea "x"
type textarea "Next"
type textarea "x"
type textarea "Next D"
type textarea "x"
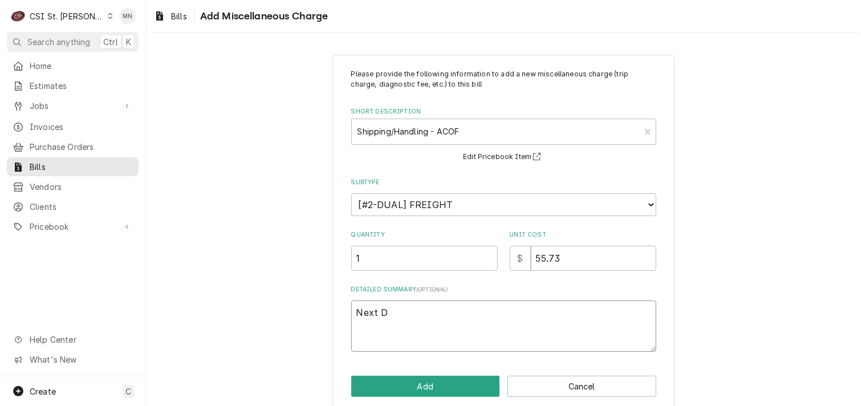
type textarea "Next Da"
type textarea "x"
type textarea "Next Day"
type textarea "x"
type textarea "Next Day"
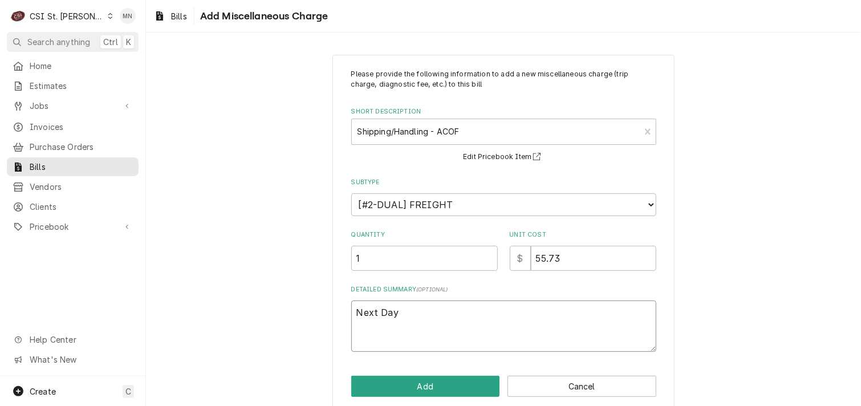
type textarea "x"
type textarea "Next Day A"
type textarea "x"
type textarea "Next Day Ai"
type textarea "x"
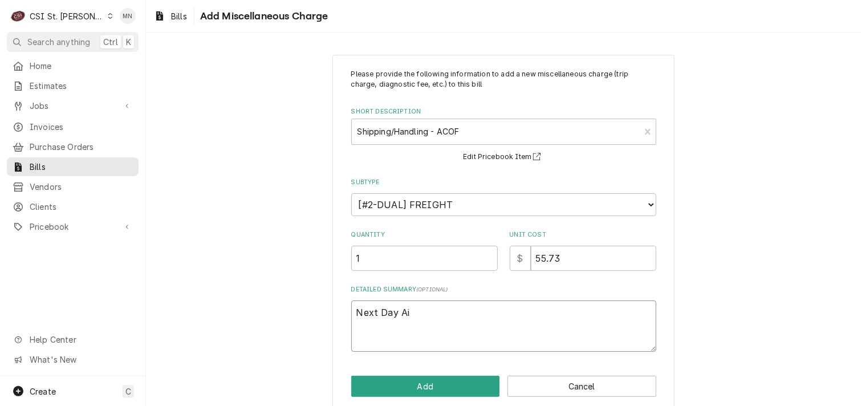
type textarea "Next Day Air"
type textarea "x"
type textarea "Next Day Air"
type textarea "x"
type textarea "Next Day Air $"
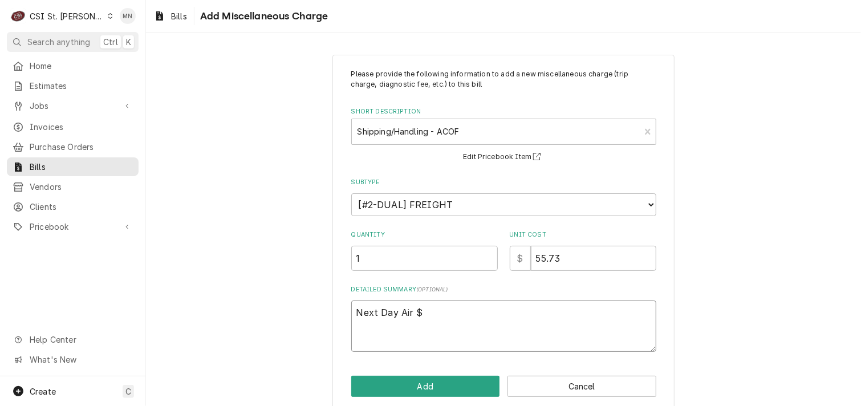
type textarea "x"
type textarea "Next Day Air $"
type textarea "x"
type textarea "Next Day Air $ 5"
type textarea "x"
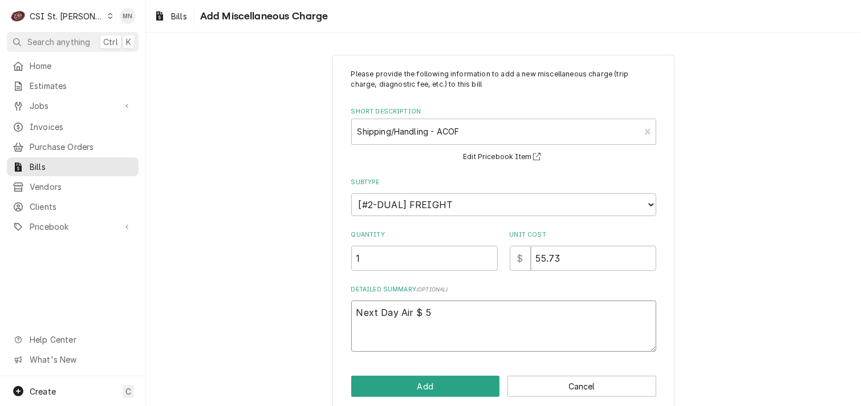
type textarea "Next Day Air $ 55"
type textarea "x"
type textarea "Next Day Air $ 55."
type textarea "x"
type textarea "Next Day Air $ 55.7"
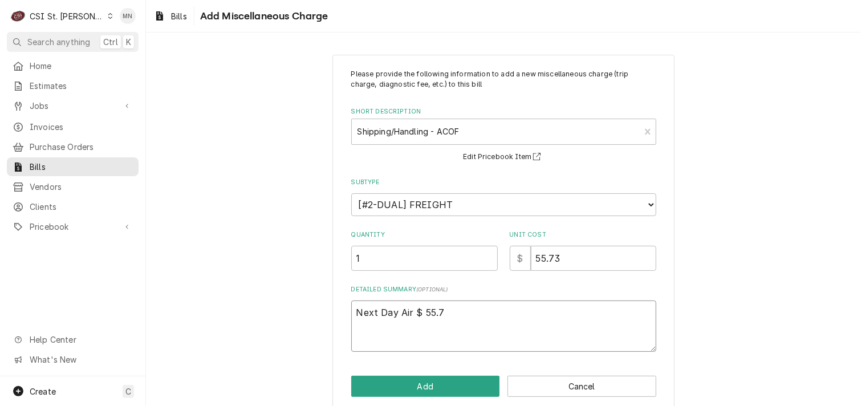
type textarea "x"
type textarea "Next Day Air $ 55.73"
type textarea "x"
type textarea "Next Day Air $ 55.73"
type textarea "x"
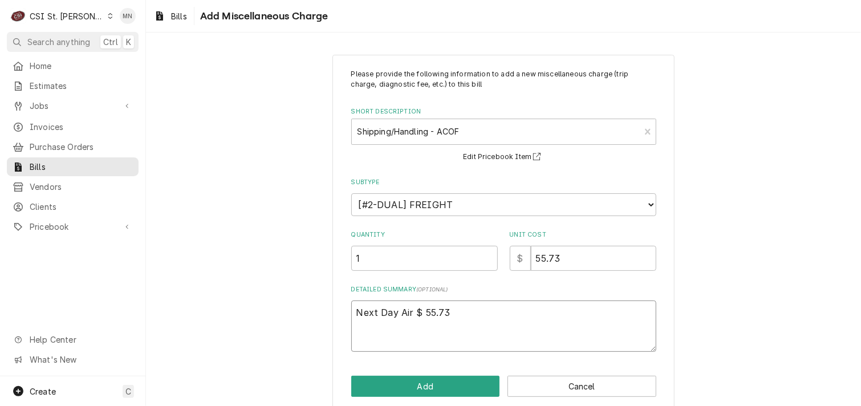
type textarea "Next Day Air $ 55.73 A"
type textarea "x"
type textarea "Next Day Air $ 55.73 AC"
type textarea "x"
type textarea "Next Day Air $ 55.73 ACO"
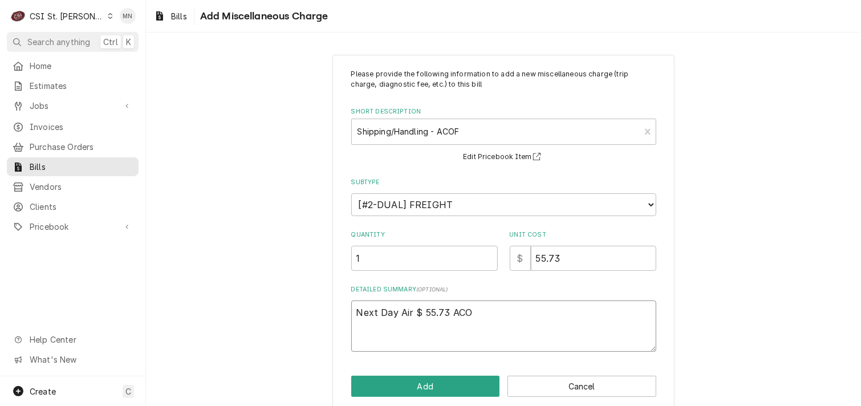
type textarea "x"
type textarea "Next Day Air $ 55.73 ACOF"
type textarea "x"
type textarea "Next Day Air $ 55.73 ACO"
type textarea "x"
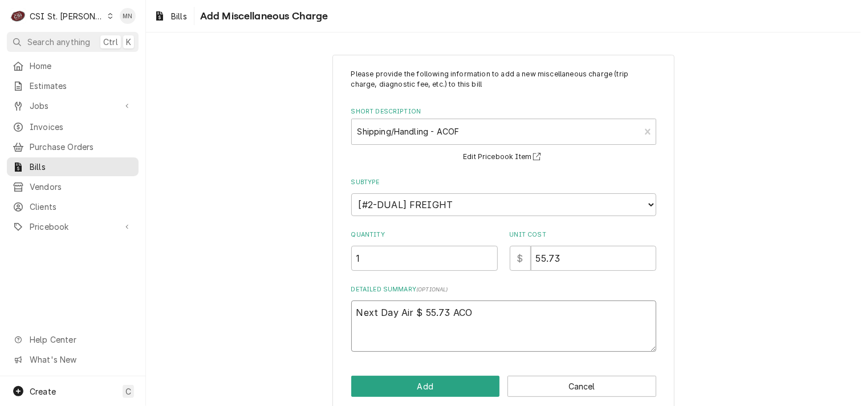
type textarea "Next Day Air $ 55.73 ACOF"
type textarea "x"
type textarea "Next Day Air $ 55.73 ACOF"
type textarea "x"
type textarea "Next Day Air $ 55.73 ACOF J"
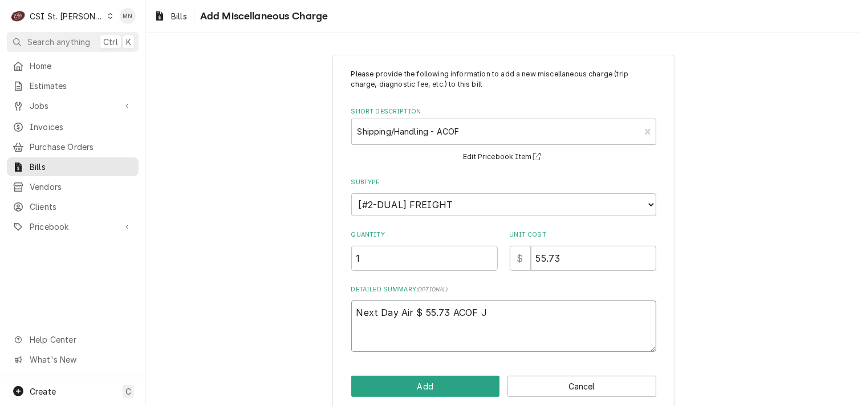
type textarea "x"
type textarea "Next Day Air $ 55.73 ACOF Jo"
type textarea "x"
type textarea "Next Day Air $ 55.73 ACOF Job"
type textarea "x"
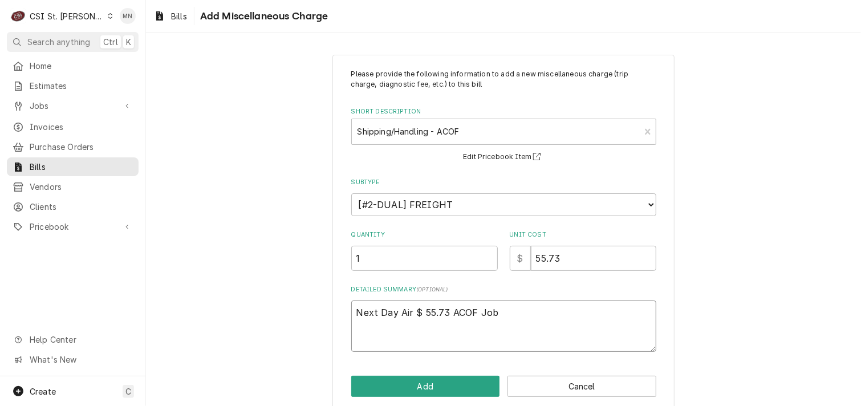
type textarea "Next Day Air $ 55.73 ACOF Job"
type textarea "x"
type textarea "Next Day Air $ 55.73 ACOF Job 4"
type textarea "x"
type textarea "Next Day Air $ 55.73 ACOF Job 42"
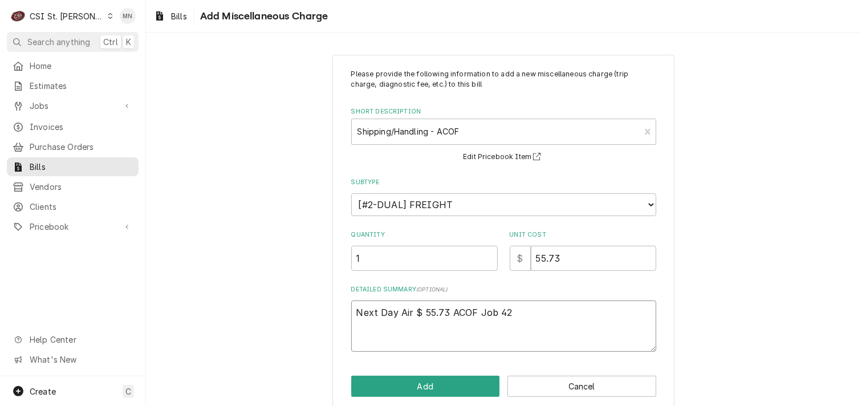
type textarea "x"
type textarea "Next Day Air $ 55.73 ACOF Job 427"
type textarea "x"
type textarea "Next Day Air $ 55.73 ACOF Job 4271"
type textarea "x"
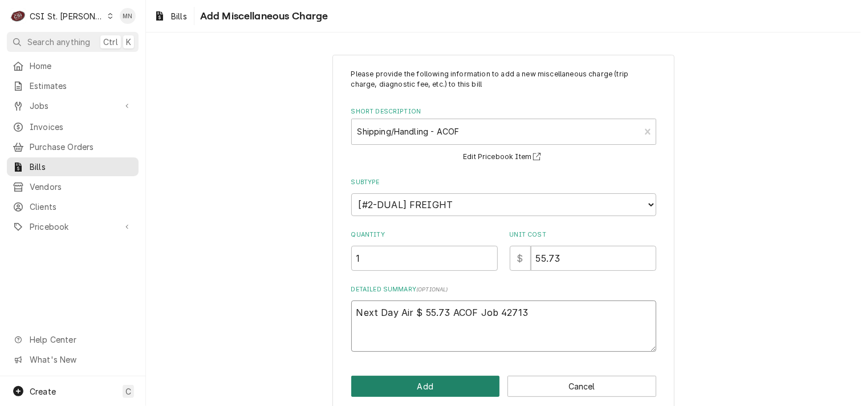
type textarea "Next Day Air $ 55.73 ACOF Job 42713"
click at [411, 388] on button "Add" at bounding box center [425, 386] width 149 height 21
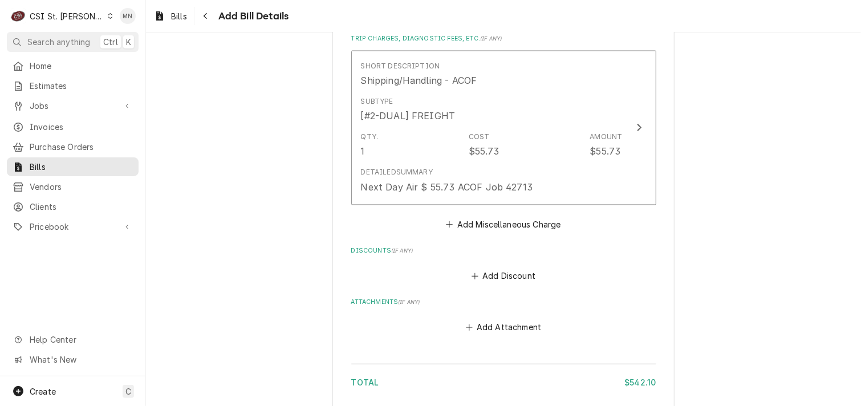
scroll to position [1224, 0]
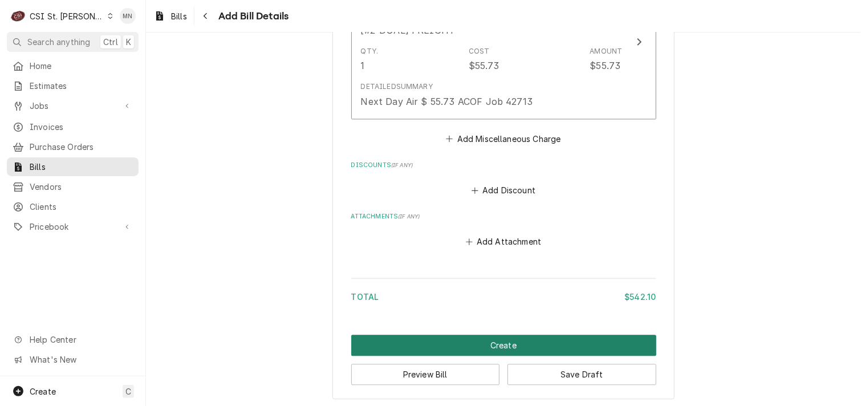
click at [533, 338] on button "Create" at bounding box center [503, 345] width 305 height 21
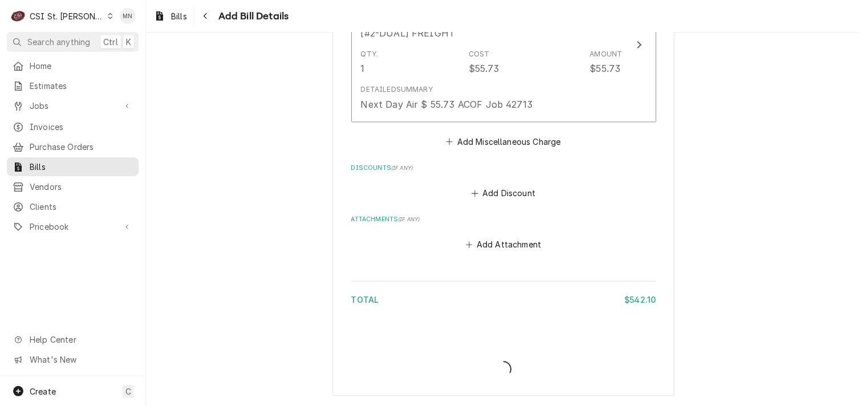
scroll to position [1219, 0]
